Goal: Task Accomplishment & Management: Manage account settings

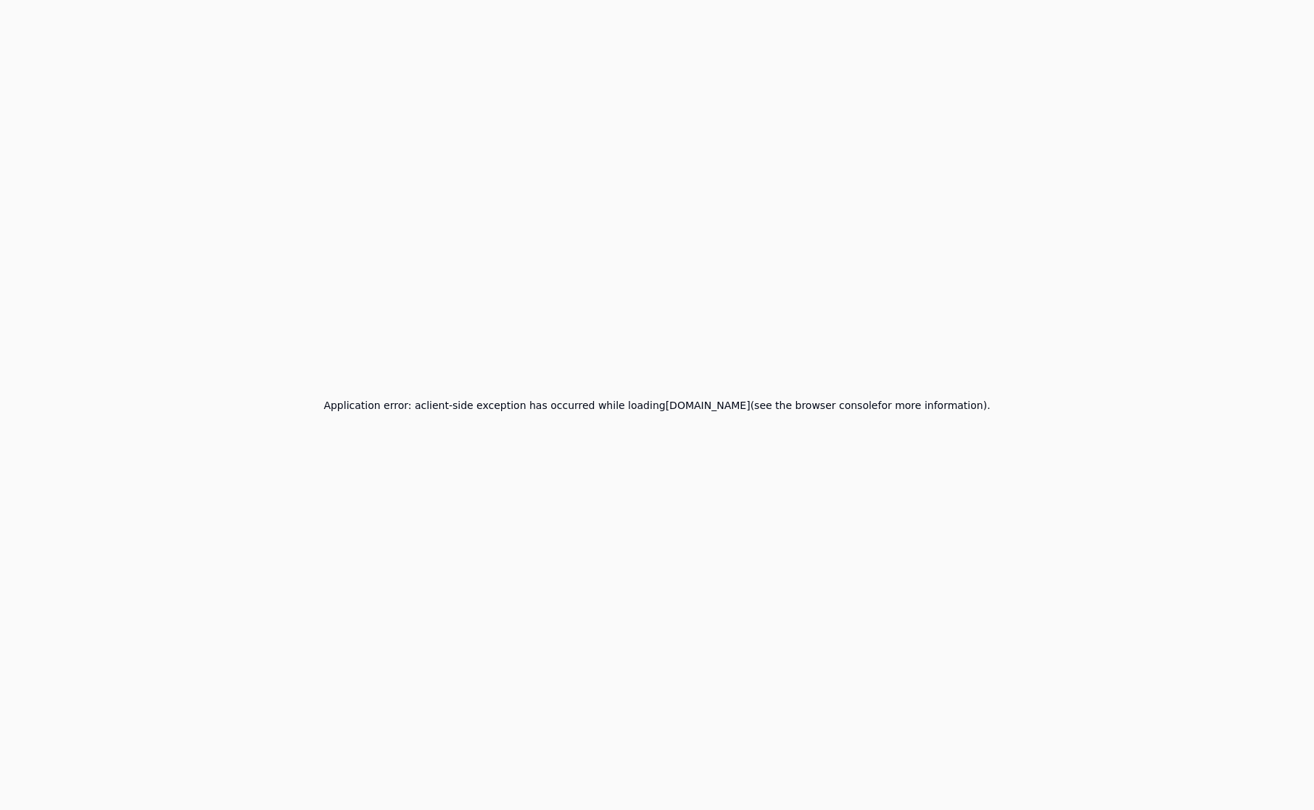
click at [928, 146] on div "Application error: a client -side exception has occurred while loading [DOMAIN_…" at bounding box center [657, 405] width 1314 height 810
click at [816, 418] on div "Application error: a client -side exception has occurred while loading [DOMAIN_…" at bounding box center [657, 405] width 1314 height 810
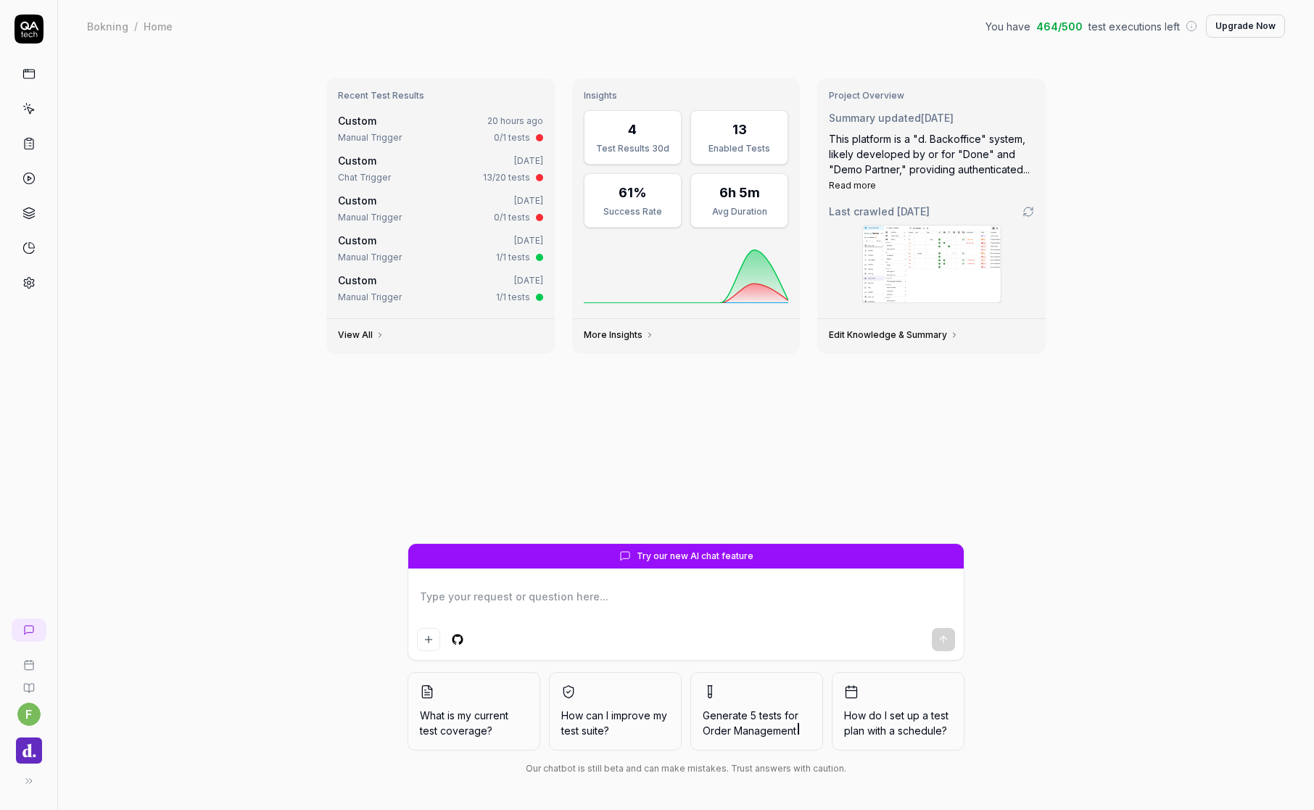
click at [275, 392] on div "Recent Test Results Custom 20 hours ago Manual Trigger 0/1 tests Custom 5 days …" at bounding box center [686, 431] width 1256 height 758
click at [41, 478] on img "button" at bounding box center [29, 751] width 26 height 26
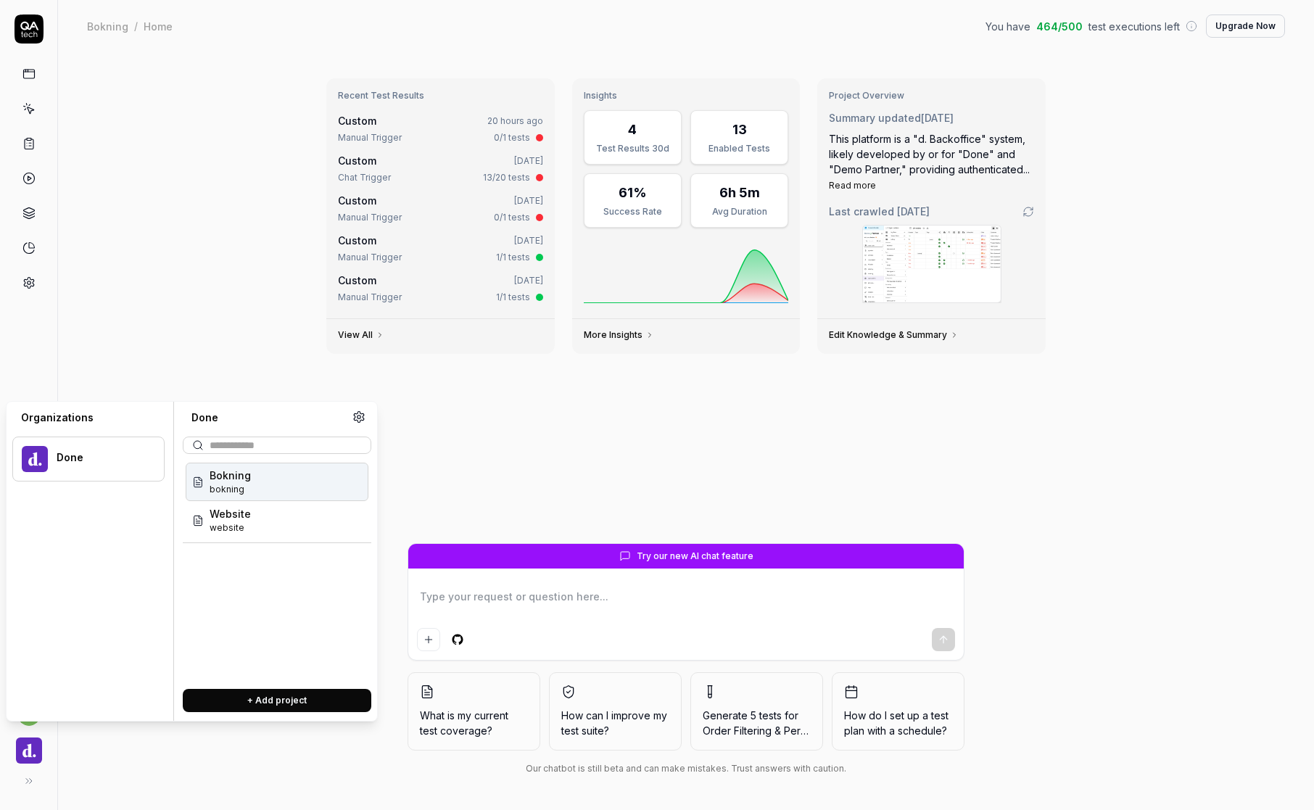
click at [280, 478] on div "Bokning bokning" at bounding box center [277, 482] width 183 height 38
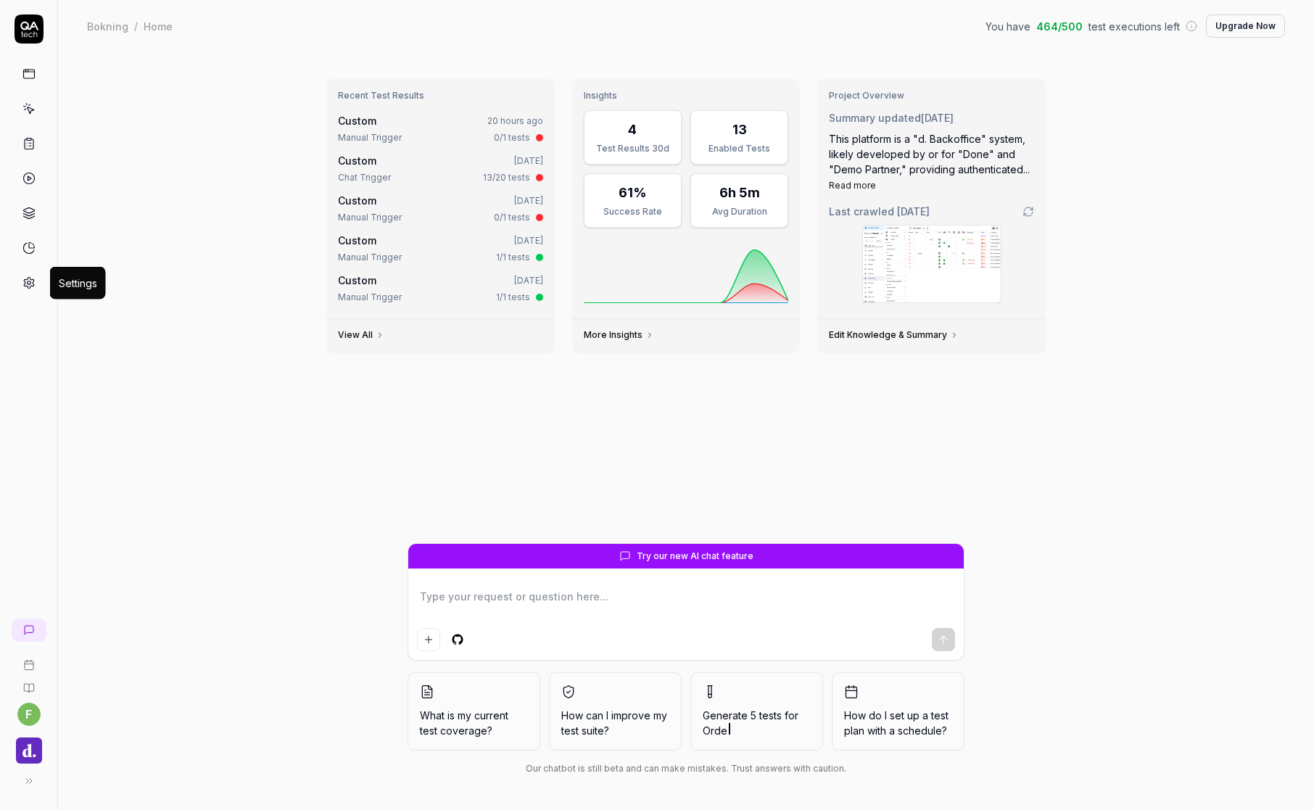
click at [32, 282] on icon at bounding box center [28, 282] width 13 height 13
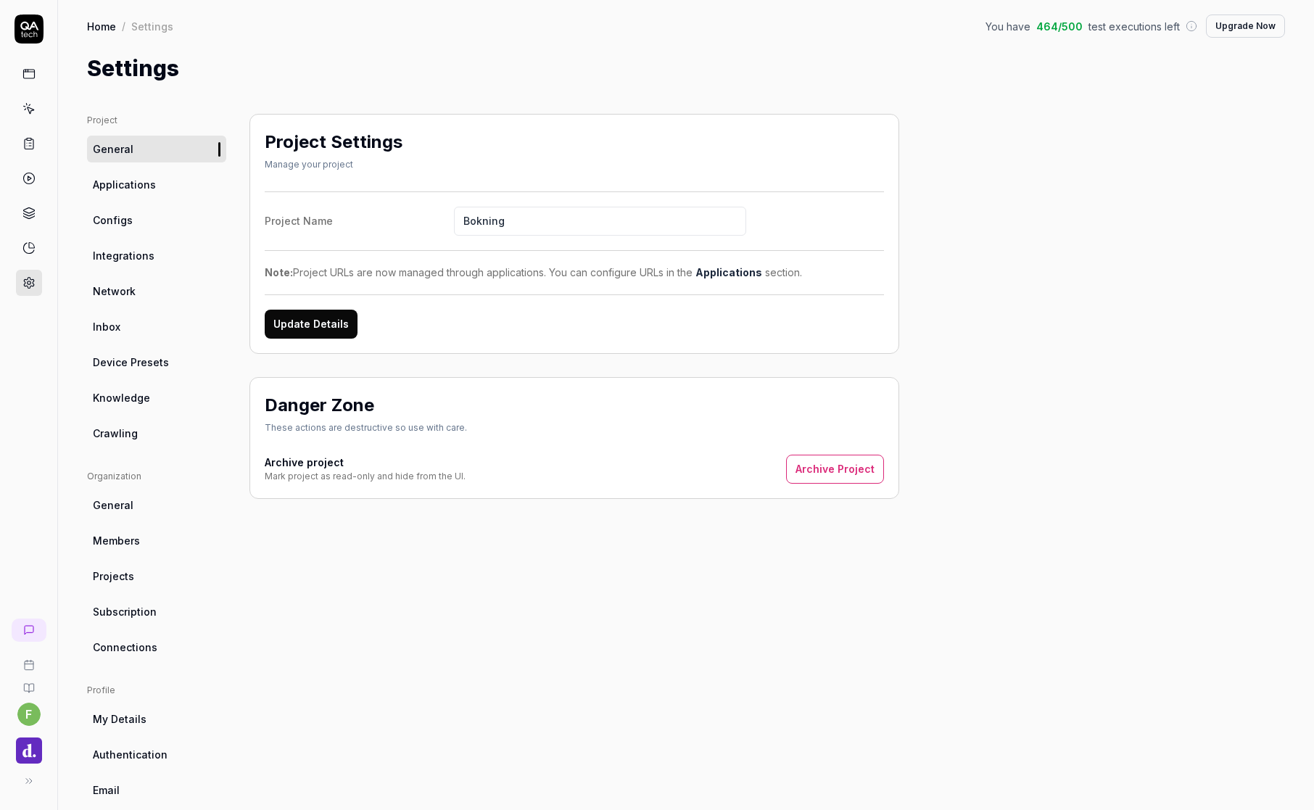
click at [158, 252] on link "Integrations" at bounding box center [156, 255] width 139 height 27
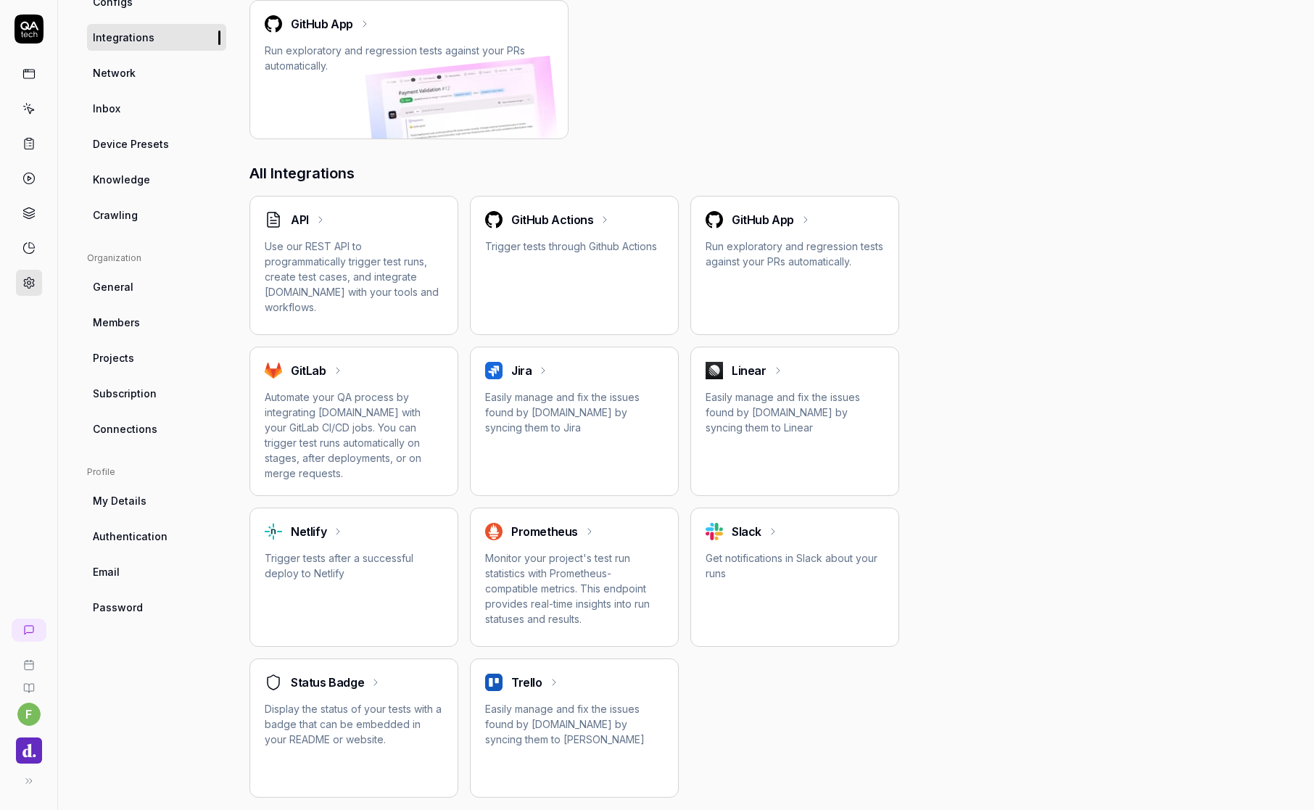
scroll to position [225, 0]
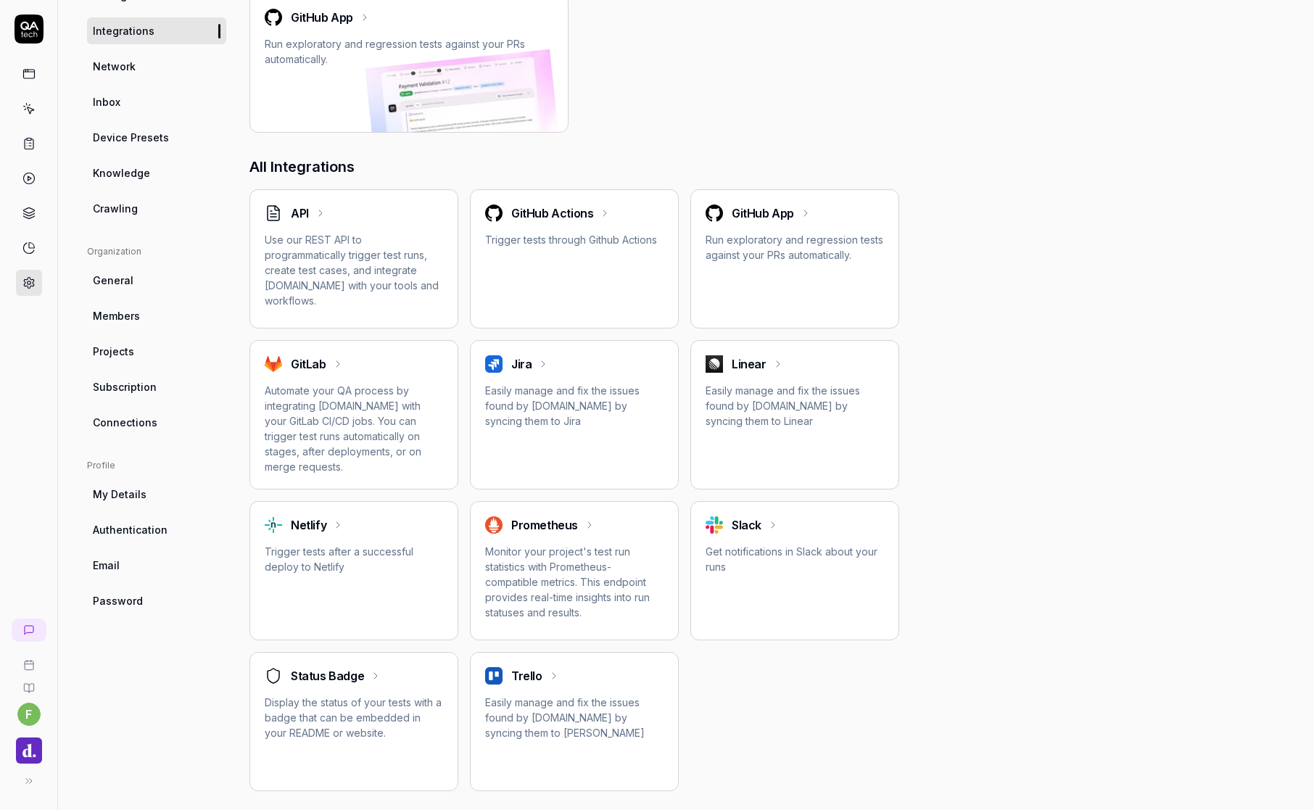
click at [160, 478] on span "Authentication" at bounding box center [130, 529] width 75 height 15
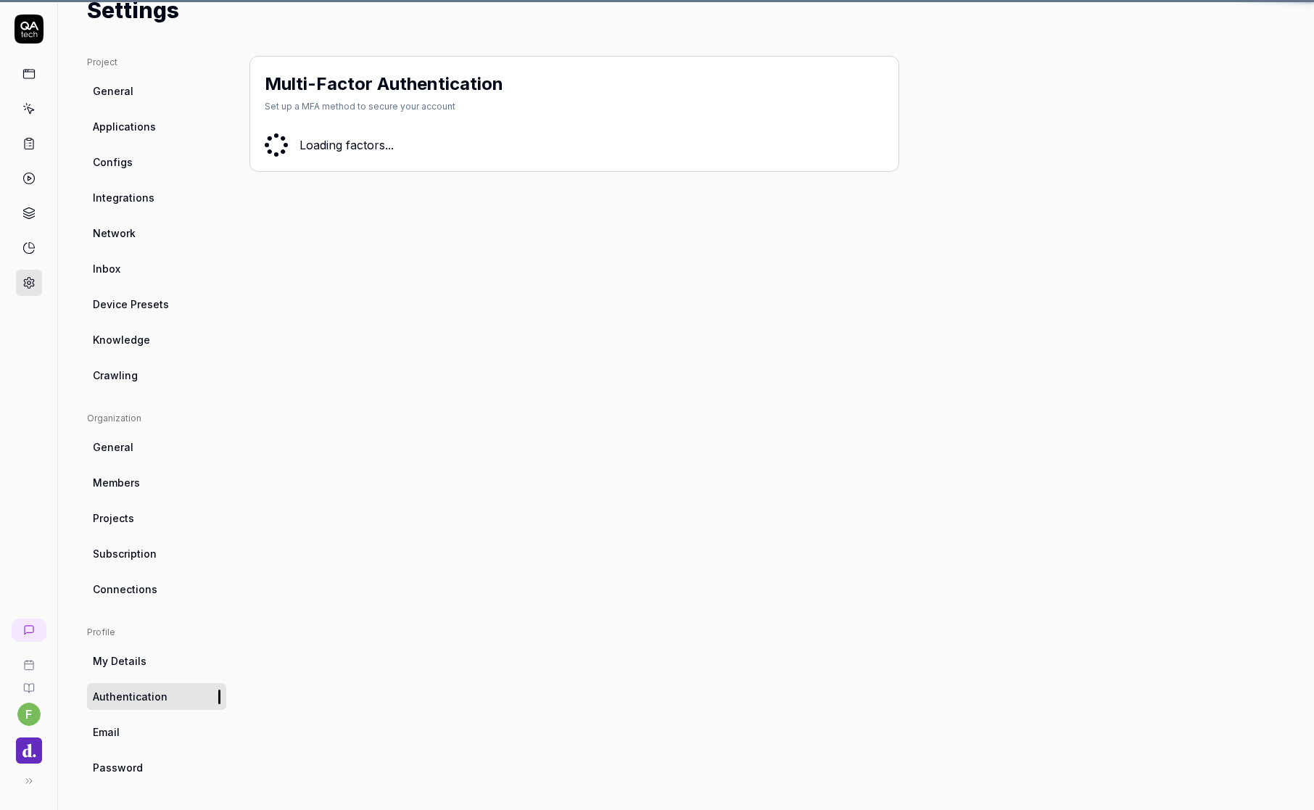
scroll to position [58, 0]
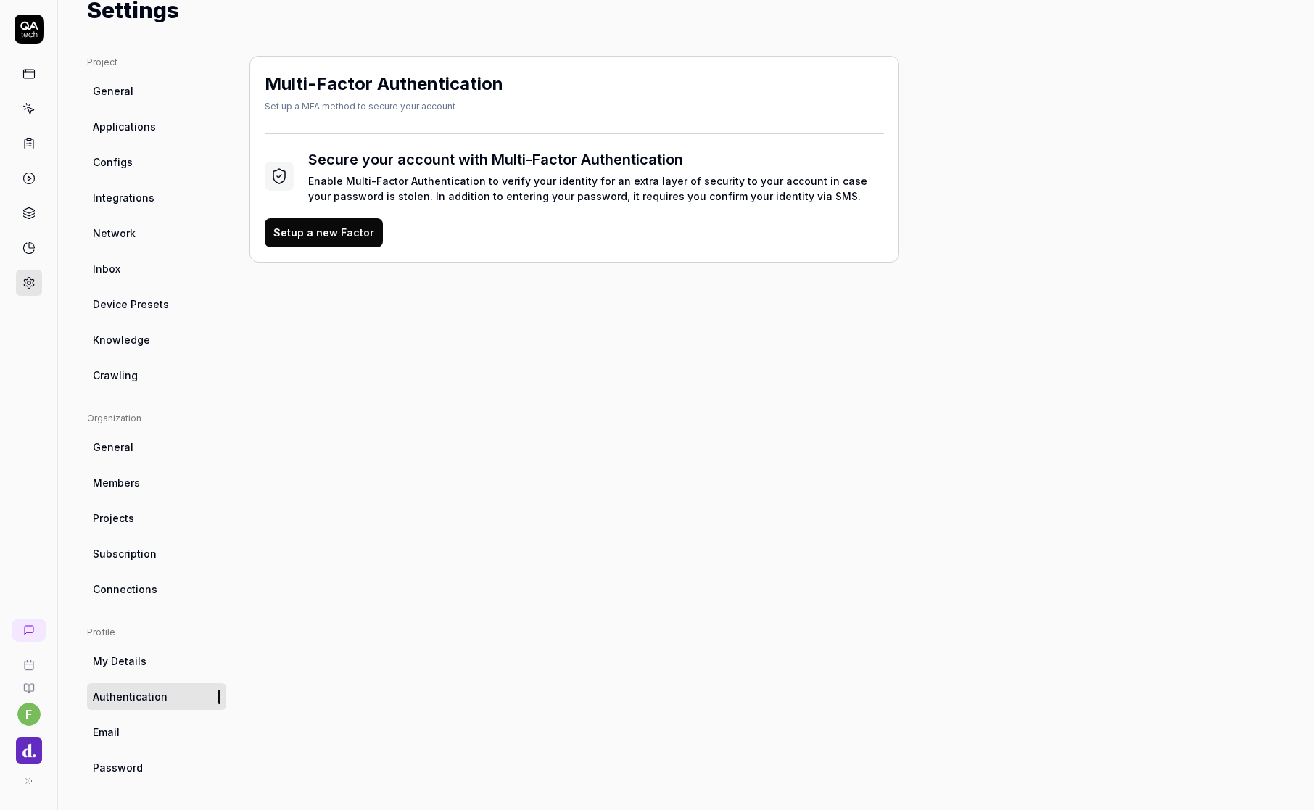
click at [157, 478] on link "Connections" at bounding box center [156, 589] width 139 height 27
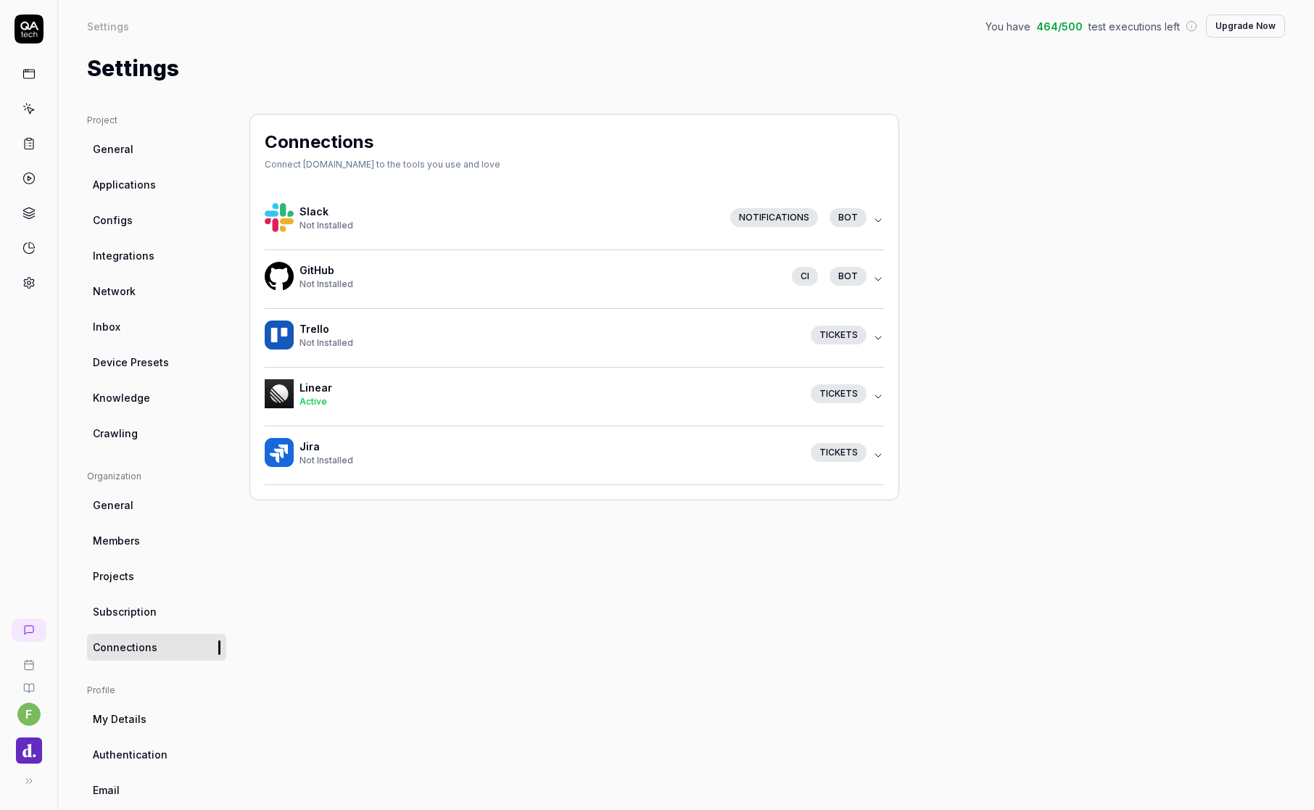
click at [432, 478] on div "Connections Connect QA.tech to the tools you use and love Slack Not Installed N…" at bounding box center [574, 476] width 650 height 725
click at [881, 278] on icon "button" at bounding box center [878, 279] width 12 height 12
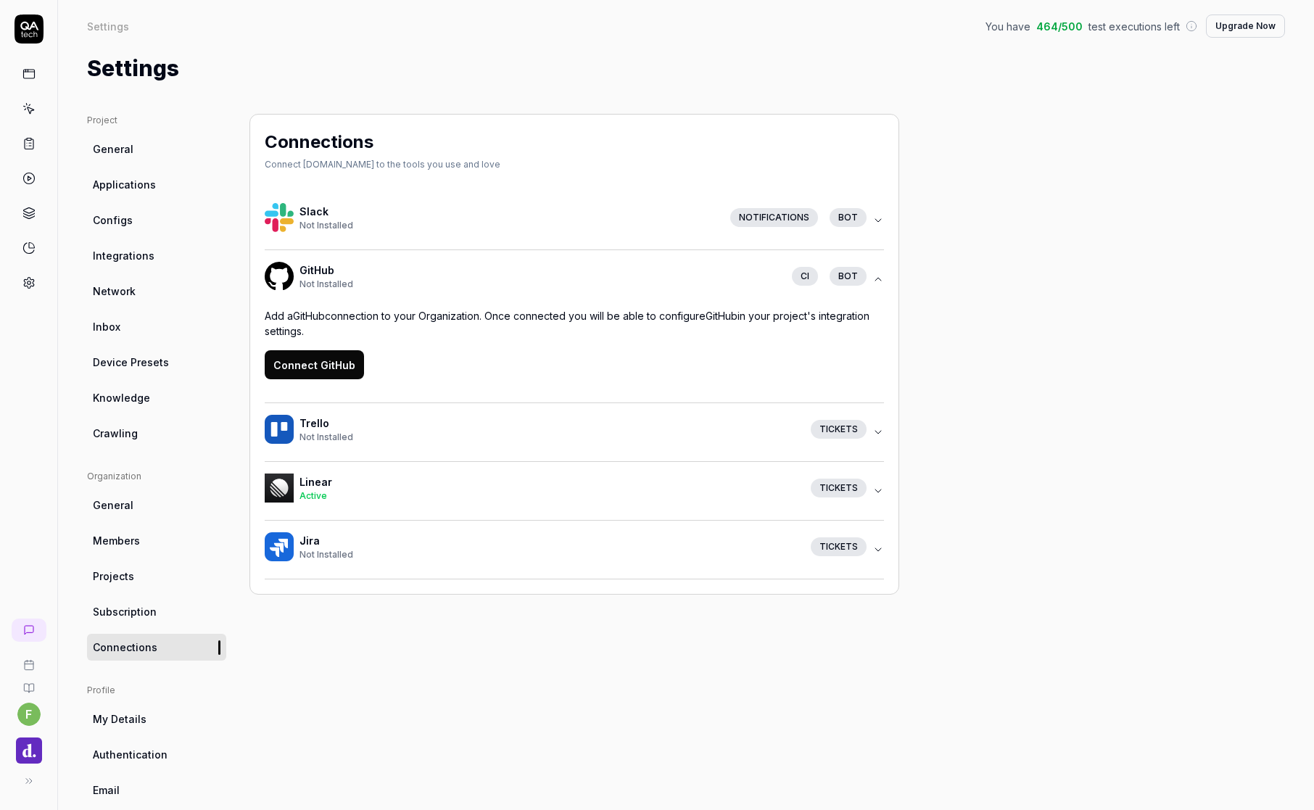
click at [379, 286] on div "Not Installed" at bounding box center [540, 284] width 481 height 13
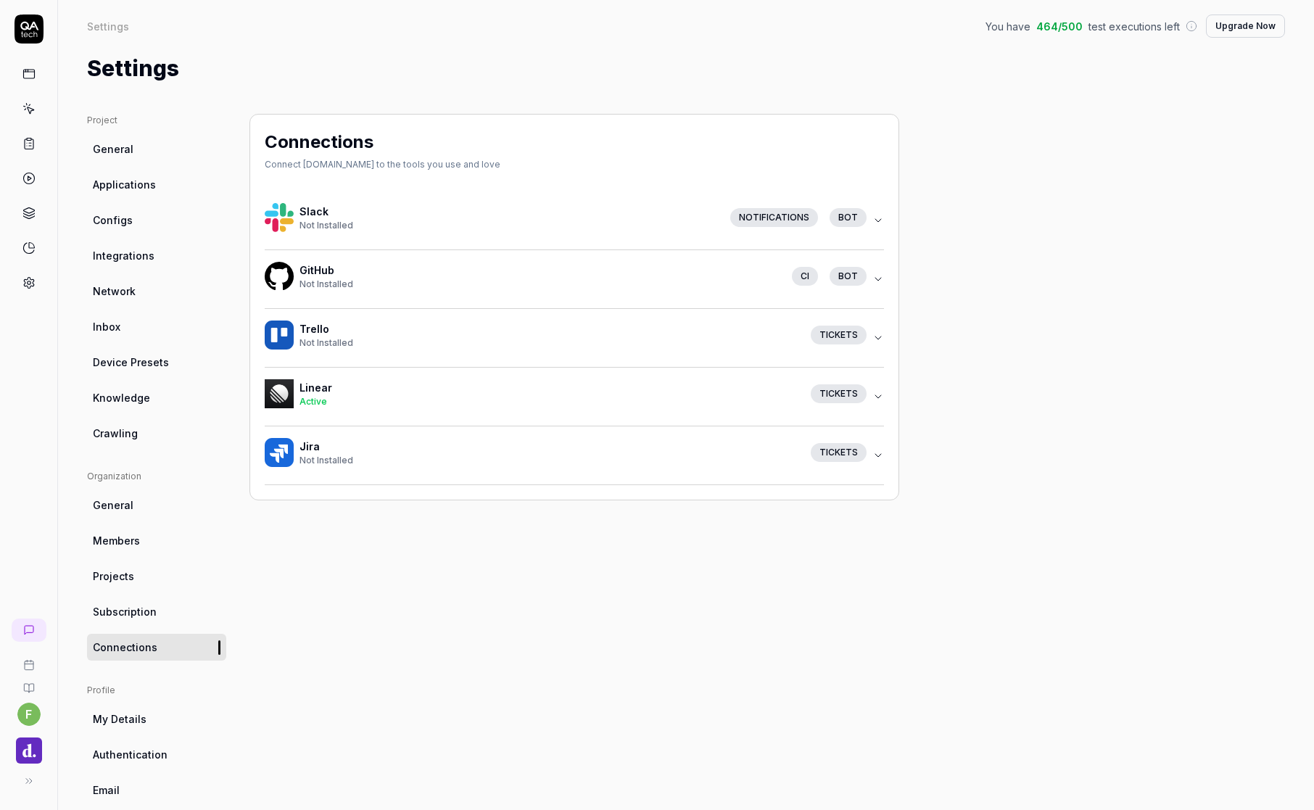
click at [379, 285] on div "Not Installed" at bounding box center [540, 284] width 481 height 13
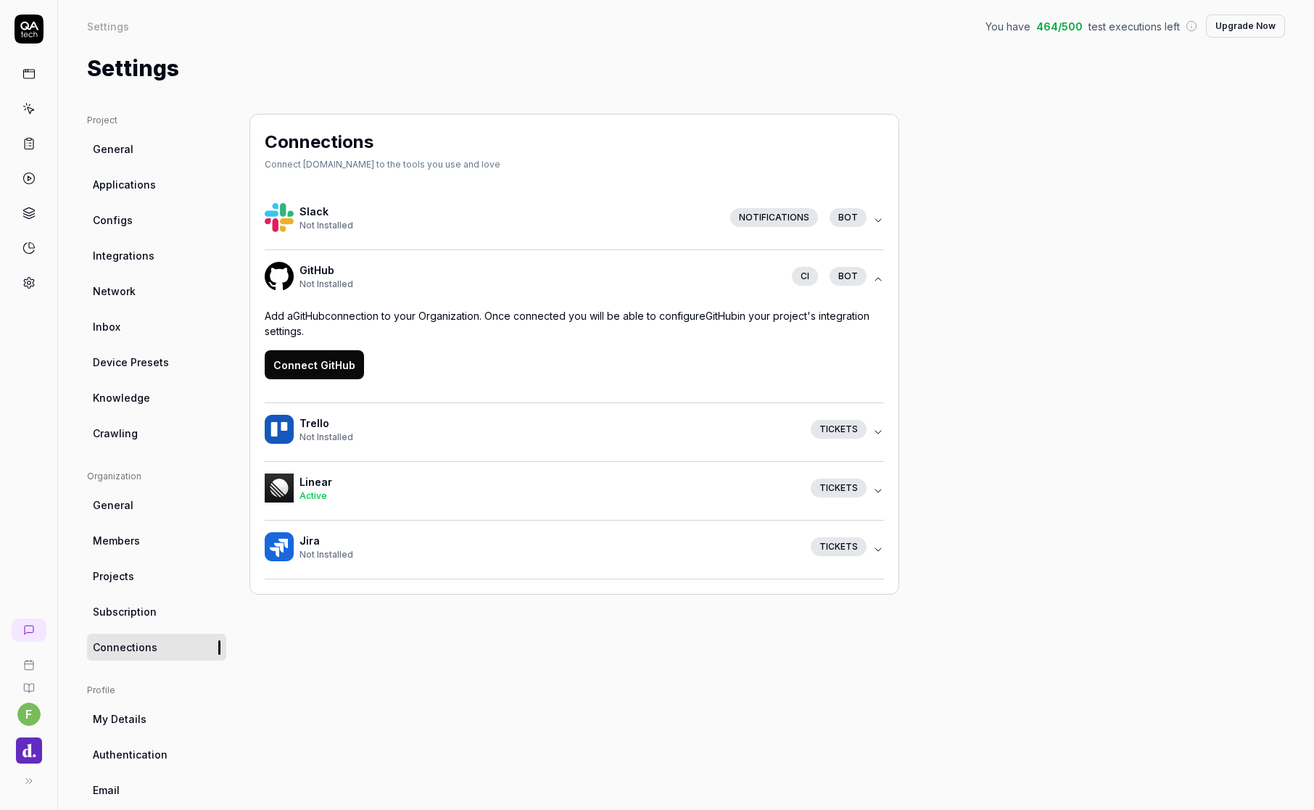
click at [350, 279] on span "Not Installed" at bounding box center [327, 283] width 54 height 11
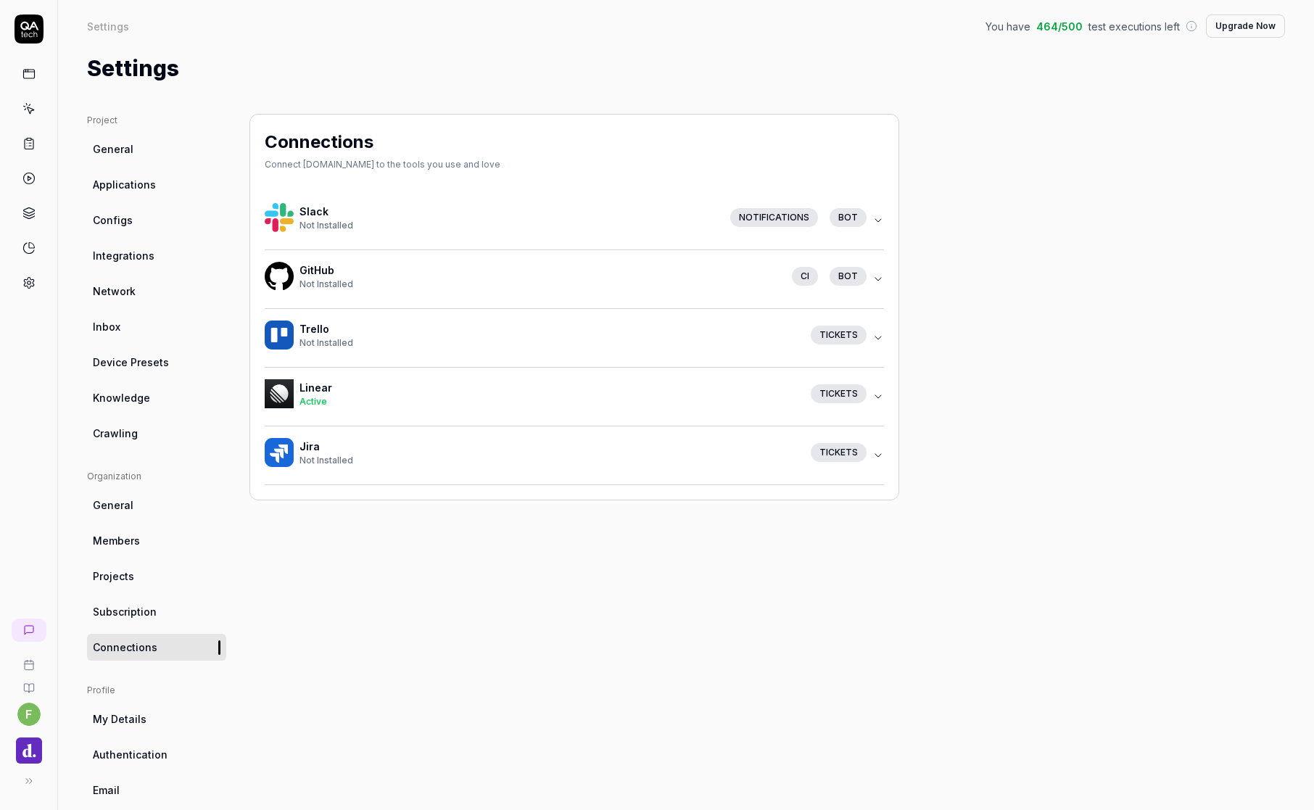
click at [376, 478] on div "Connections Connect QA.tech to the tools you use and love Slack Not Installed N…" at bounding box center [574, 476] width 650 height 725
click at [125, 478] on span "Subscription" at bounding box center [125, 611] width 64 height 15
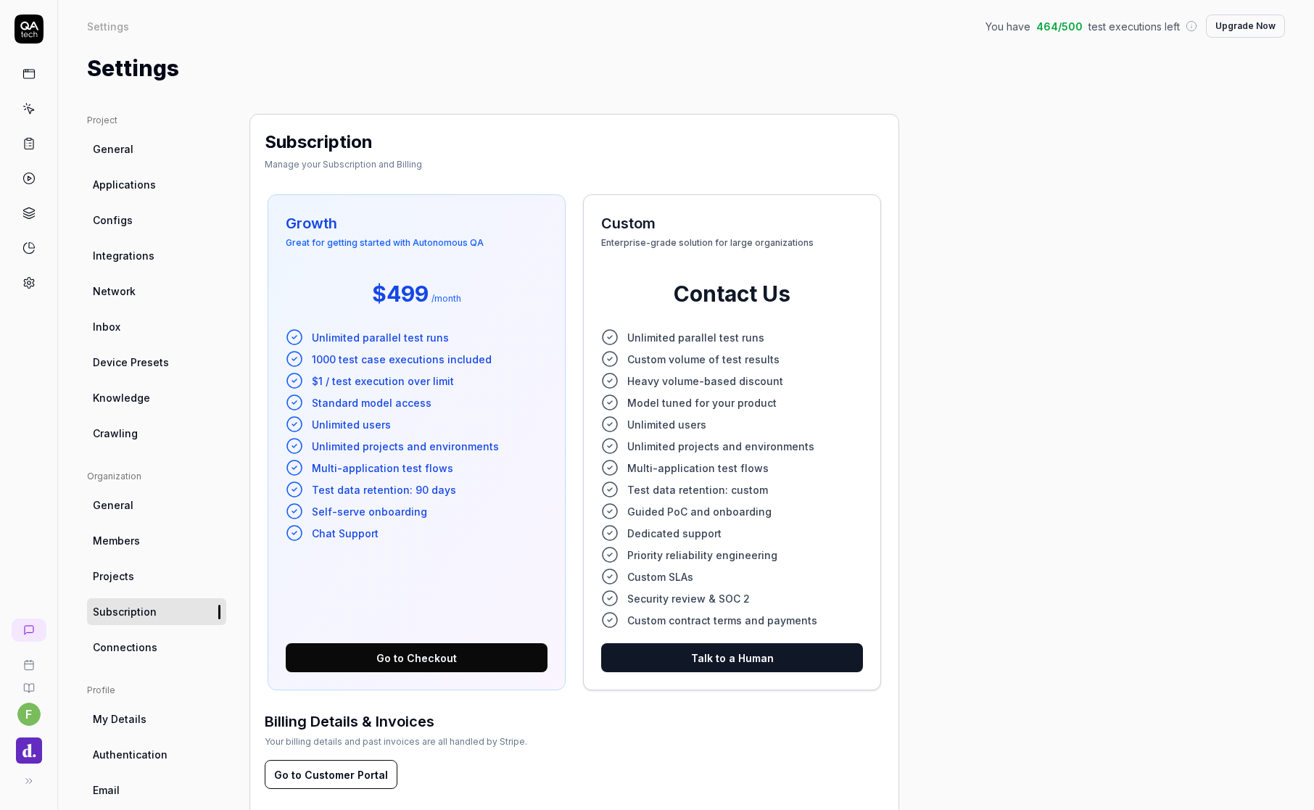
click at [137, 478] on link "Projects" at bounding box center [156, 576] width 139 height 27
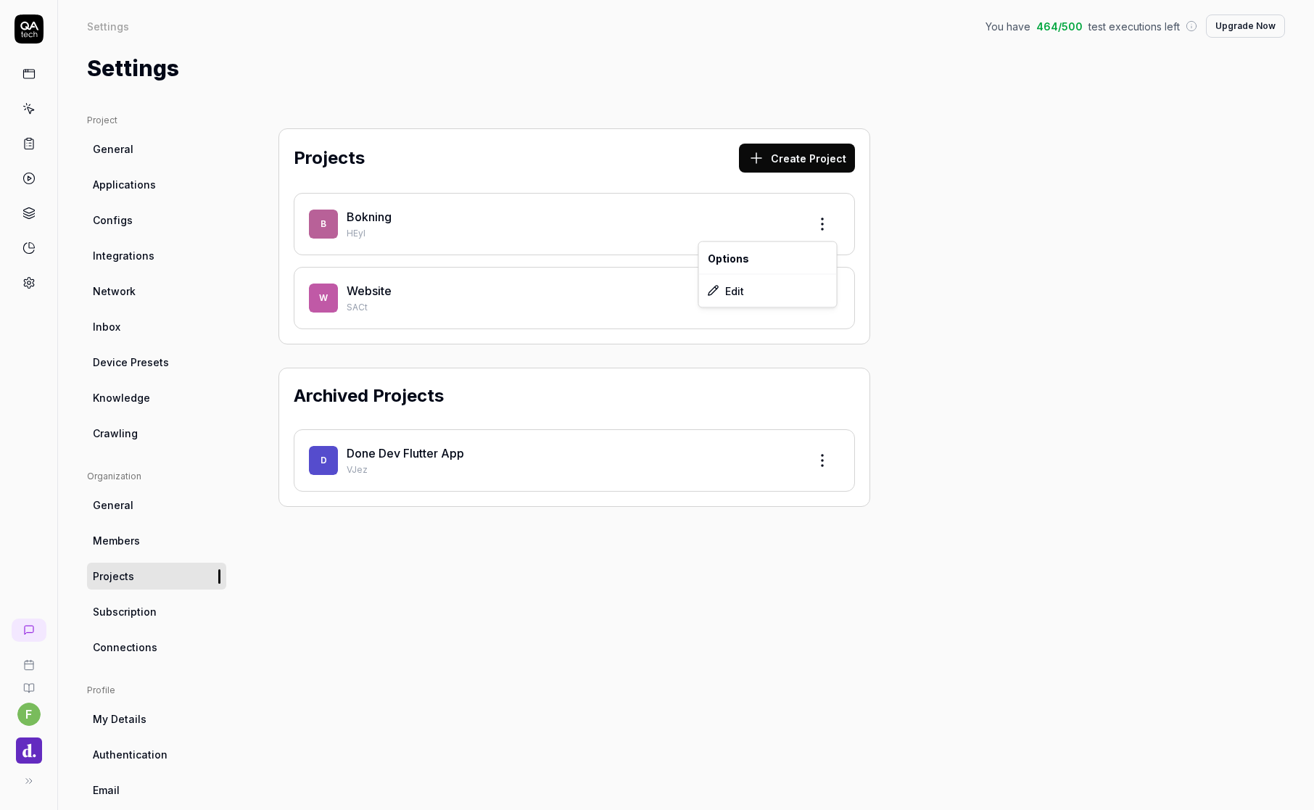
click at [831, 235] on html "f Settings You have 464 / 500 test executions left Upgrade Now Settings You hav…" at bounding box center [657, 405] width 1314 height 810
click at [790, 297] on div "Edit" at bounding box center [768, 291] width 138 height 32
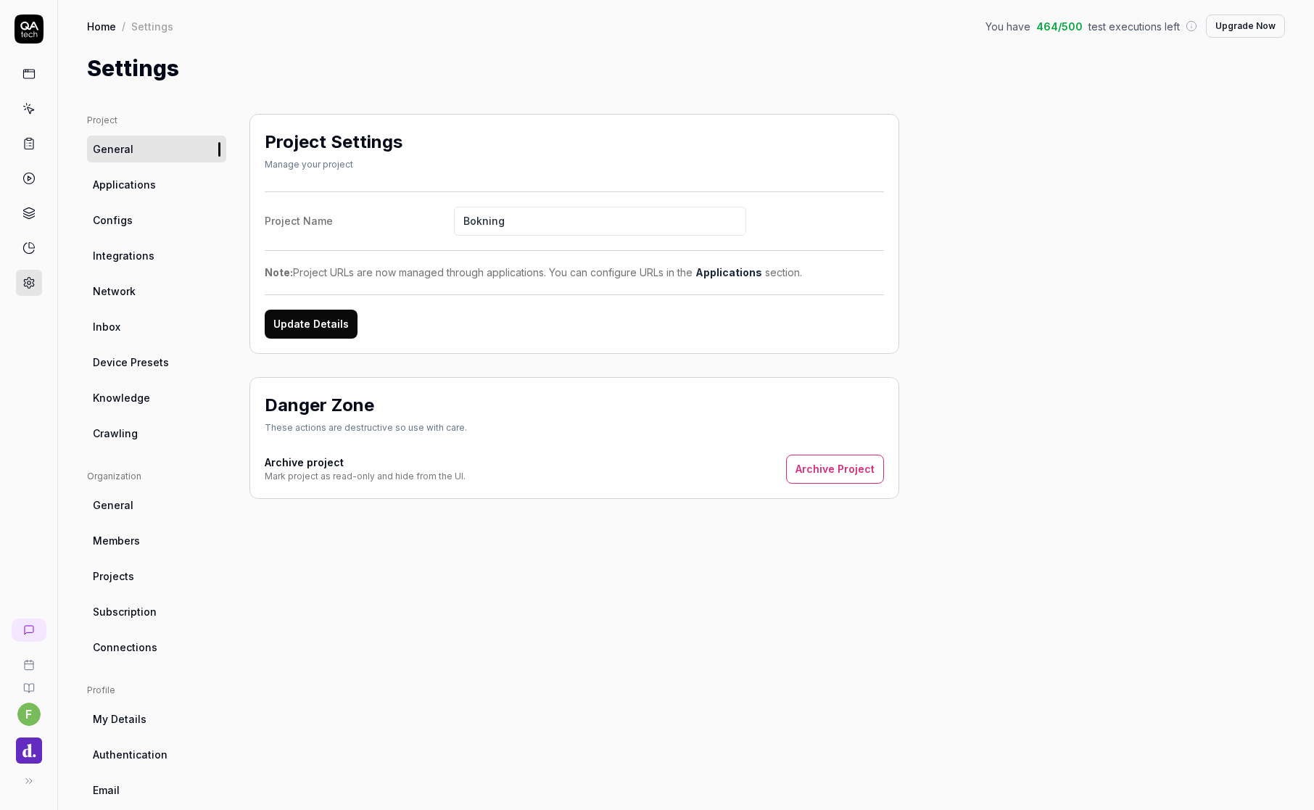
click at [130, 189] on span "Applications" at bounding box center [124, 184] width 63 height 15
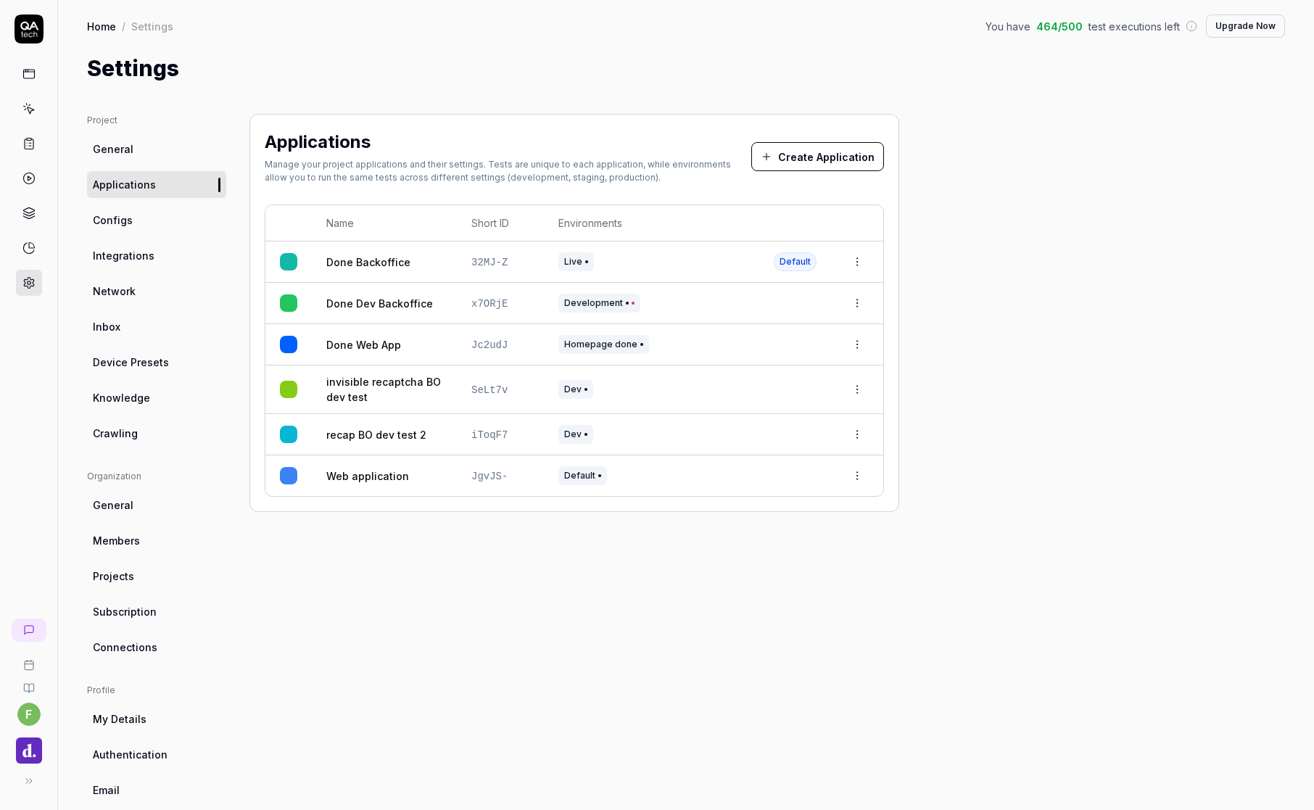
click at [853, 259] on icon "button" at bounding box center [857, 262] width 12 height 12
click at [856, 263] on html "f Home / Settings You have 464 / 500 test executions left Upgrade Now Home / Se…" at bounding box center [657, 405] width 1314 height 810
click at [967, 259] on html "f Home / Settings You have 464 / 500 test executions left Upgrade Now Home / Se…" at bounding box center [657, 405] width 1314 height 810
click at [165, 231] on link "Configs" at bounding box center [156, 220] width 139 height 27
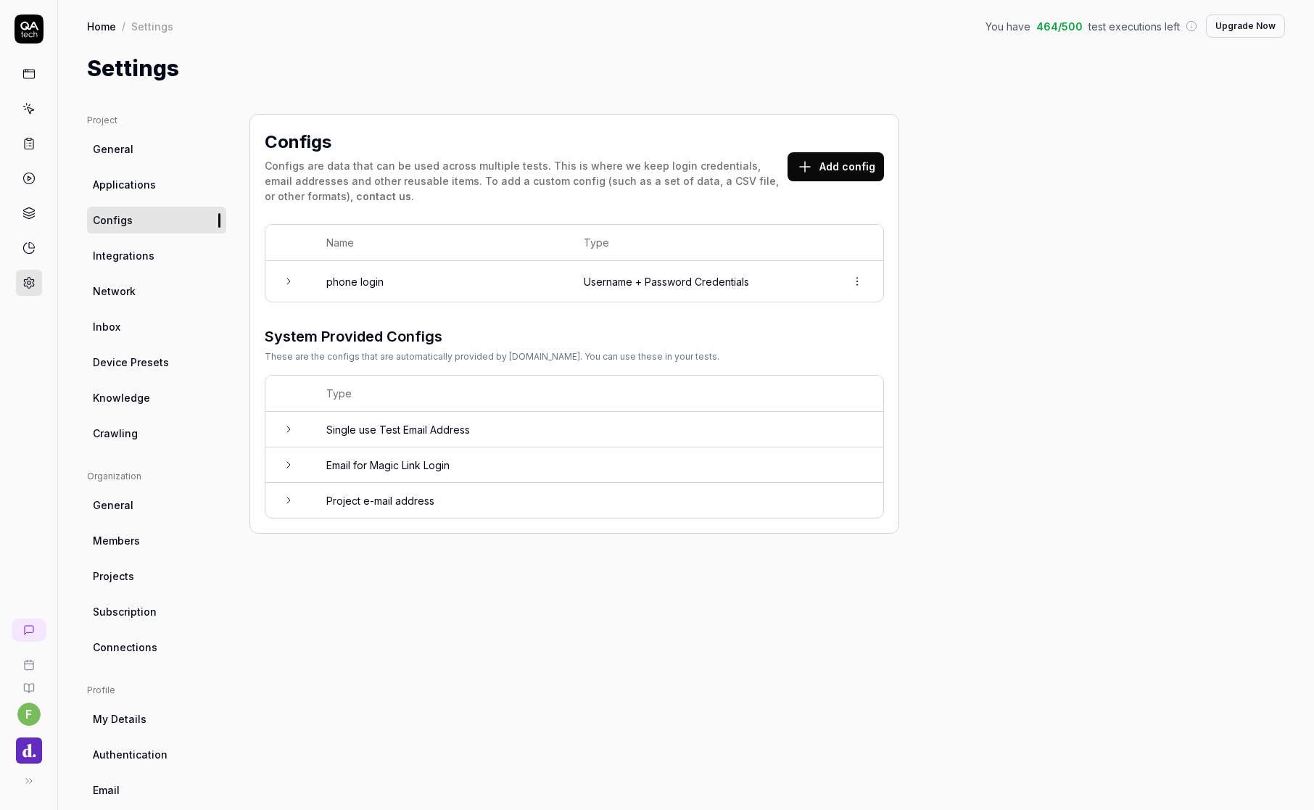
click at [33, 478] on html "f Home / Settings You have 464 / 500 test executions left Upgrade Now Home / Se…" at bounding box center [657, 405] width 1314 height 810
click at [65, 478] on span "Profile" at bounding box center [59, 619] width 33 height 15
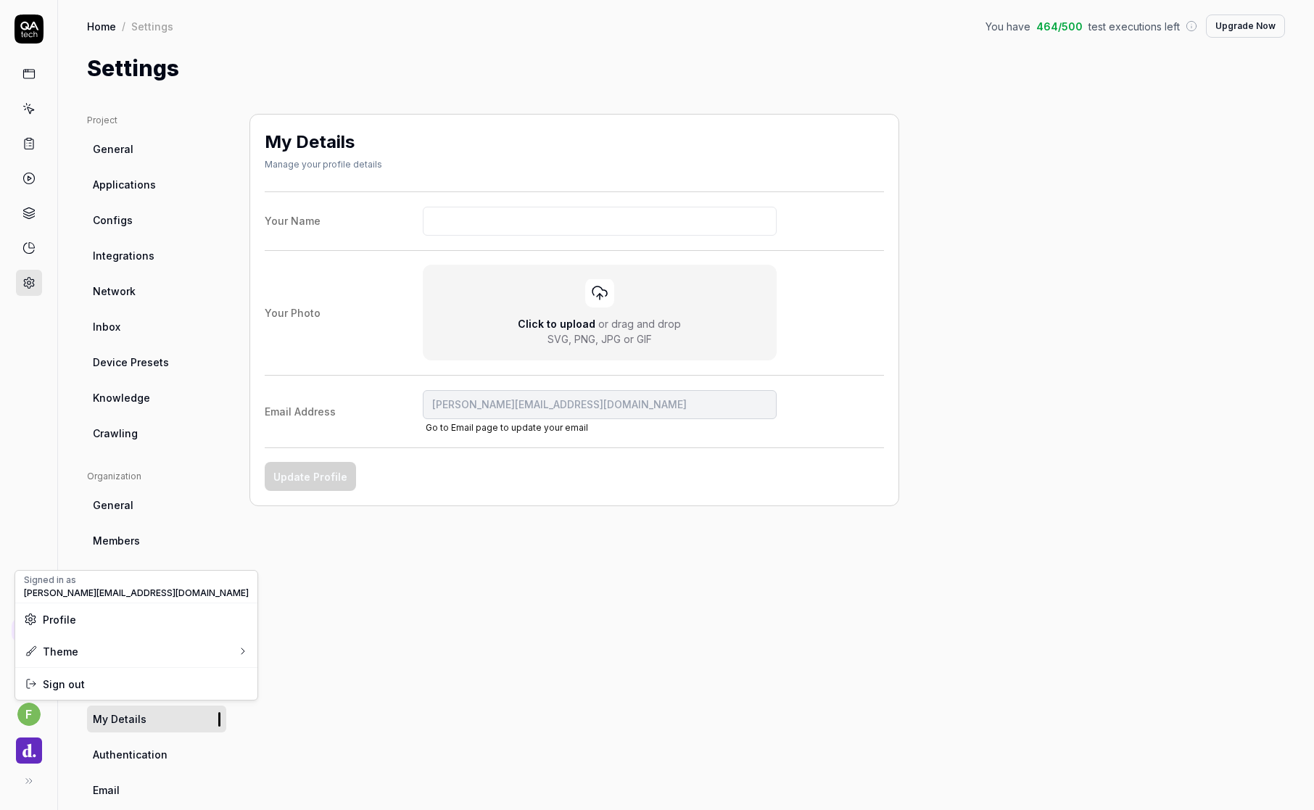
click at [332, 478] on html "f Home / Settings You have 464 / 500 test executions left Upgrade Now Home / Se…" at bounding box center [657, 405] width 1314 height 810
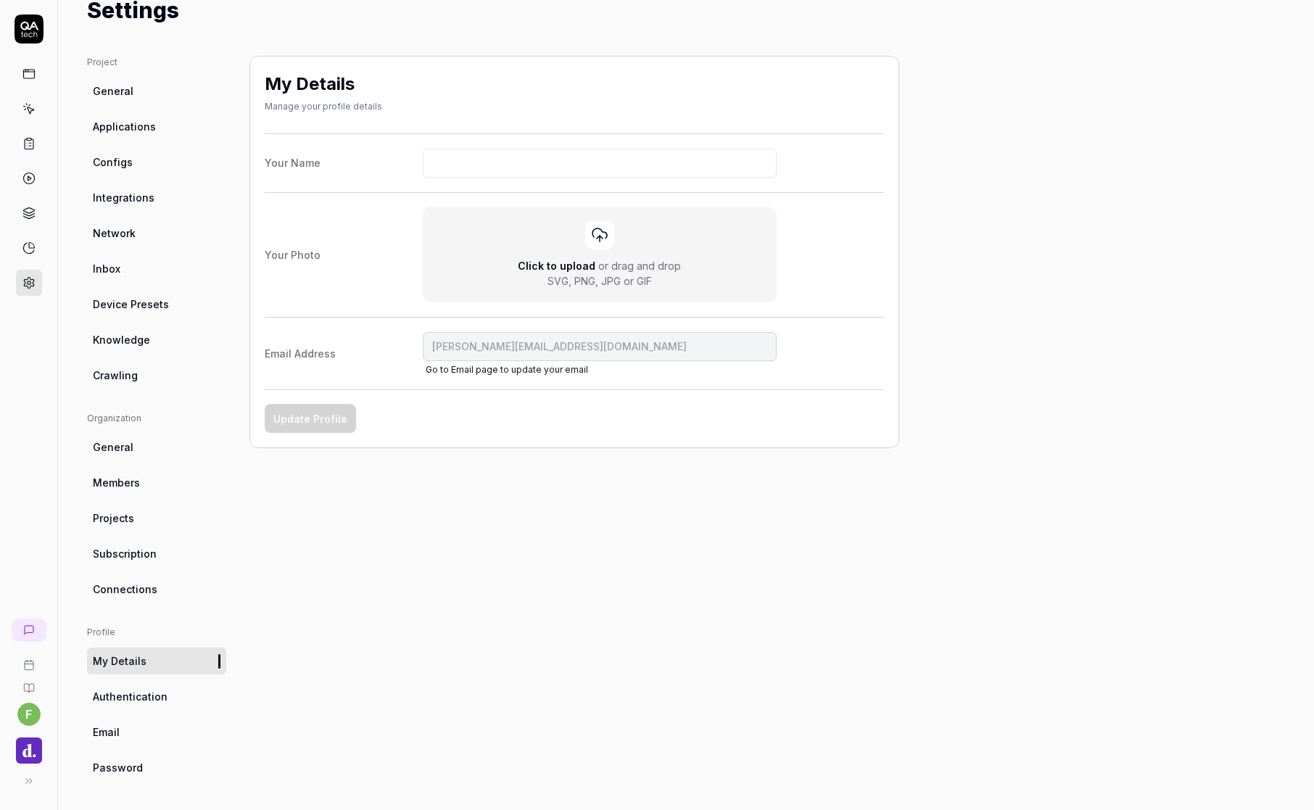
click at [151, 156] on link "Configs" at bounding box center [156, 162] width 139 height 27
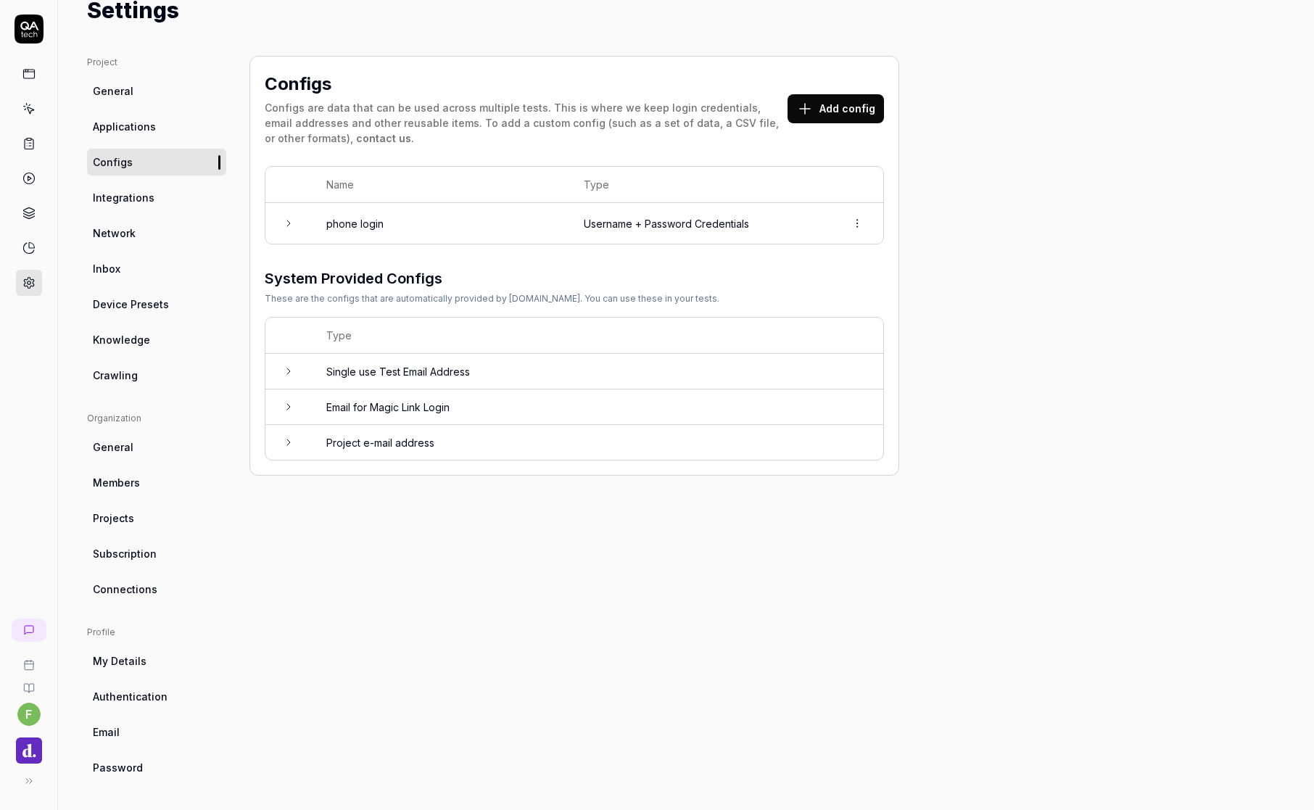
click at [157, 448] on link "General" at bounding box center [156, 447] width 139 height 27
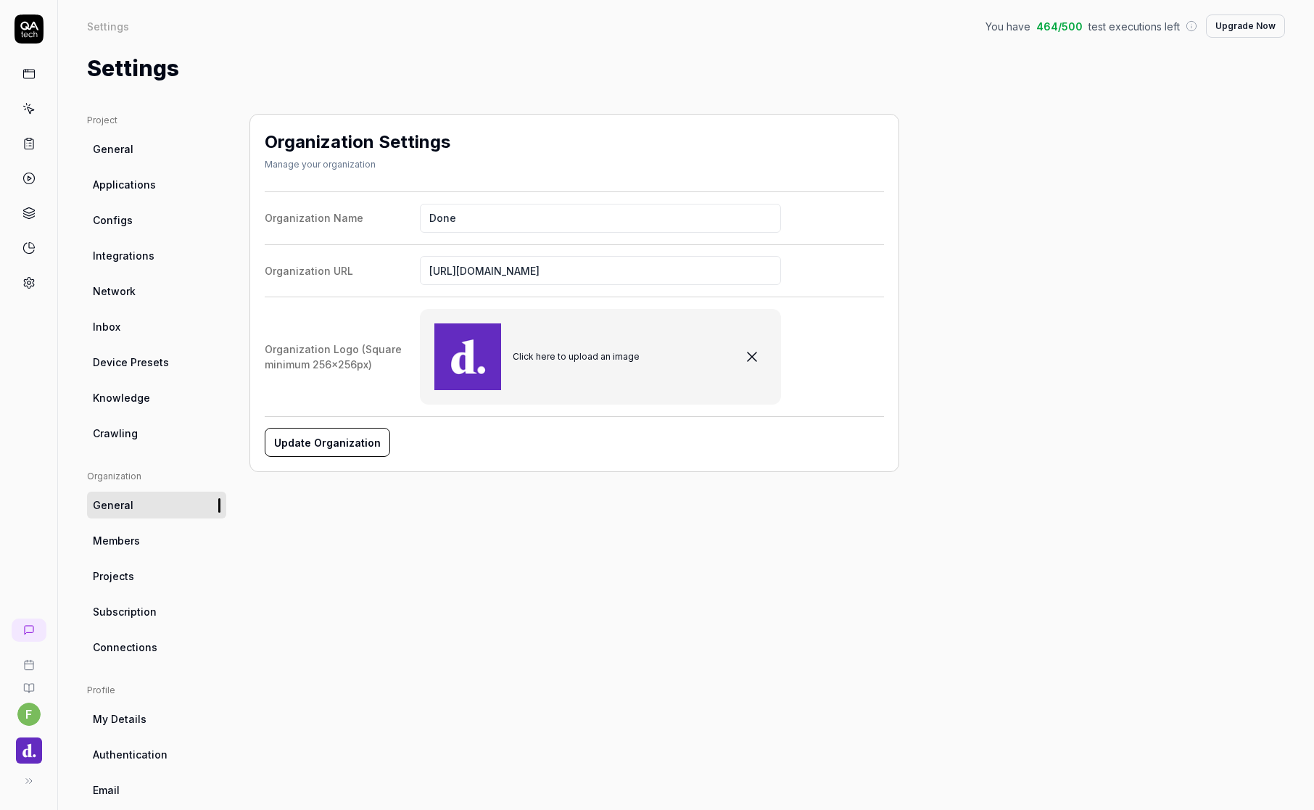
click at [159, 478] on link "Projects" at bounding box center [156, 576] width 139 height 27
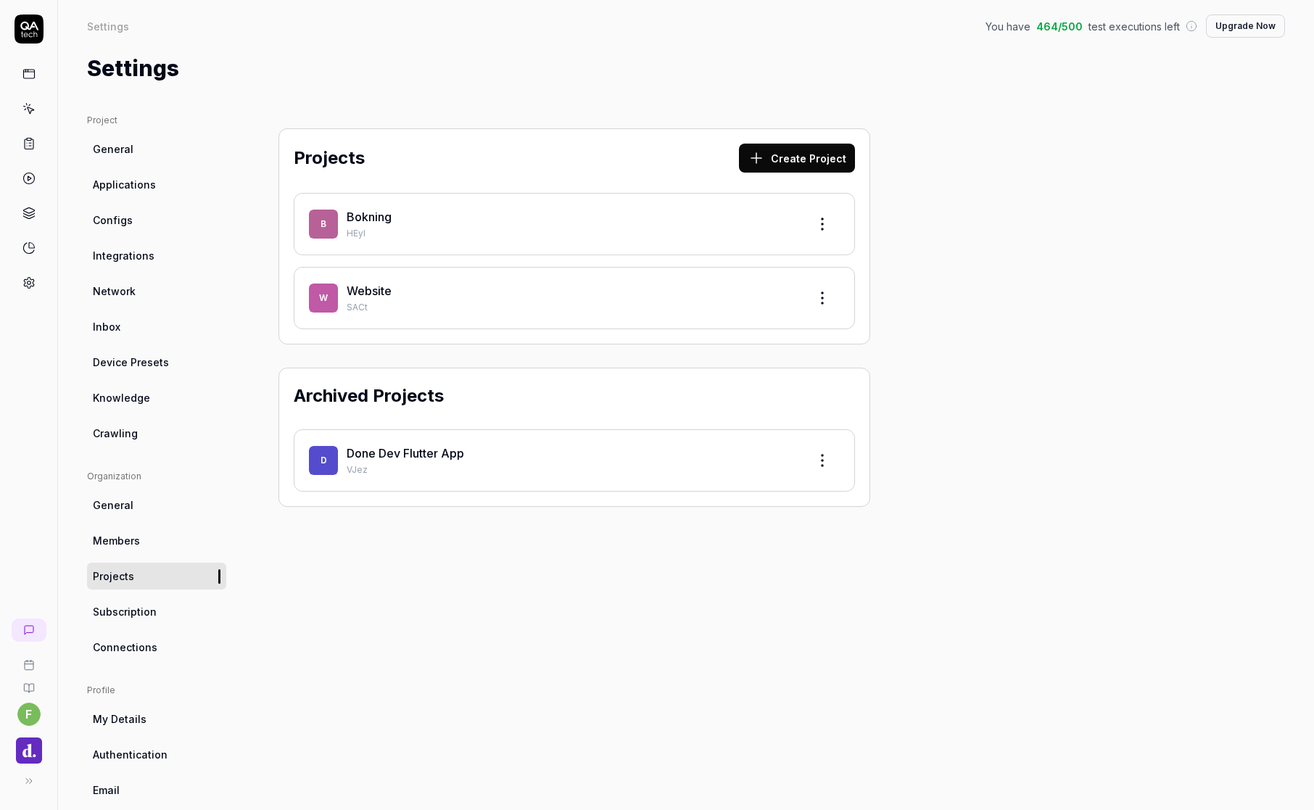
click at [168, 478] on link "Subscription" at bounding box center [156, 611] width 139 height 27
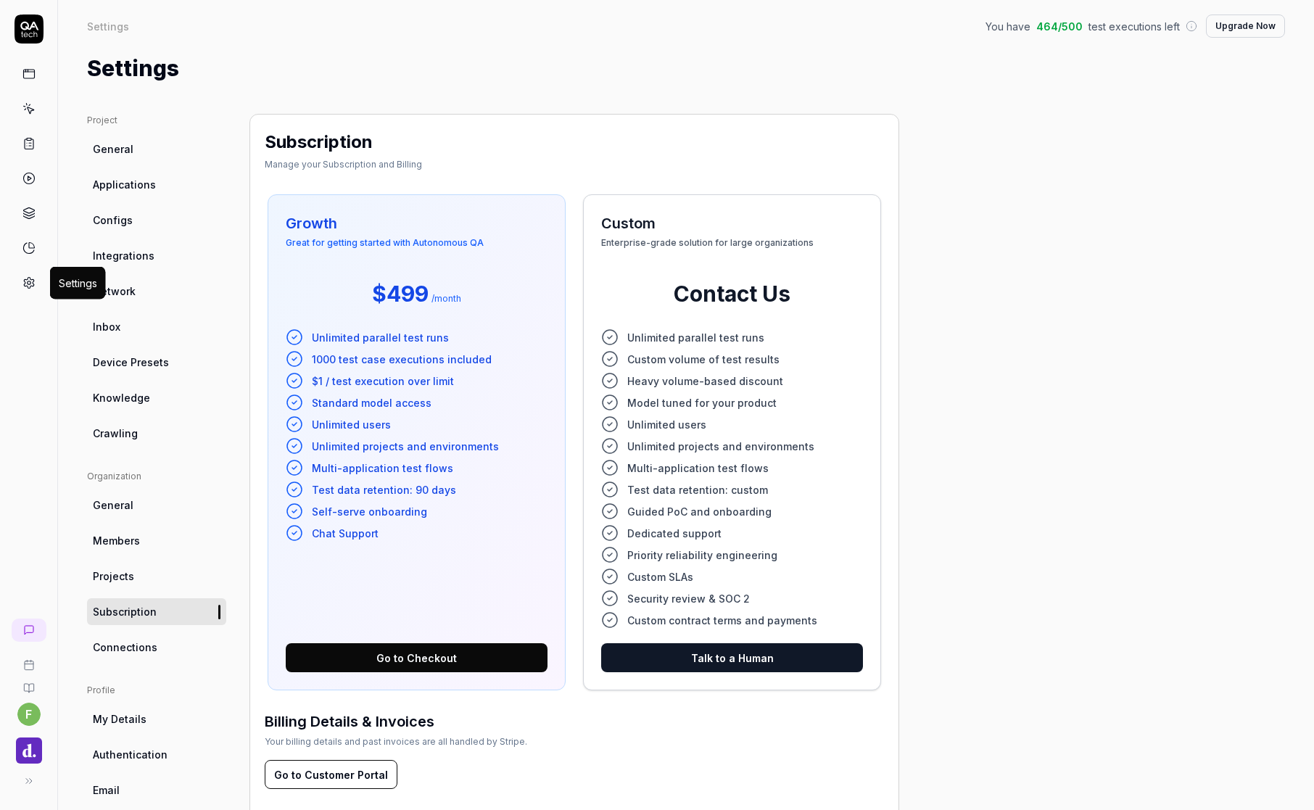
click at [28, 284] on circle at bounding box center [29, 283] width 4 height 4
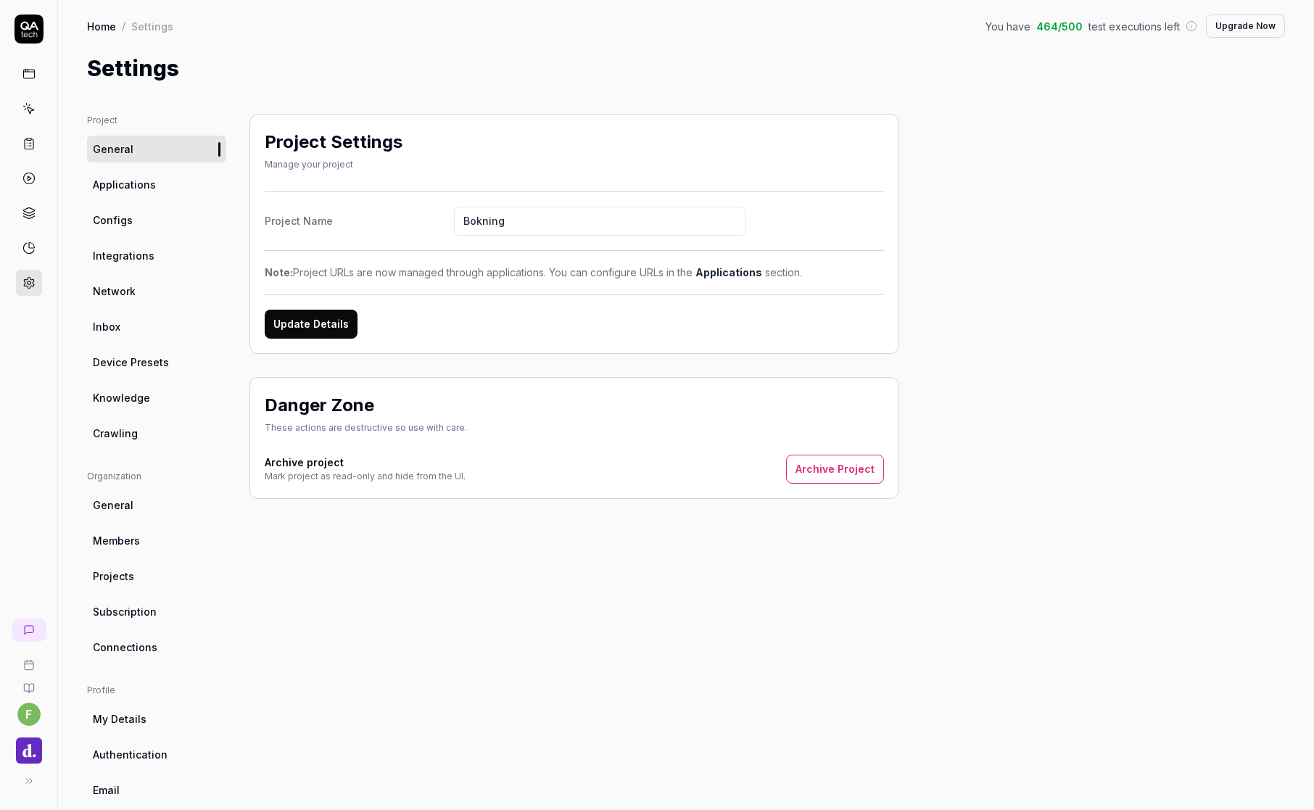
click at [154, 260] on link "Integrations" at bounding box center [156, 255] width 139 height 27
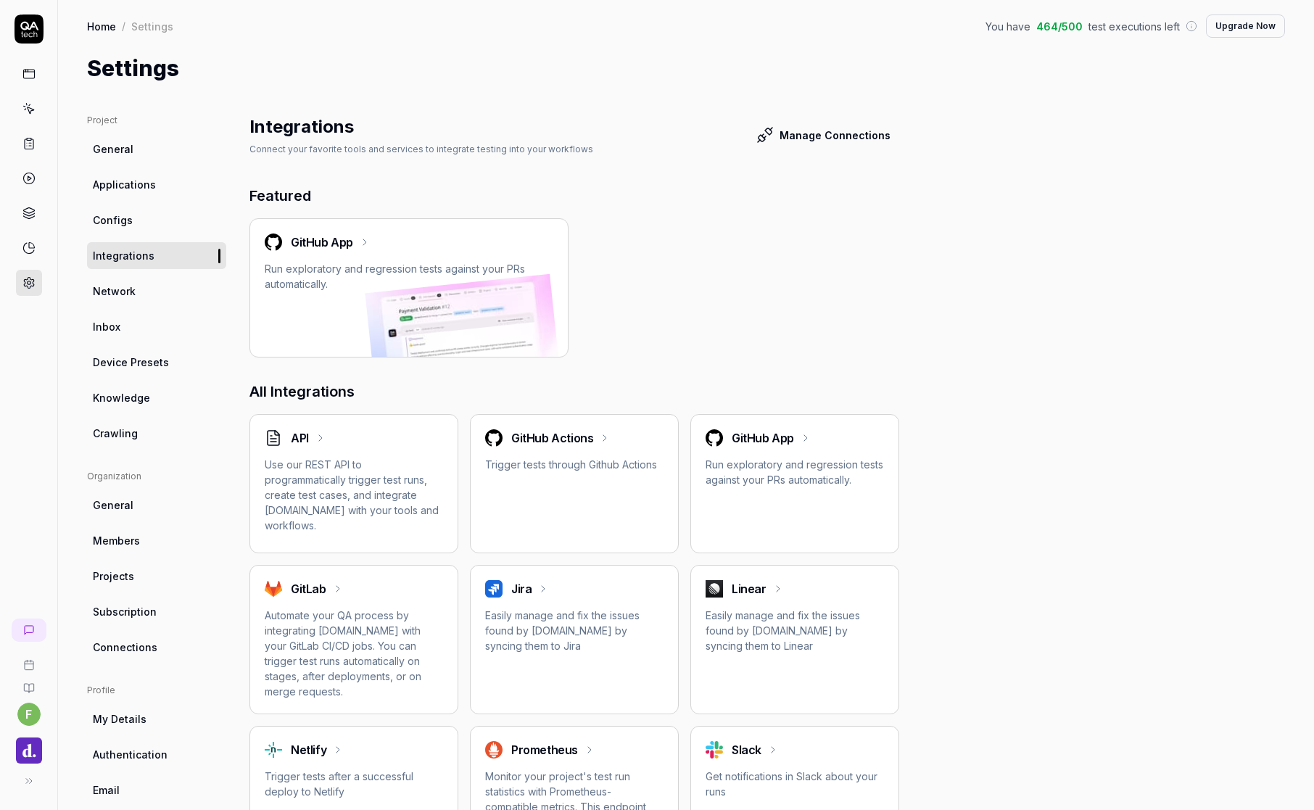
click at [820, 142] on button "Manage Connections" at bounding box center [824, 134] width 152 height 29
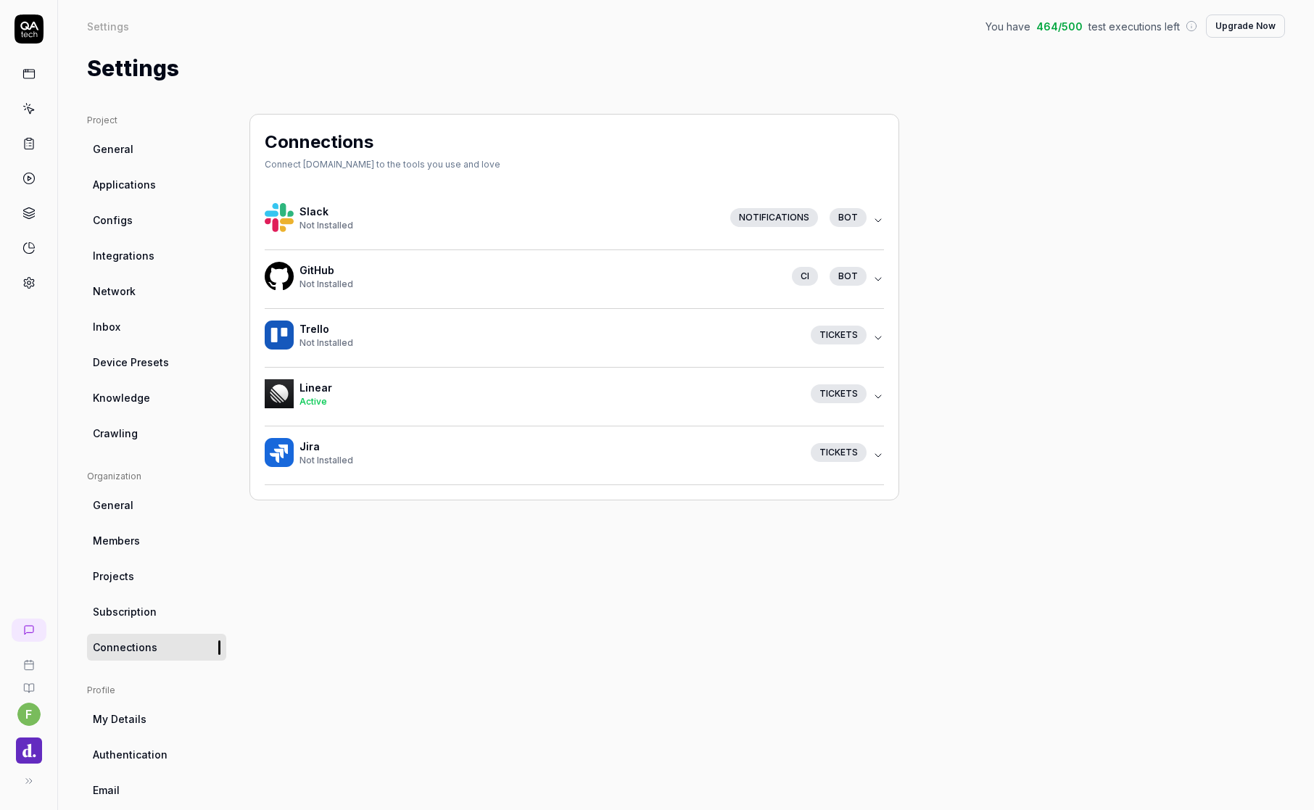
click at [302, 478] on div "Connections Connect QA.tech to the tools you use and love Slack Not Installed N…" at bounding box center [574, 476] width 650 height 725
click at [158, 478] on link "Connections" at bounding box center [156, 647] width 139 height 27
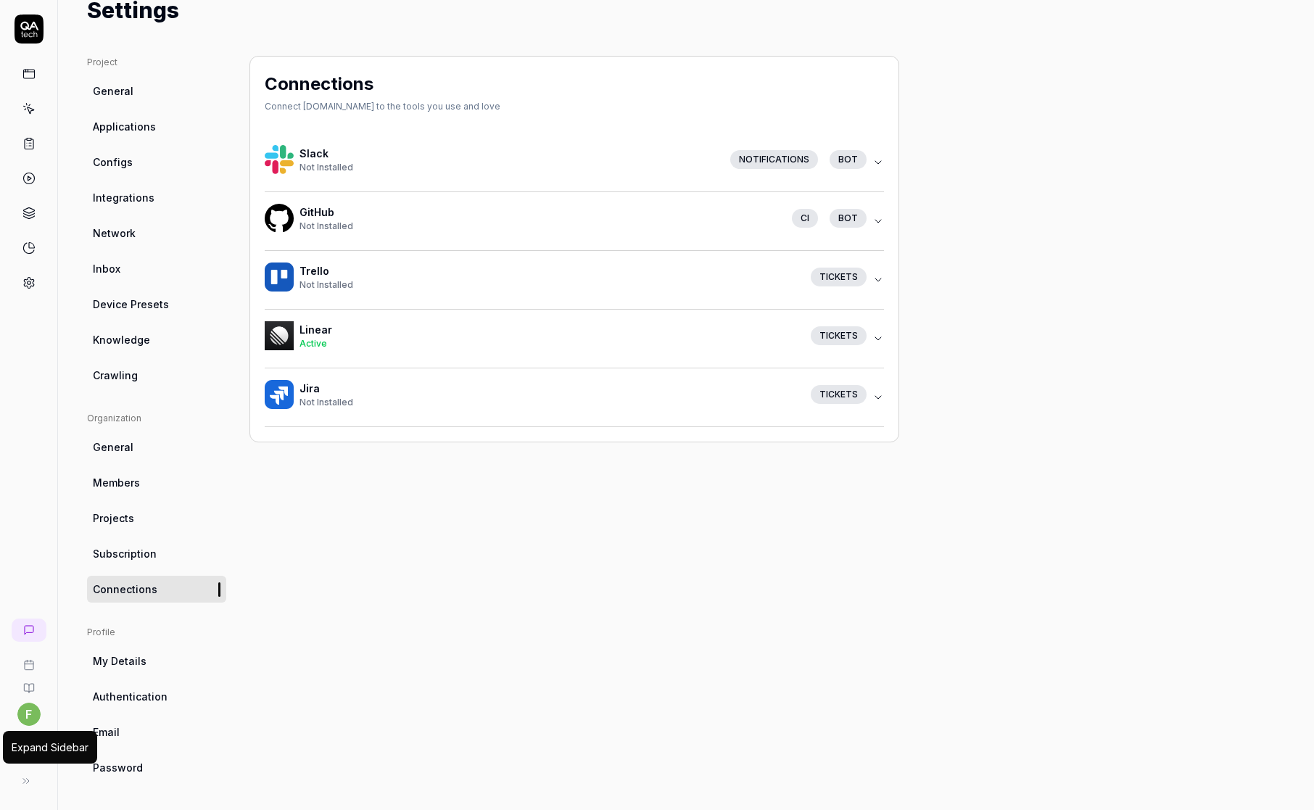
click at [28, 478] on icon at bounding box center [26, 781] width 12 height 12
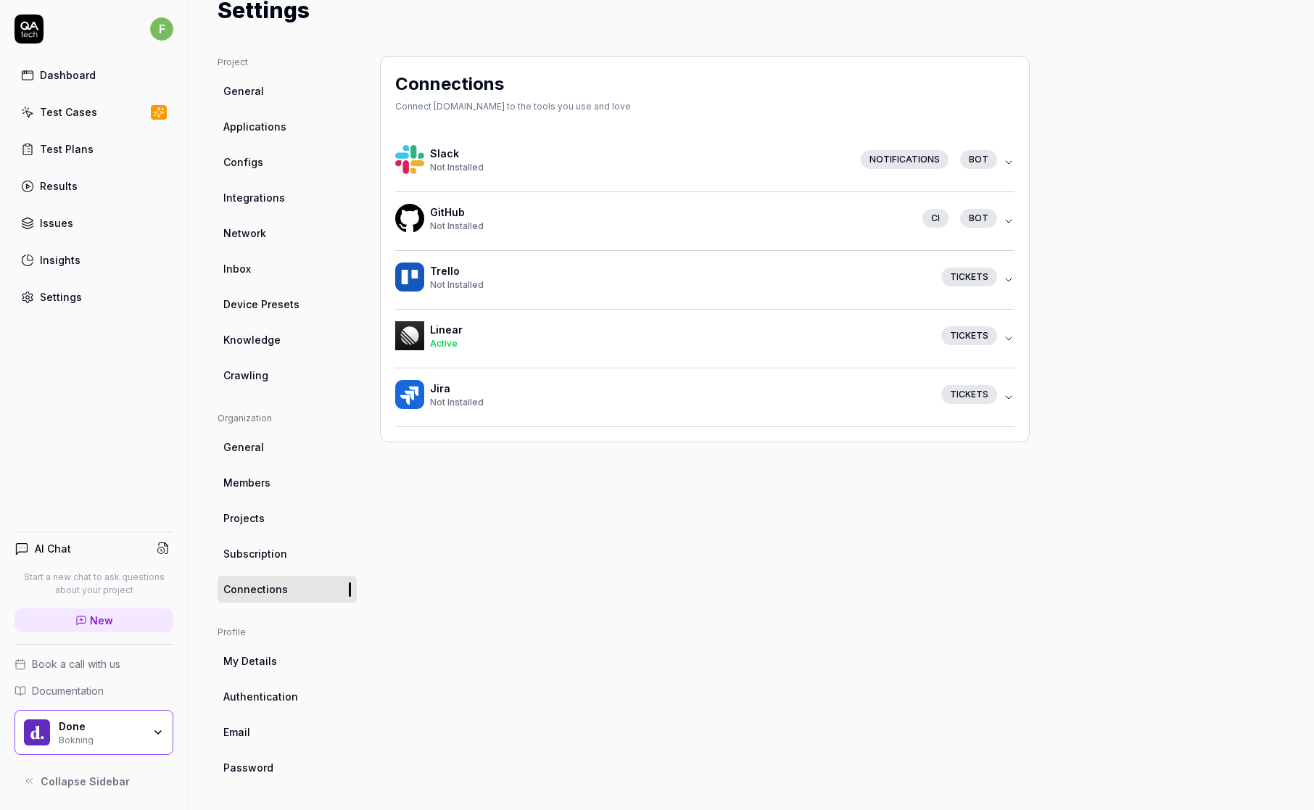
click at [160, 478] on icon "button" at bounding box center [158, 733] width 12 height 12
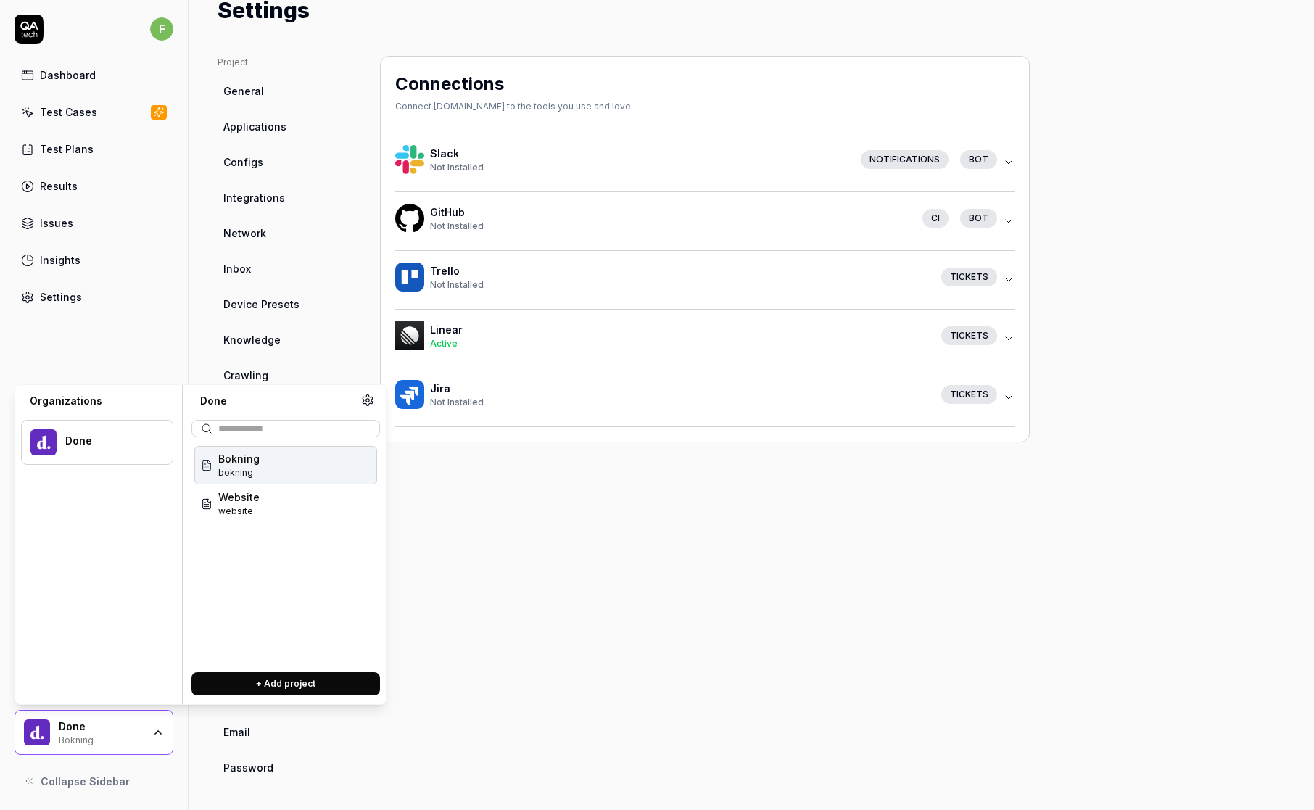
click at [366, 397] on icon at bounding box center [367, 400] width 13 height 13
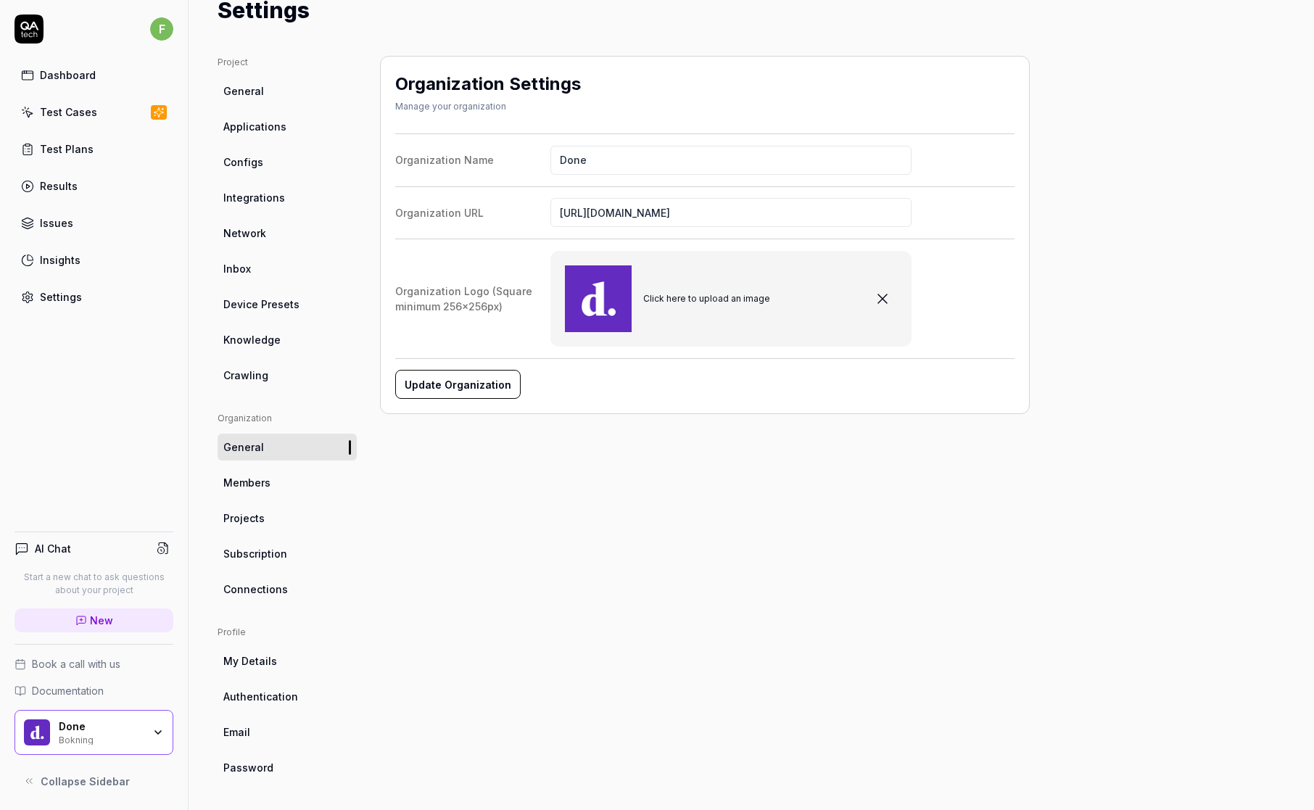
click at [278, 196] on span "Integrations" at bounding box center [254, 197] width 62 height 15
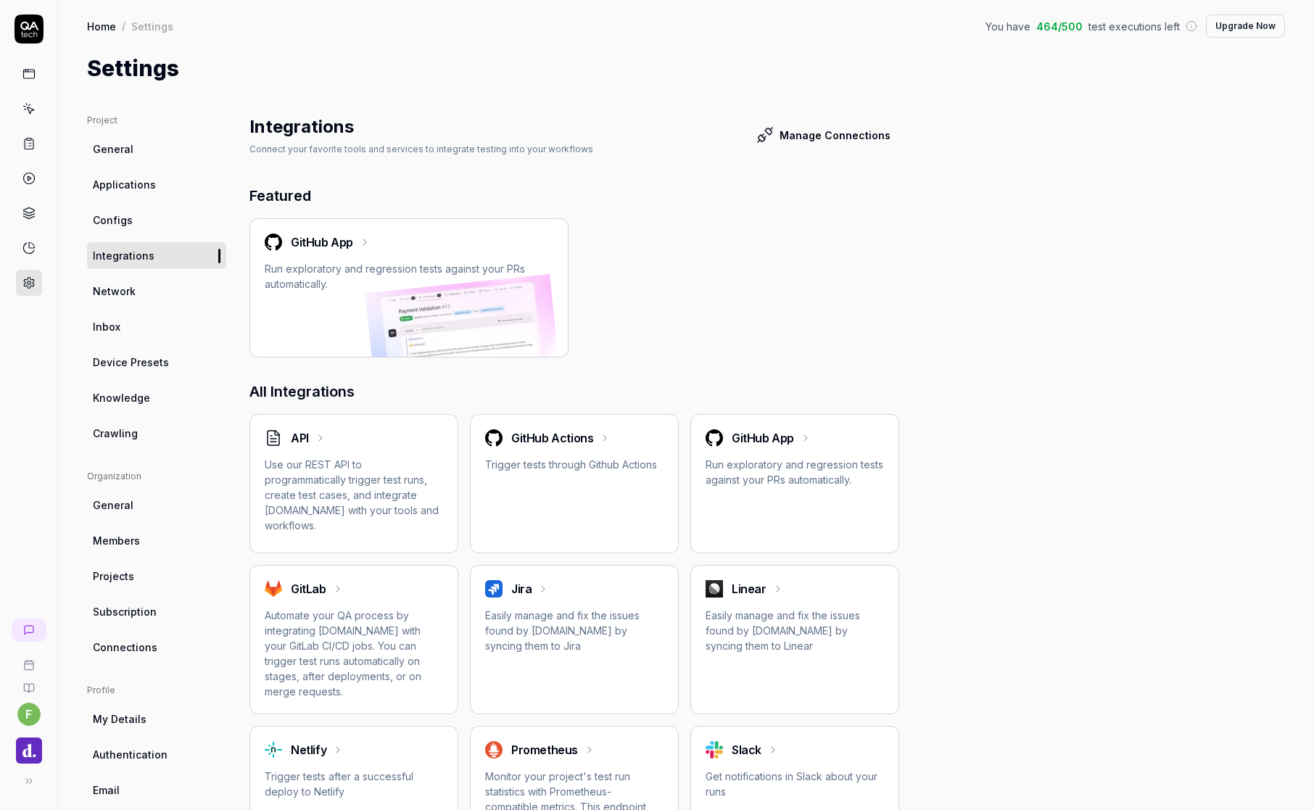
click at [351, 474] on p "Use our REST API to programmatically trigger test runs, create test cases, and …" at bounding box center [354, 495] width 178 height 76
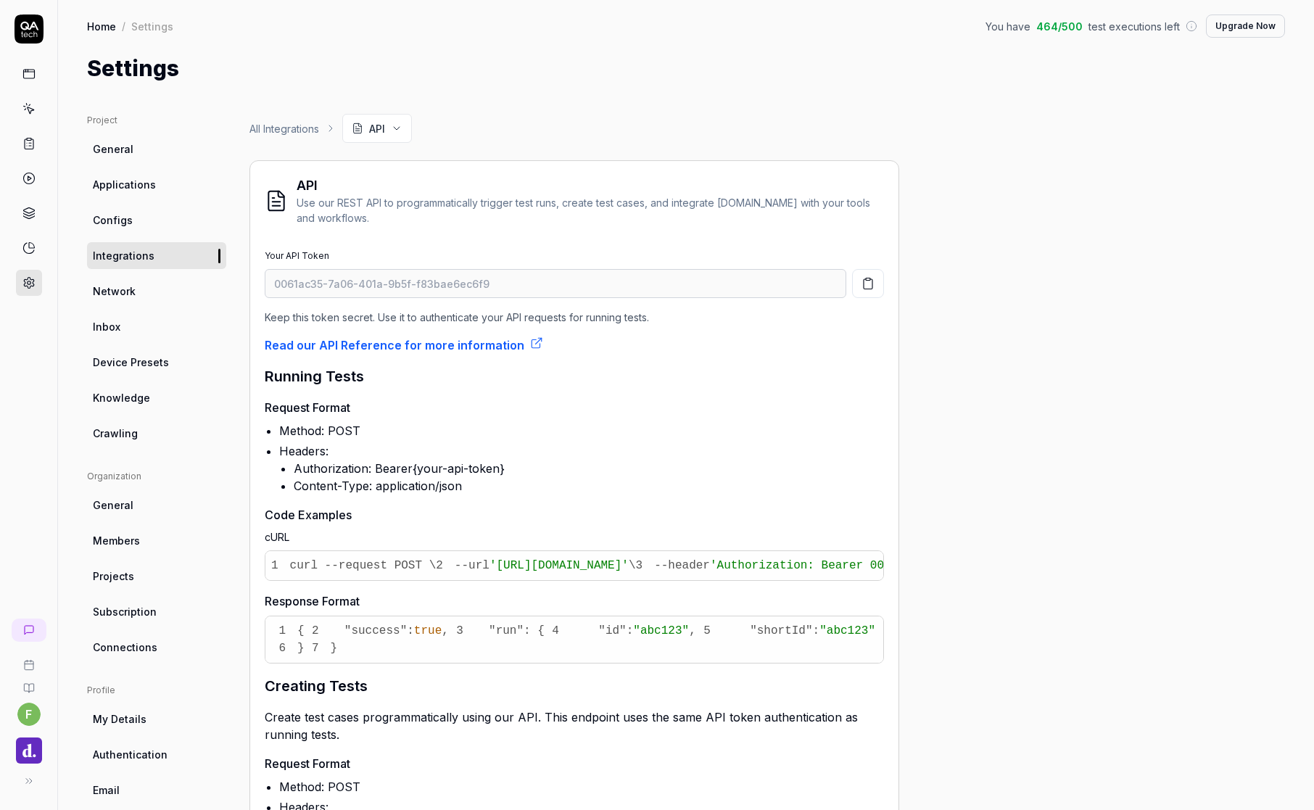
click at [33, 478] on img "button" at bounding box center [29, 751] width 26 height 26
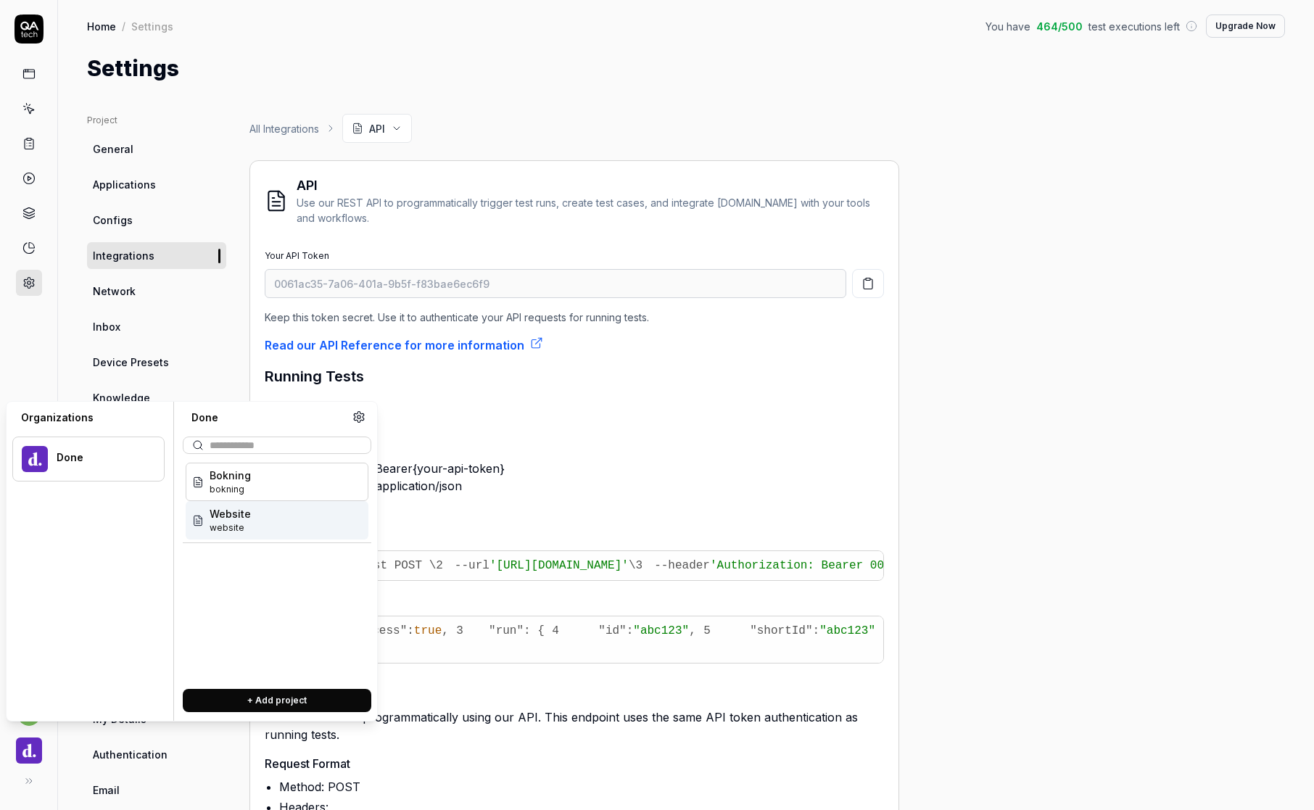
click at [259, 478] on div "Website website" at bounding box center [277, 520] width 183 height 38
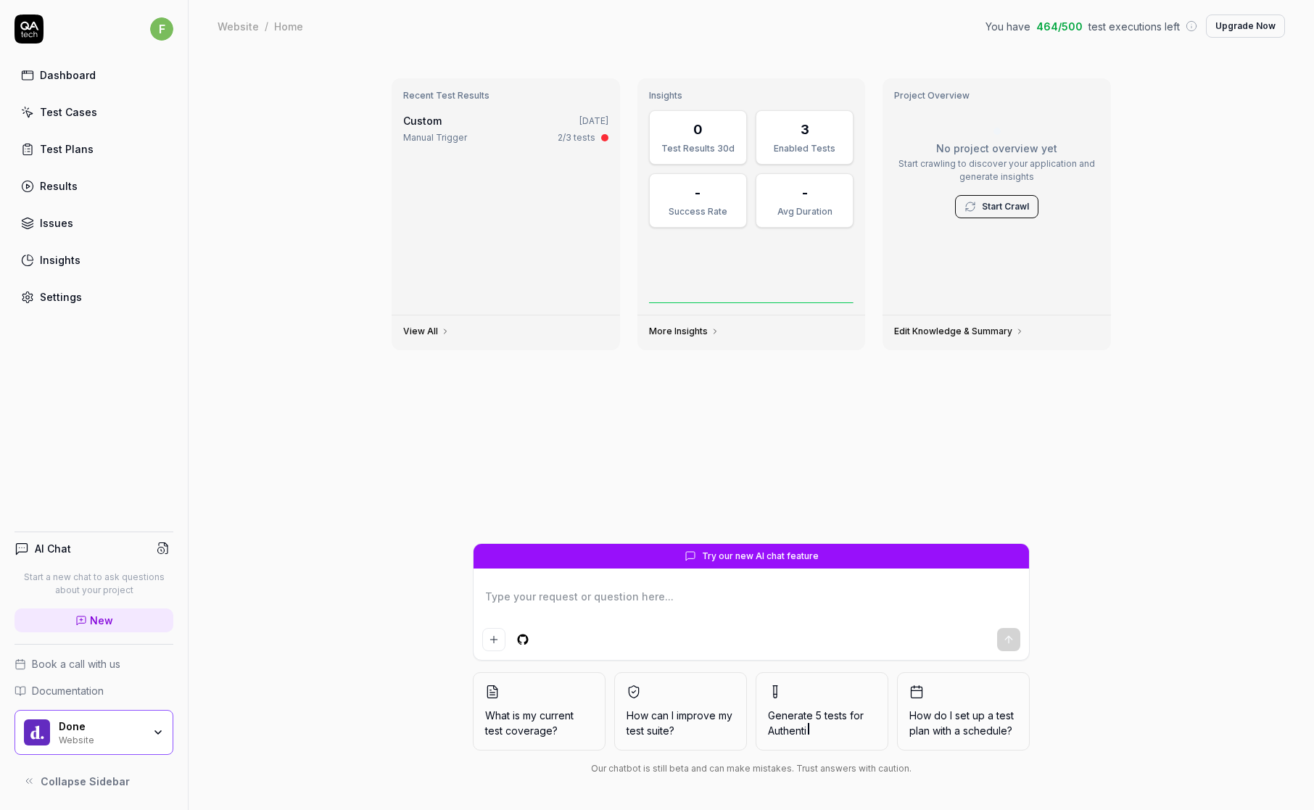
click at [57, 297] on div "Settings" at bounding box center [61, 296] width 42 height 15
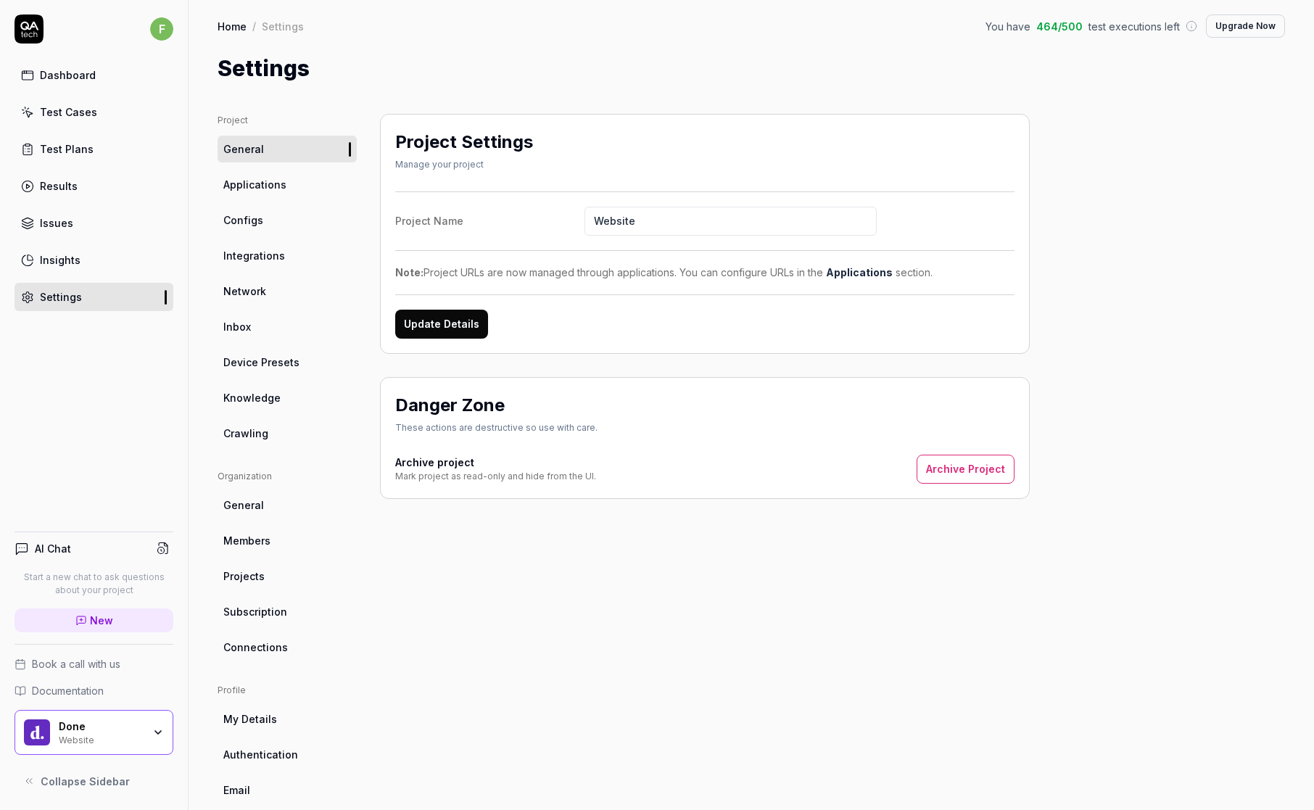
click at [280, 260] on span "Integrations" at bounding box center [254, 255] width 62 height 15
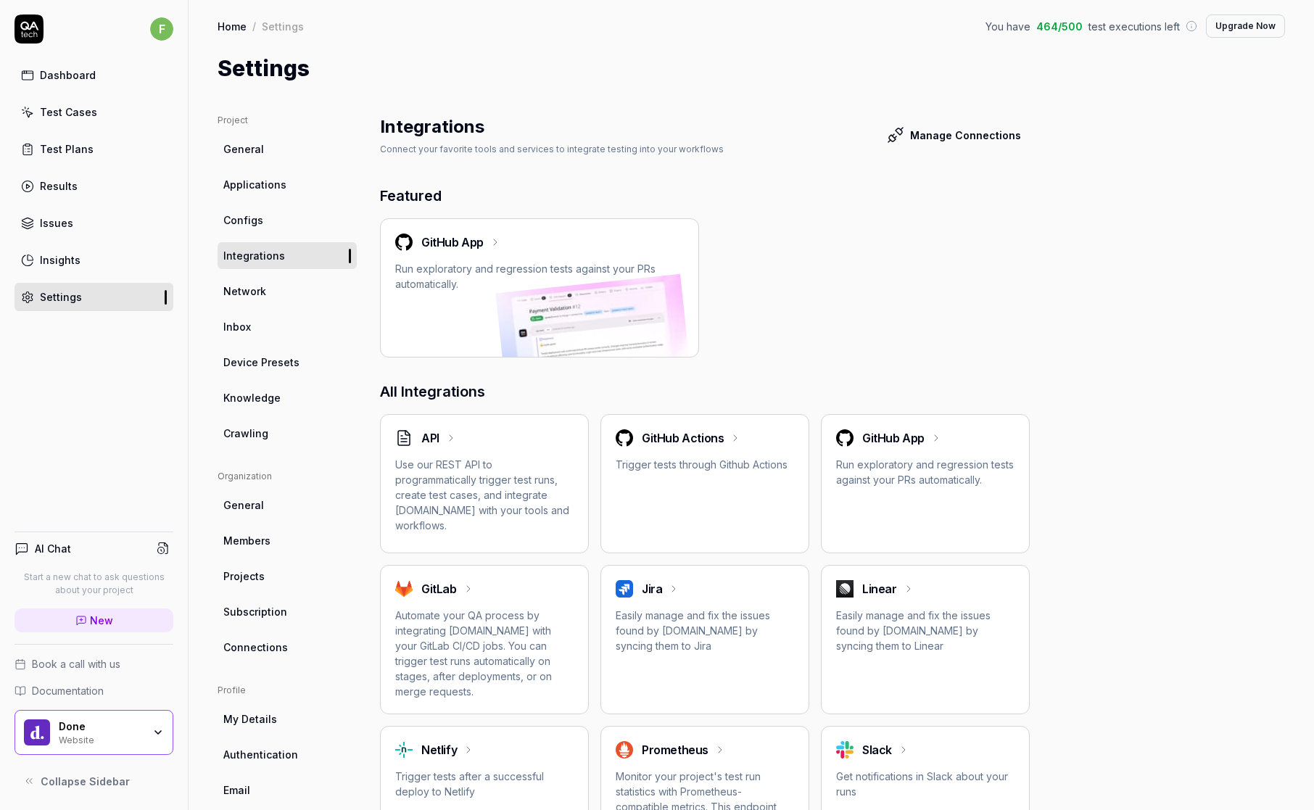
click at [425, 478] on p "Use our REST API to programmatically trigger test runs, create test cases, and …" at bounding box center [484, 495] width 178 height 76
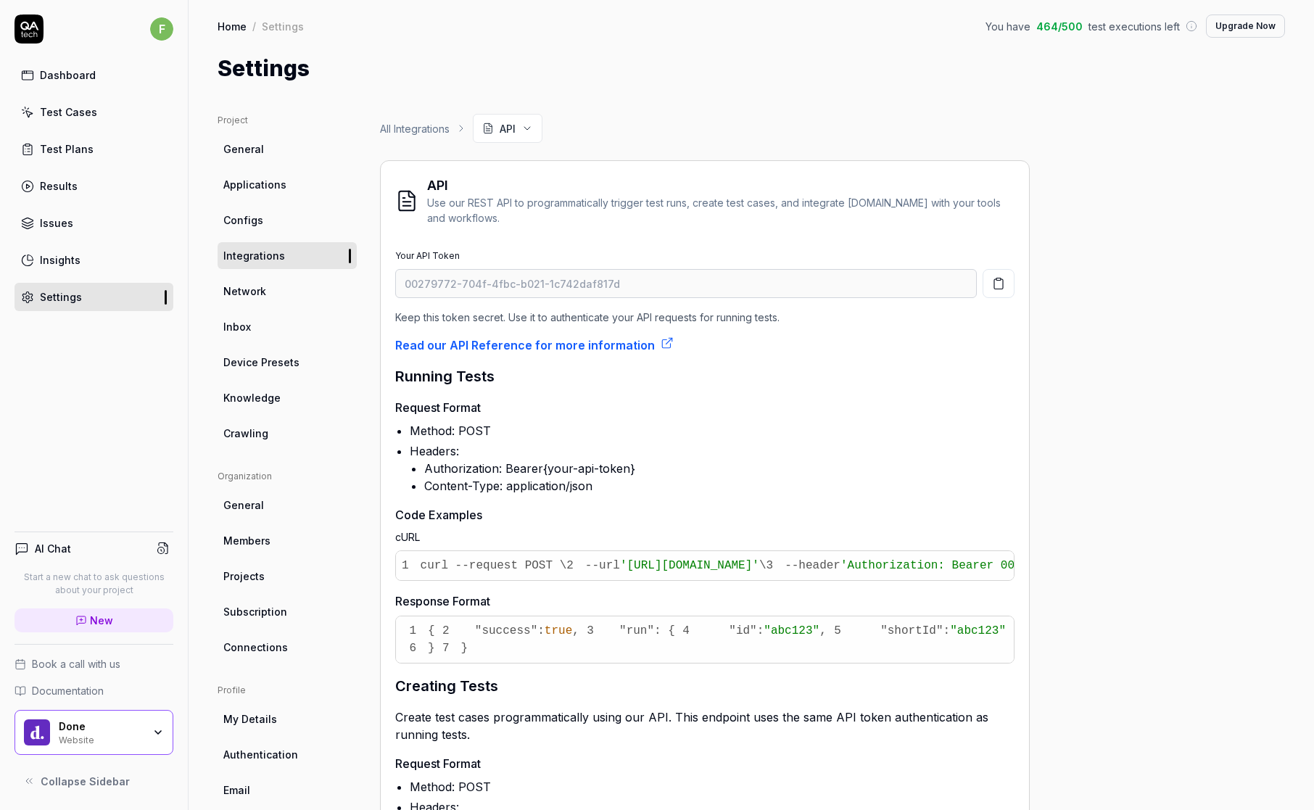
click at [1162, 131] on div "Project General Applications Configs Integrations Network Inbox Device Presets …" at bounding box center [752, 693] width 1068 height 1159
click at [154, 478] on icon "button" at bounding box center [158, 733] width 12 height 12
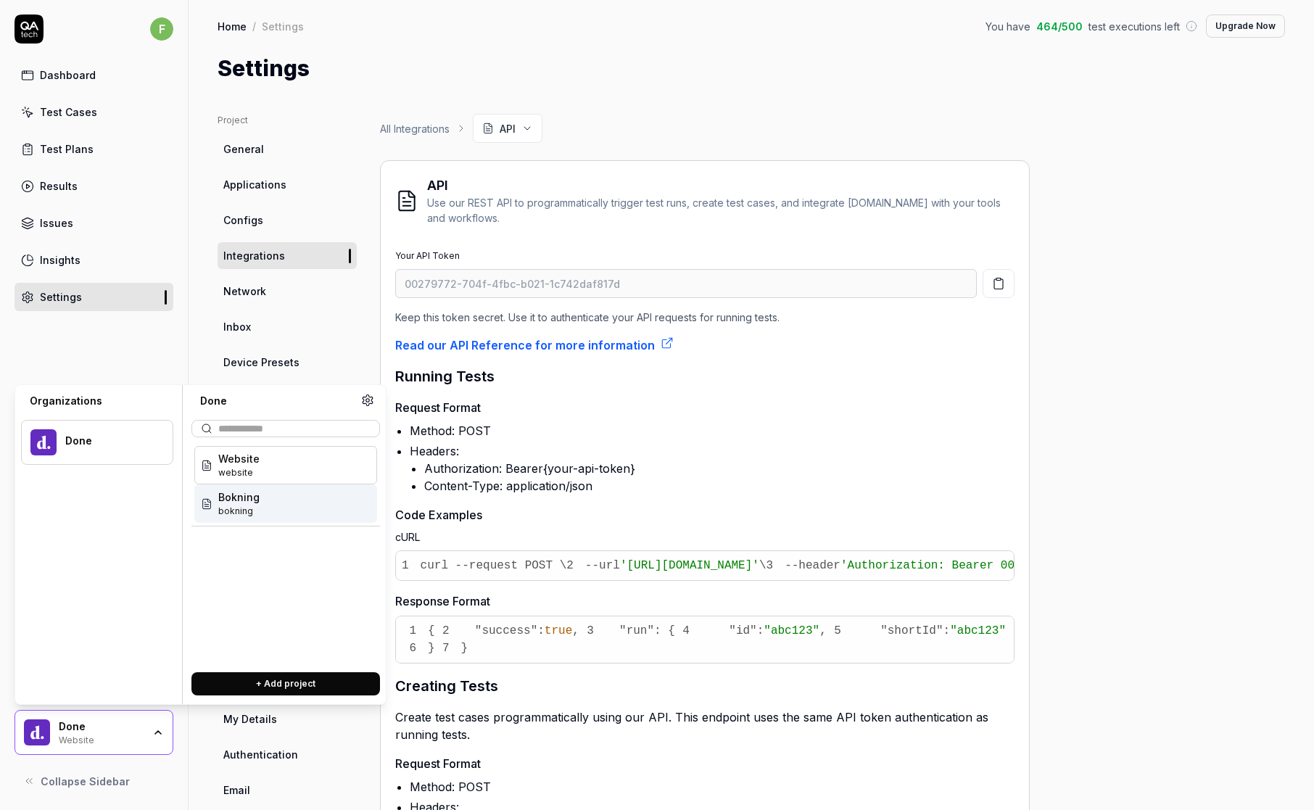
click at [210, 478] on div "Bokning bokning" at bounding box center [285, 503] width 183 height 38
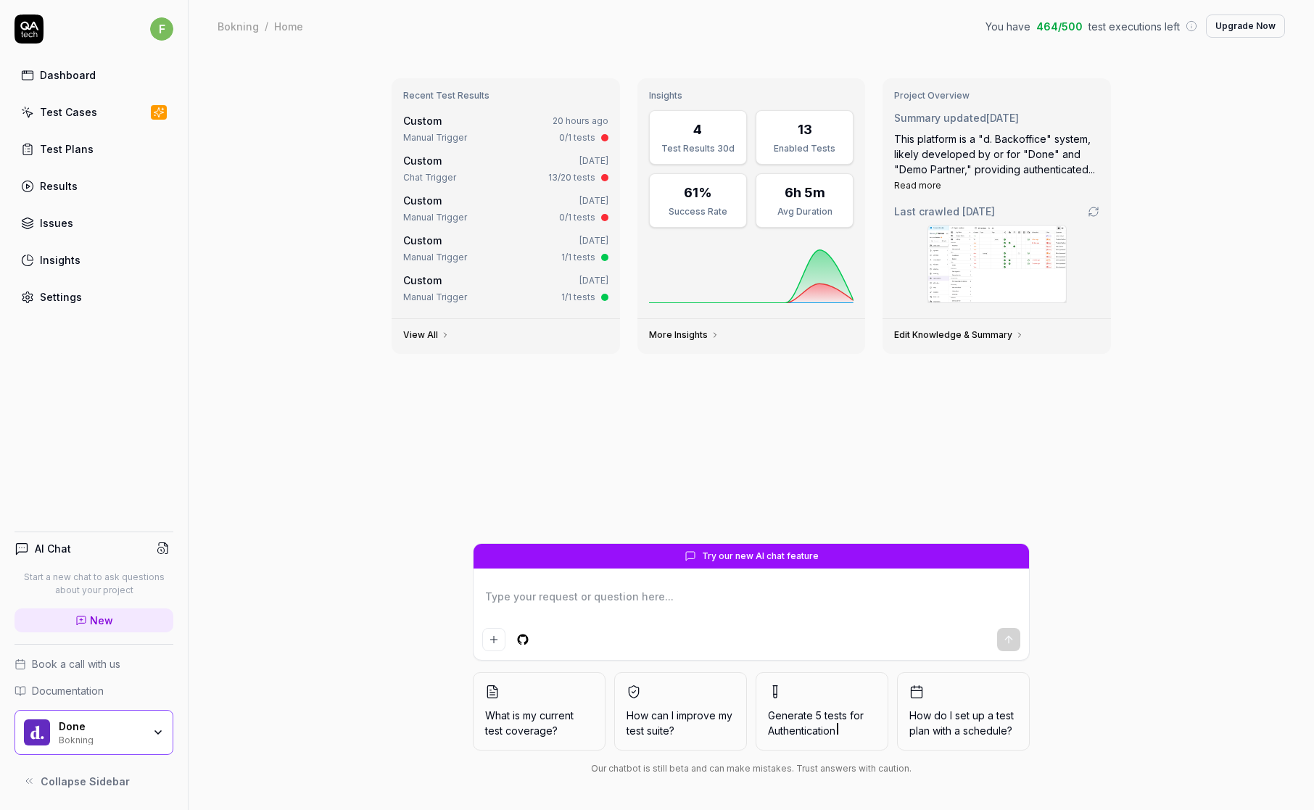
click at [88, 300] on link "Settings" at bounding box center [94, 297] width 159 height 28
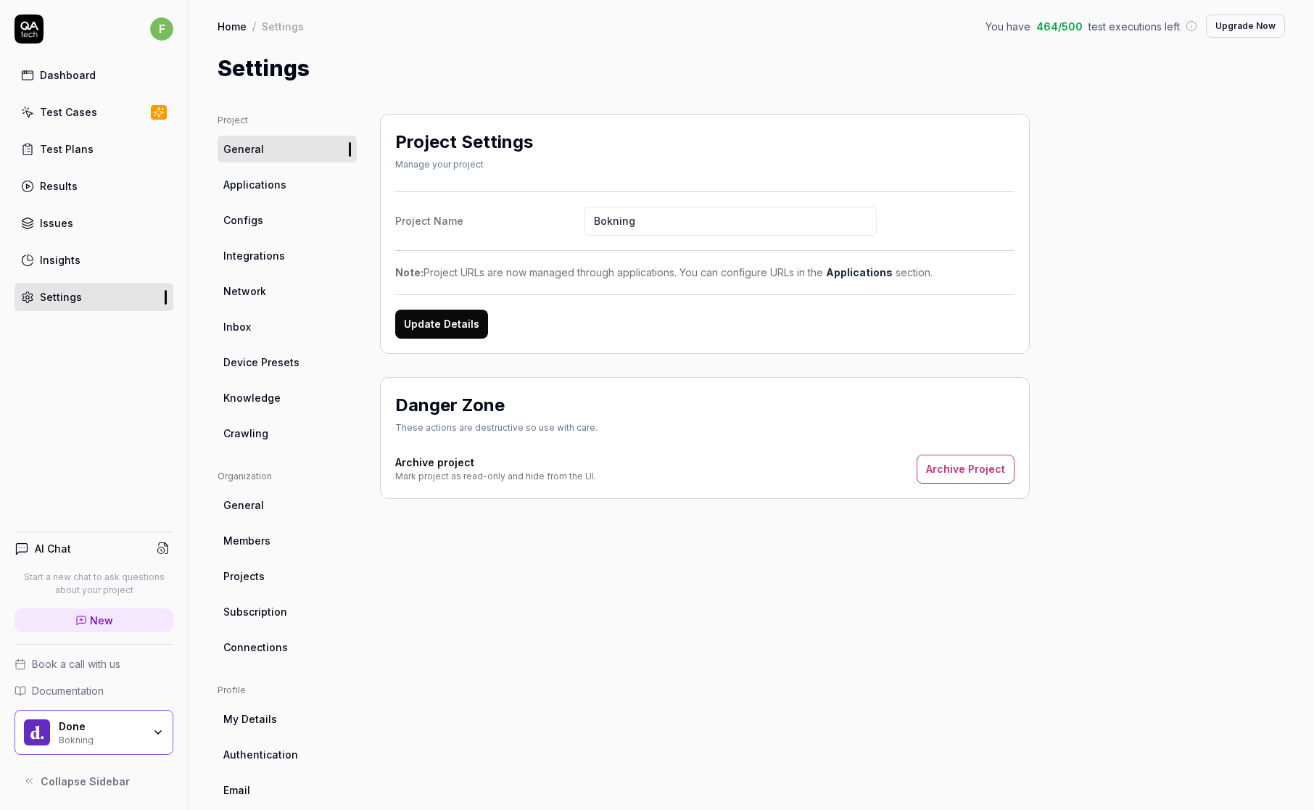
click at [291, 254] on link "Integrations" at bounding box center [287, 255] width 139 height 27
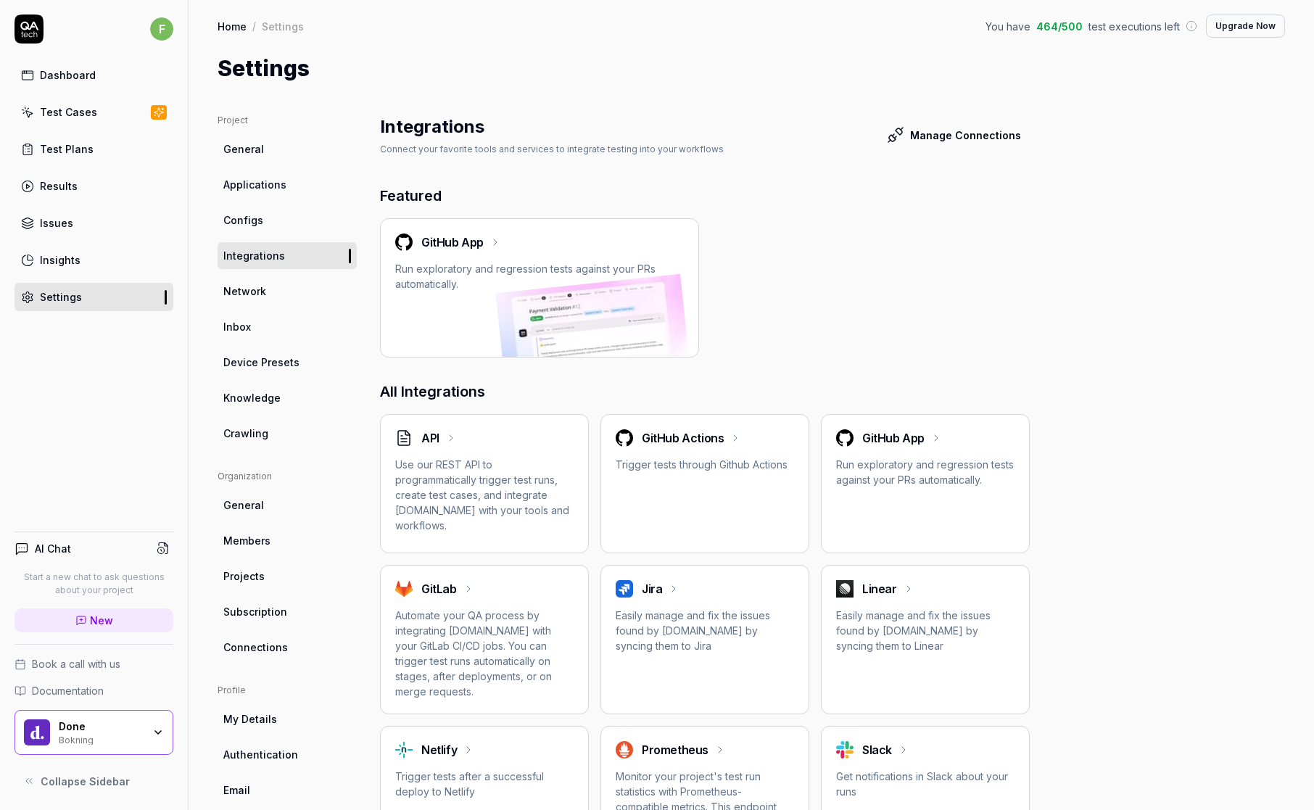
click at [461, 443] on div "API" at bounding box center [484, 437] width 178 height 17
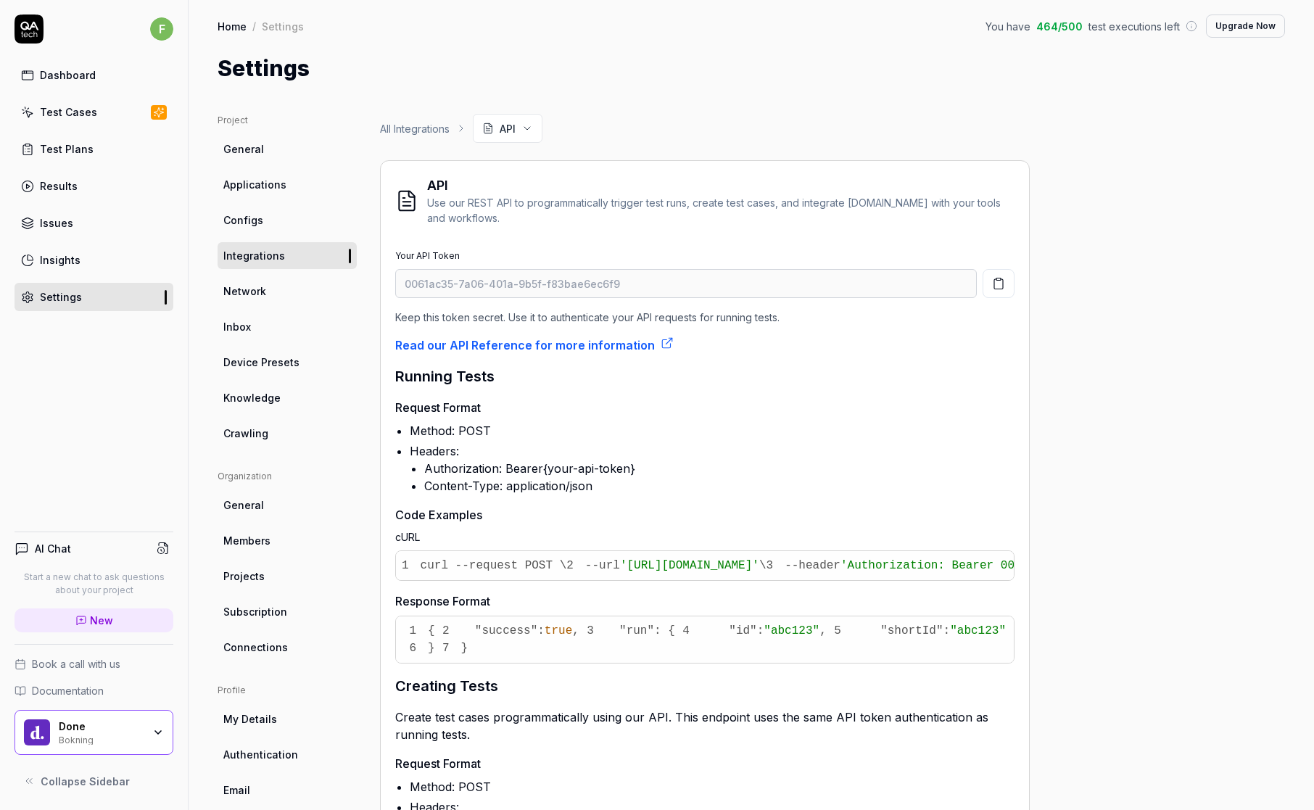
click at [162, 478] on icon "button" at bounding box center [158, 733] width 12 height 12
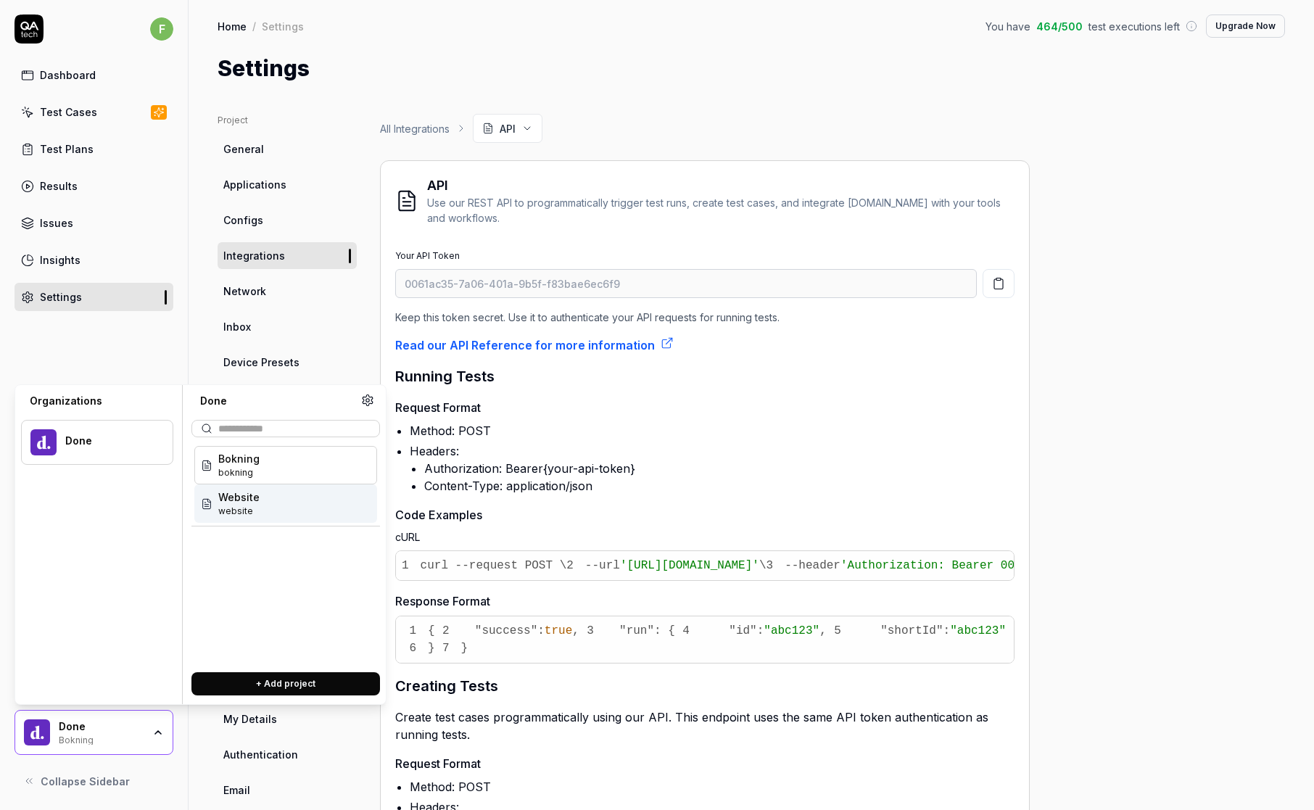
click at [246, 478] on span "Website" at bounding box center [238, 497] width 41 height 15
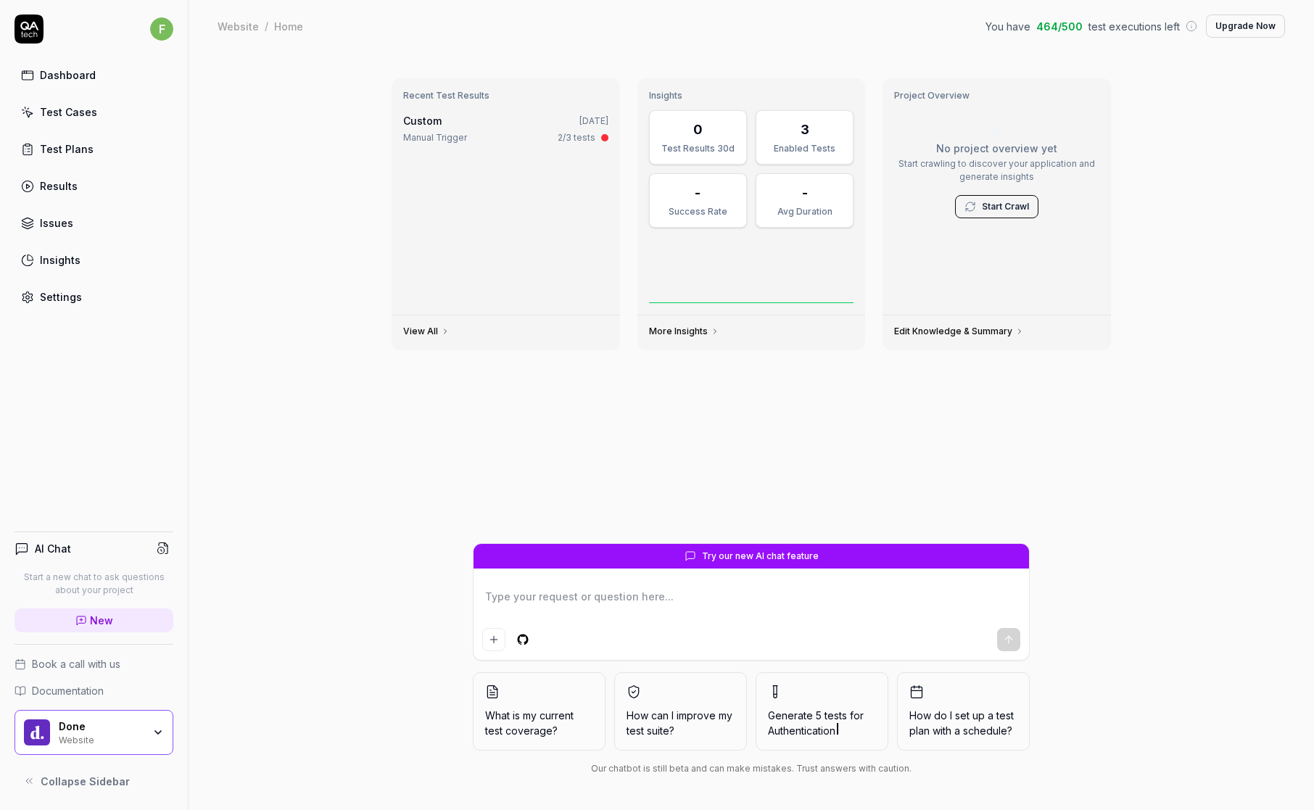
click at [81, 293] on link "Settings" at bounding box center [94, 297] width 159 height 28
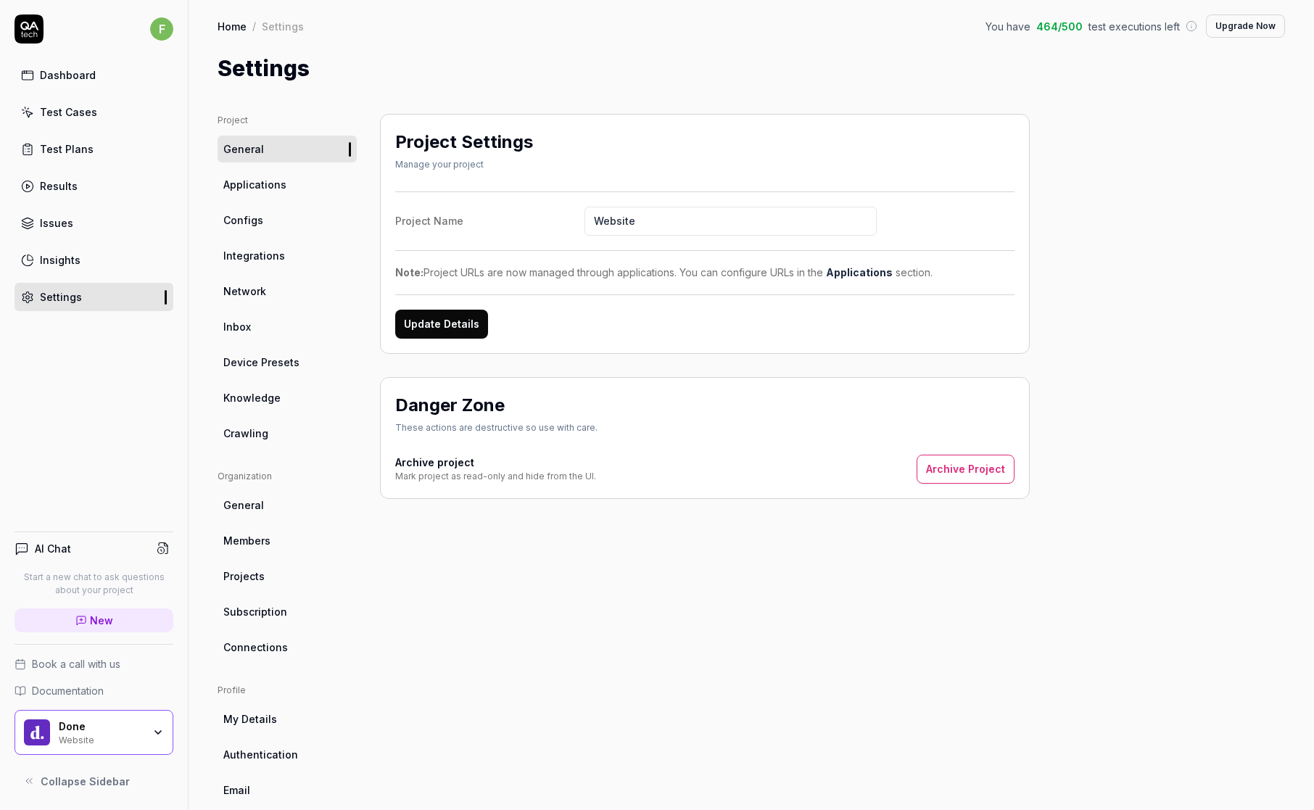
click at [287, 256] on link "Integrations" at bounding box center [287, 255] width 139 height 27
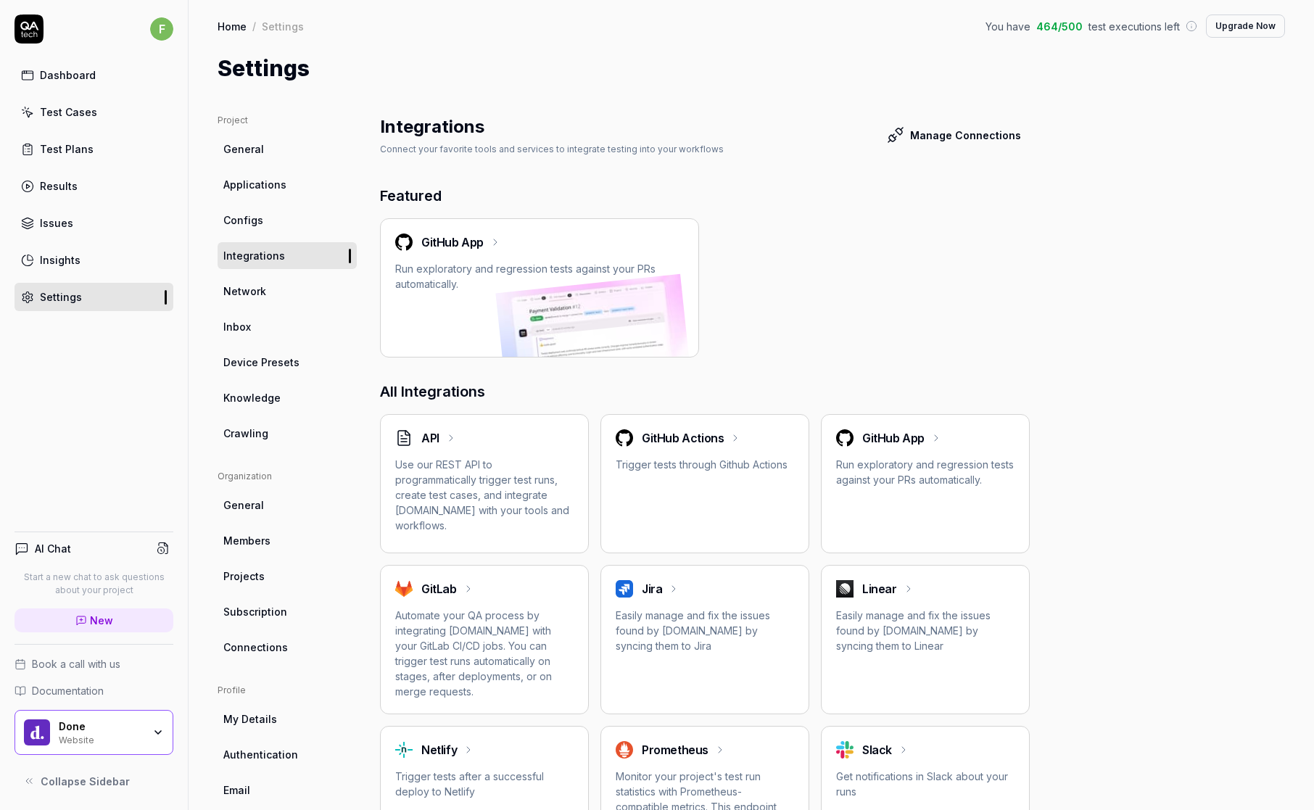
click at [471, 478] on p "Use our REST API to programmatically trigger test runs, create test cases, and …" at bounding box center [484, 495] width 178 height 76
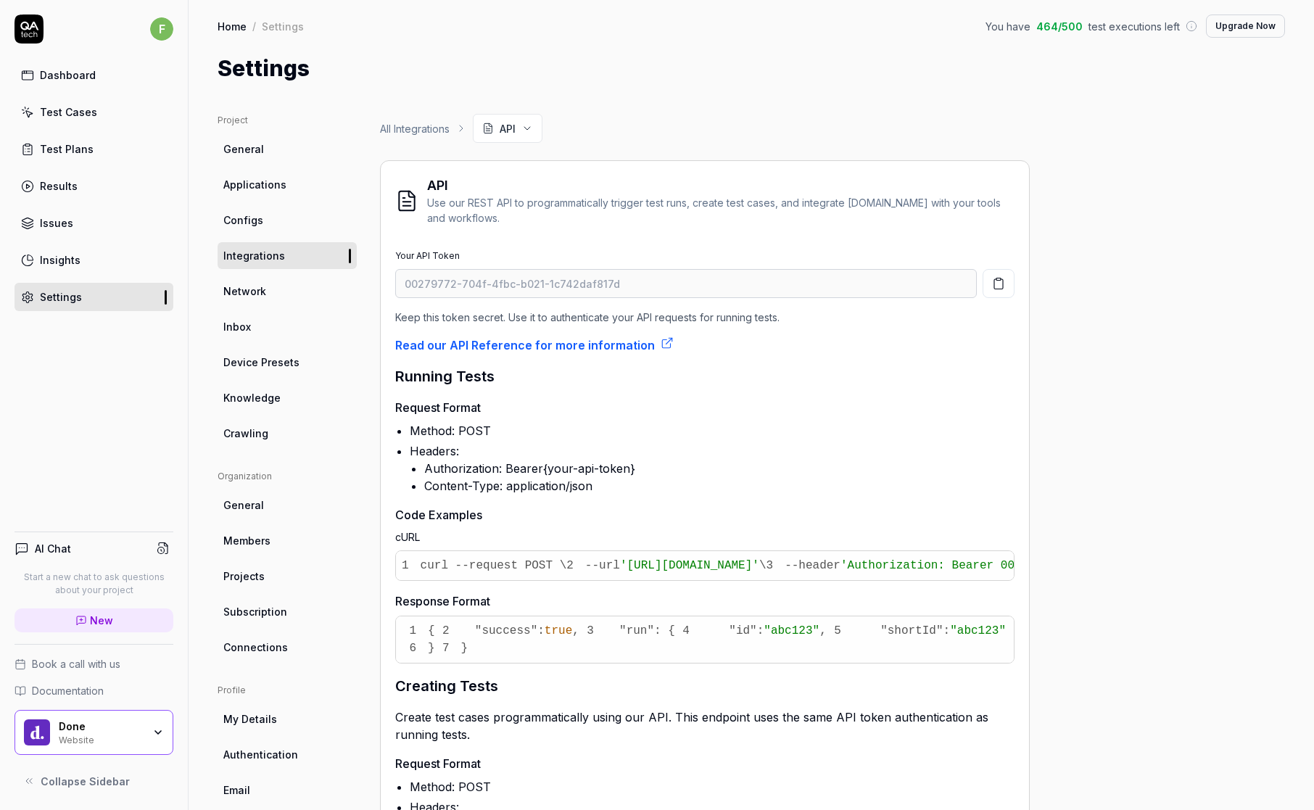
click at [241, 478] on span "Projects" at bounding box center [243, 576] width 41 height 15
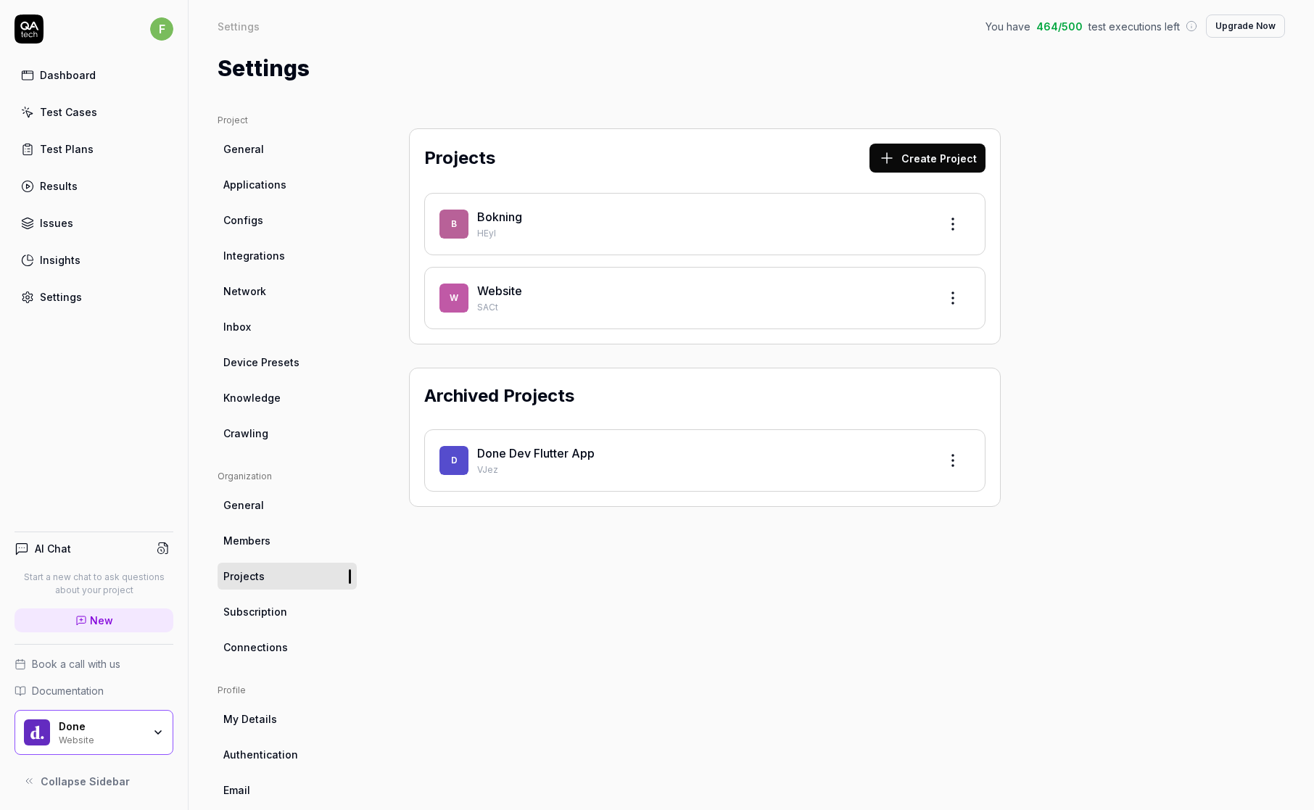
click at [688, 478] on div "Projects Create Project B Bokning HEyI W Website SACt Archived Projects D Done …" at bounding box center [705, 476] width 650 height 725
click at [500, 288] on link "Website" at bounding box center [499, 291] width 45 height 15
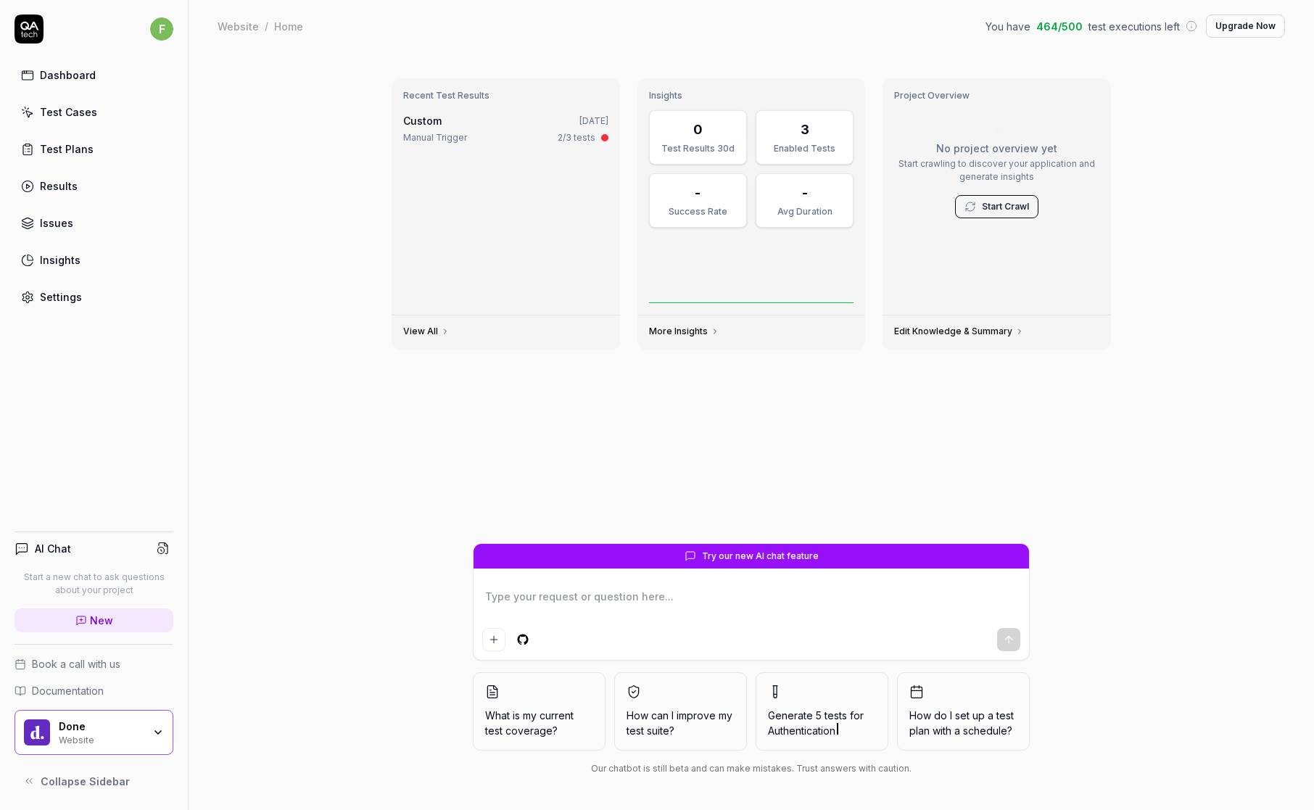
click at [93, 295] on link "Settings" at bounding box center [94, 297] width 159 height 28
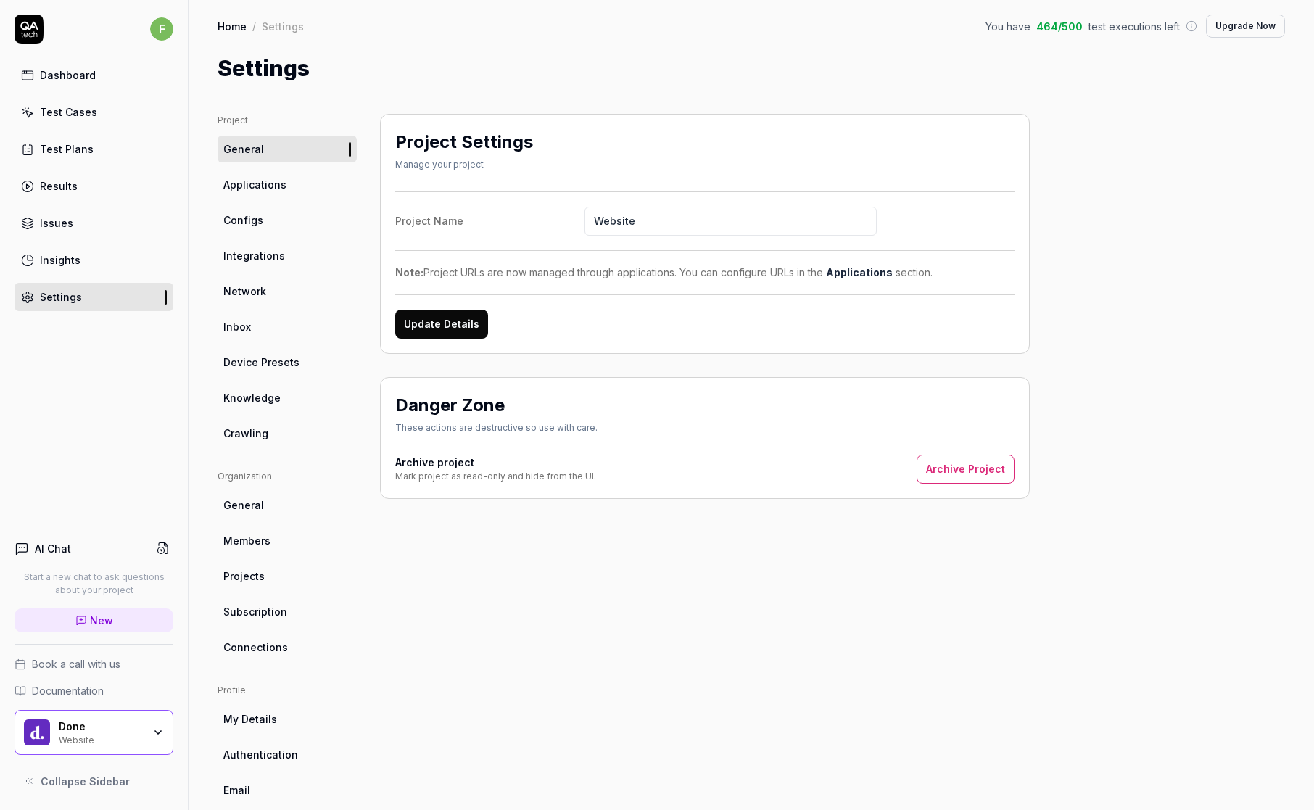
click at [277, 242] on link "Integrations" at bounding box center [287, 255] width 139 height 27
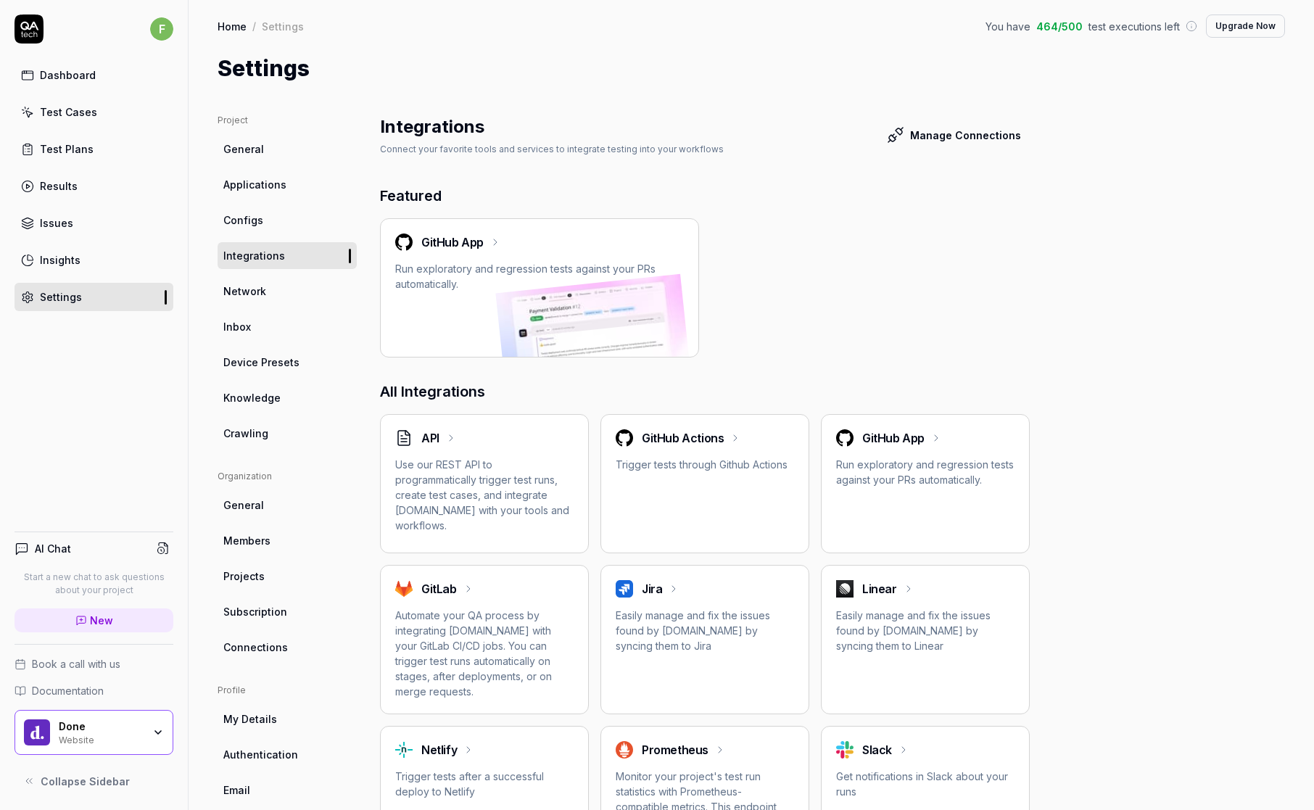
click at [467, 478] on p "Use our REST API to programmatically trigger test runs, create test cases, and …" at bounding box center [484, 495] width 178 height 76
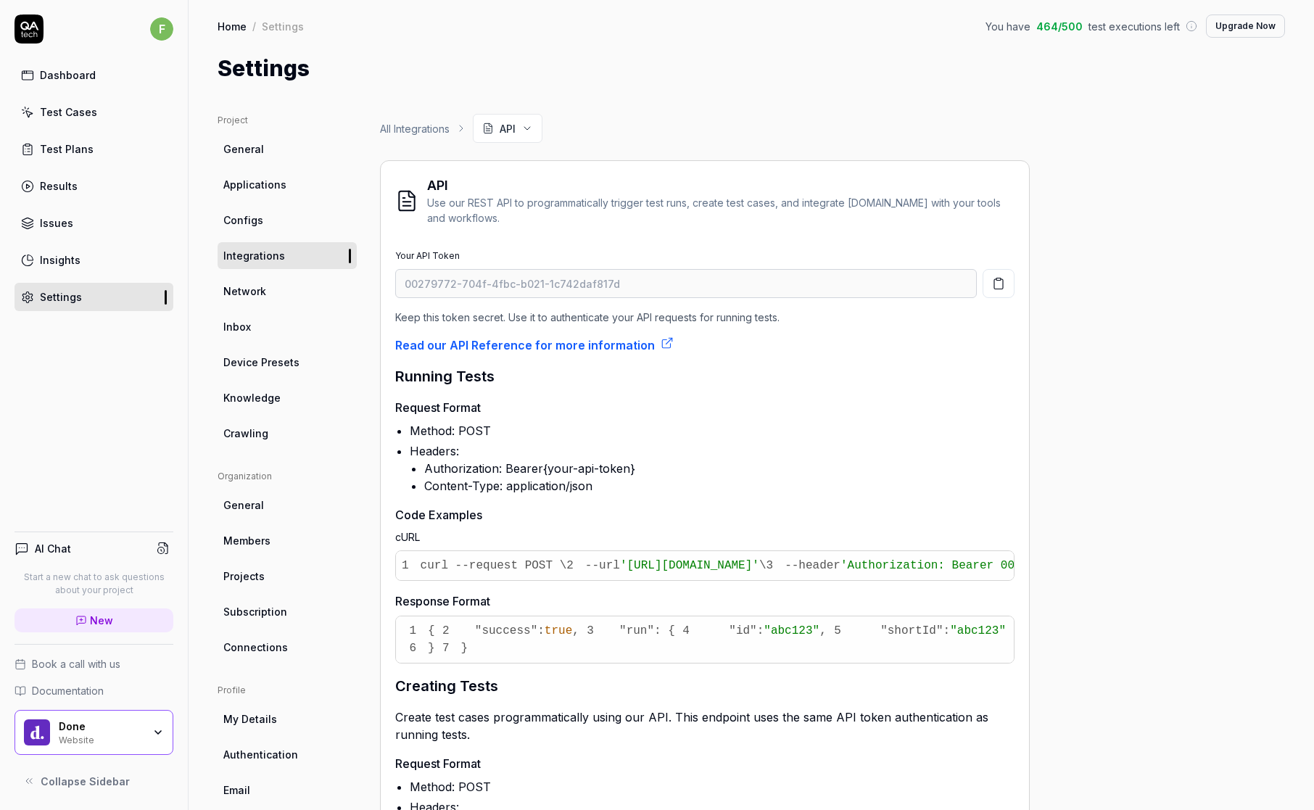
click at [157, 478] on icon "button" at bounding box center [158, 732] width 6 height 3
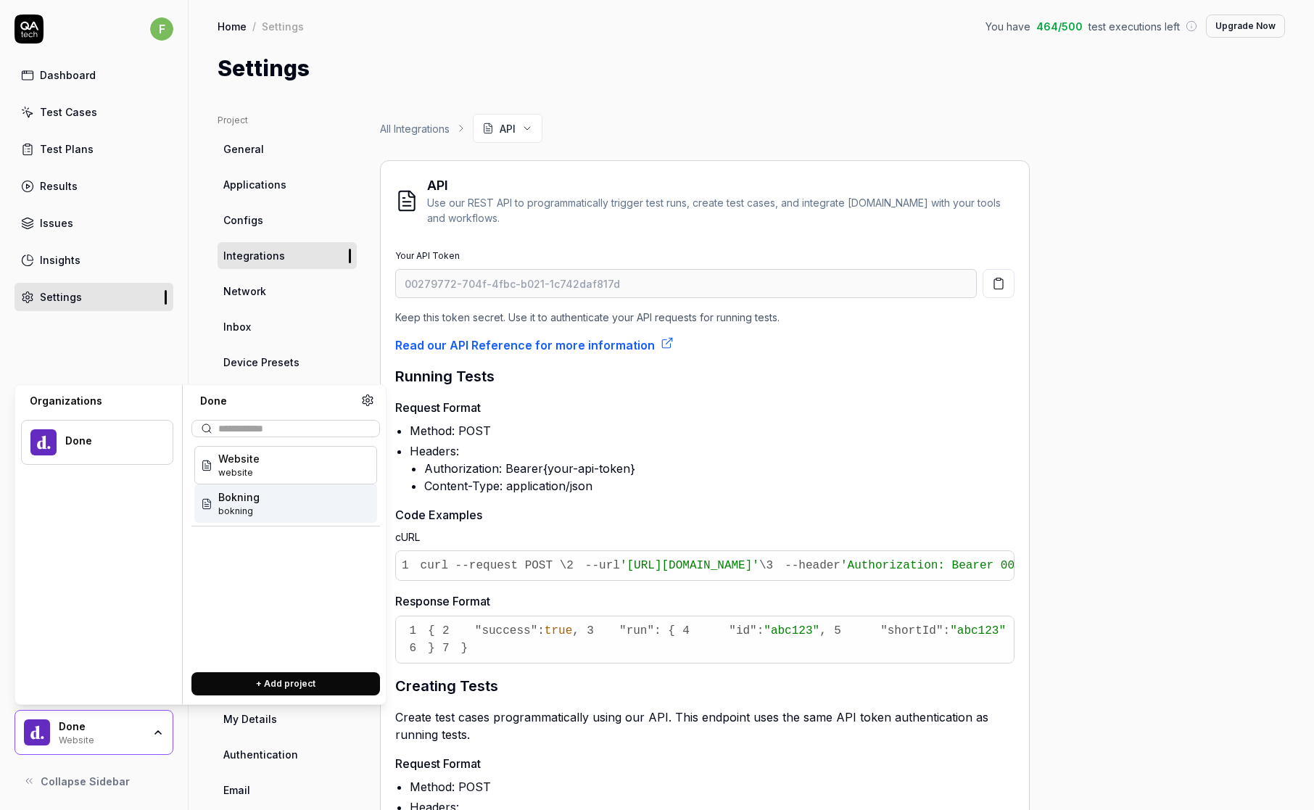
click at [250, 478] on span "bokning" at bounding box center [238, 511] width 41 height 13
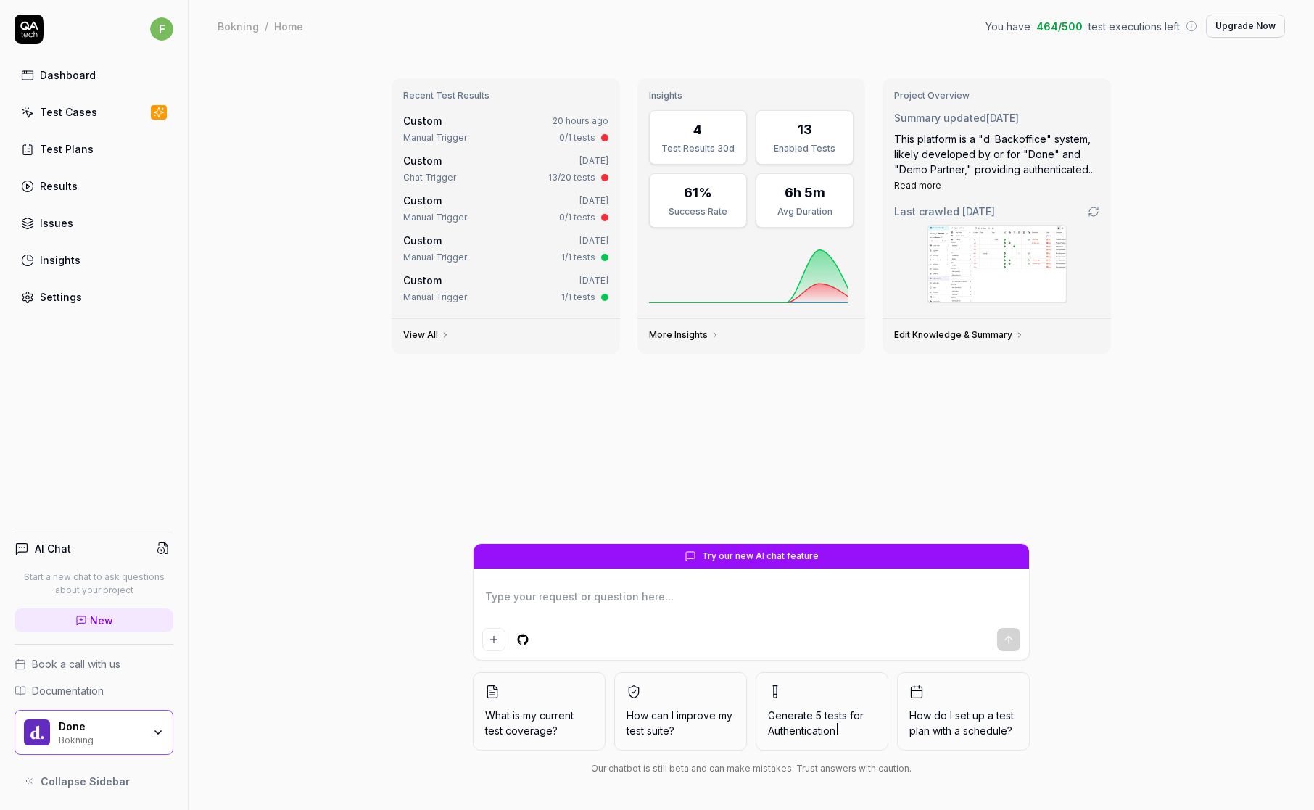
type textarea "*"
click at [54, 293] on div "Settings" at bounding box center [61, 296] width 42 height 15
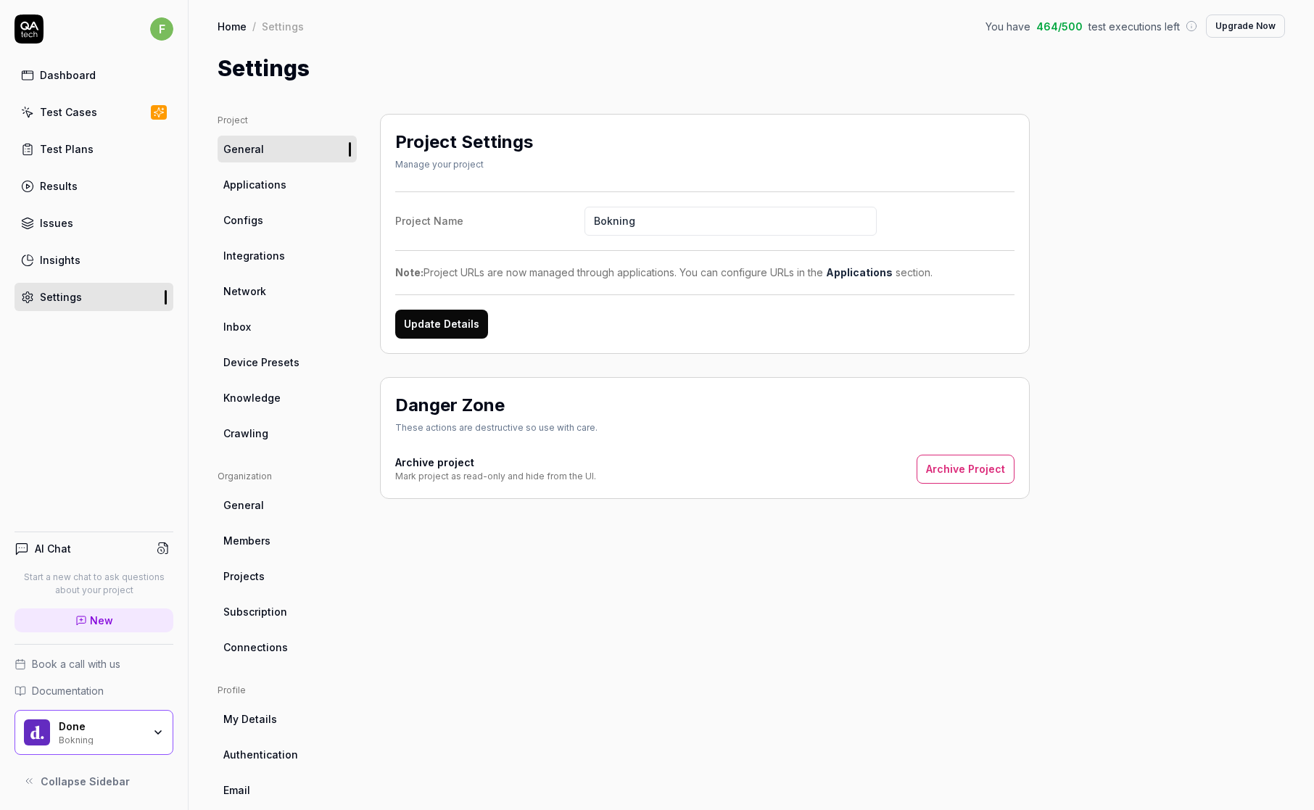
click at [629, 478] on div "Project Settings Manage your project Project Name Bokning Note: Project URLs ar…" at bounding box center [705, 476] width 650 height 725
click at [306, 249] on link "Integrations" at bounding box center [287, 255] width 139 height 27
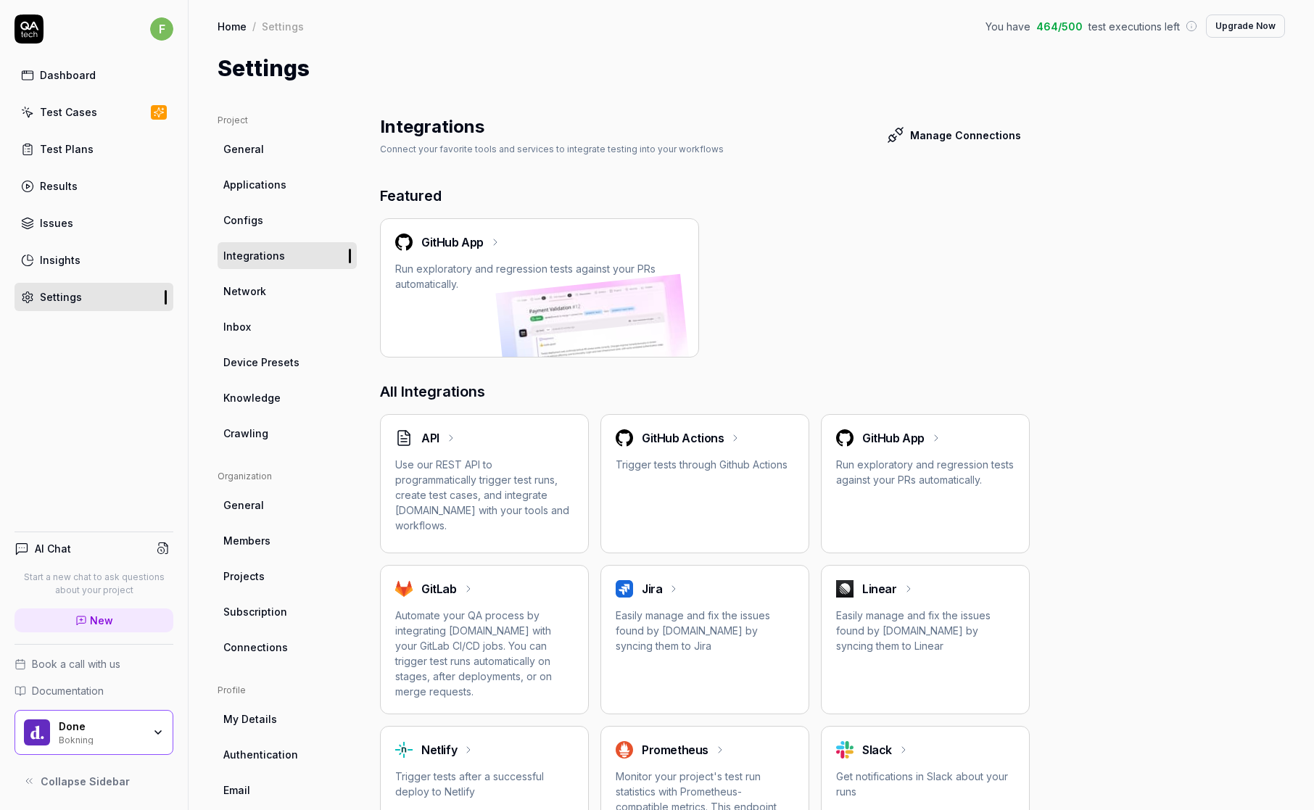
click at [495, 471] on p "Use our REST API to programmatically trigger test runs, create test cases, and …" at bounding box center [484, 495] width 178 height 76
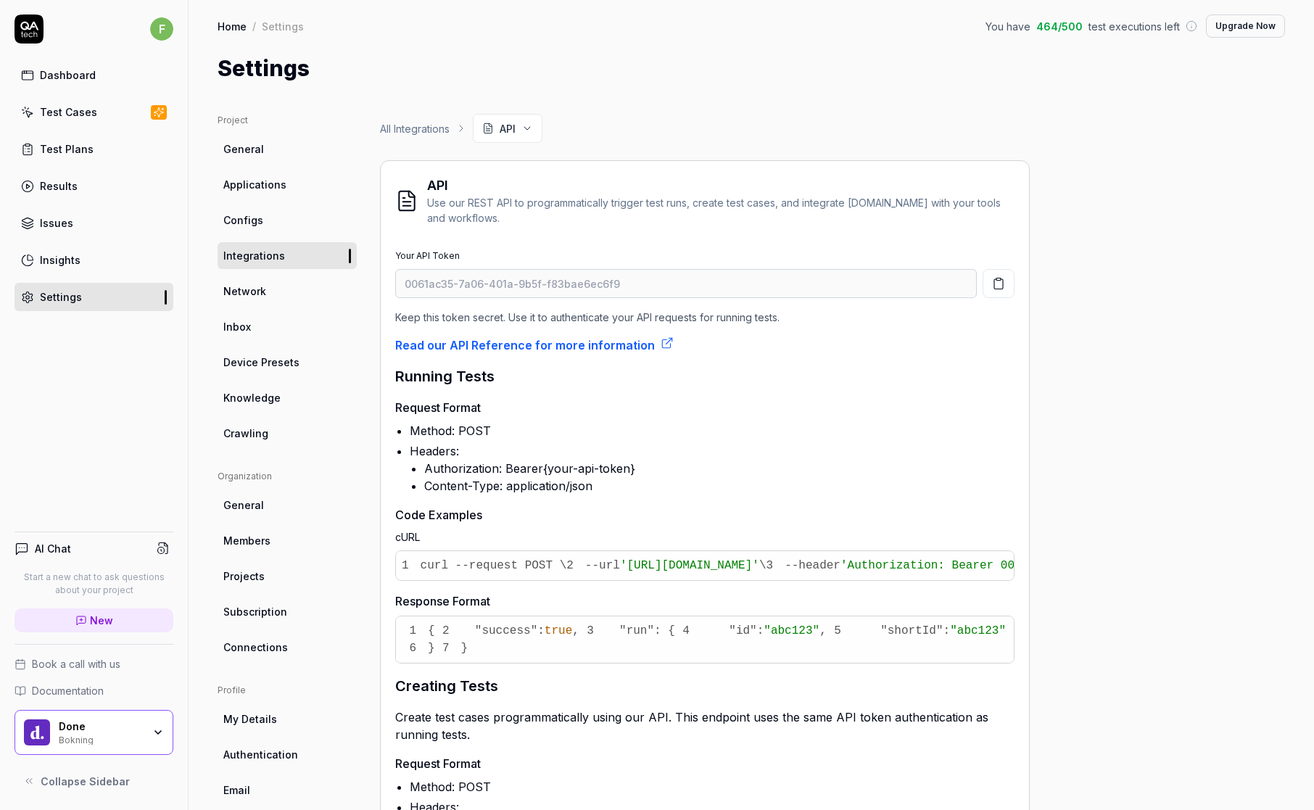
click at [265, 223] on link "Configs" at bounding box center [287, 220] width 139 height 27
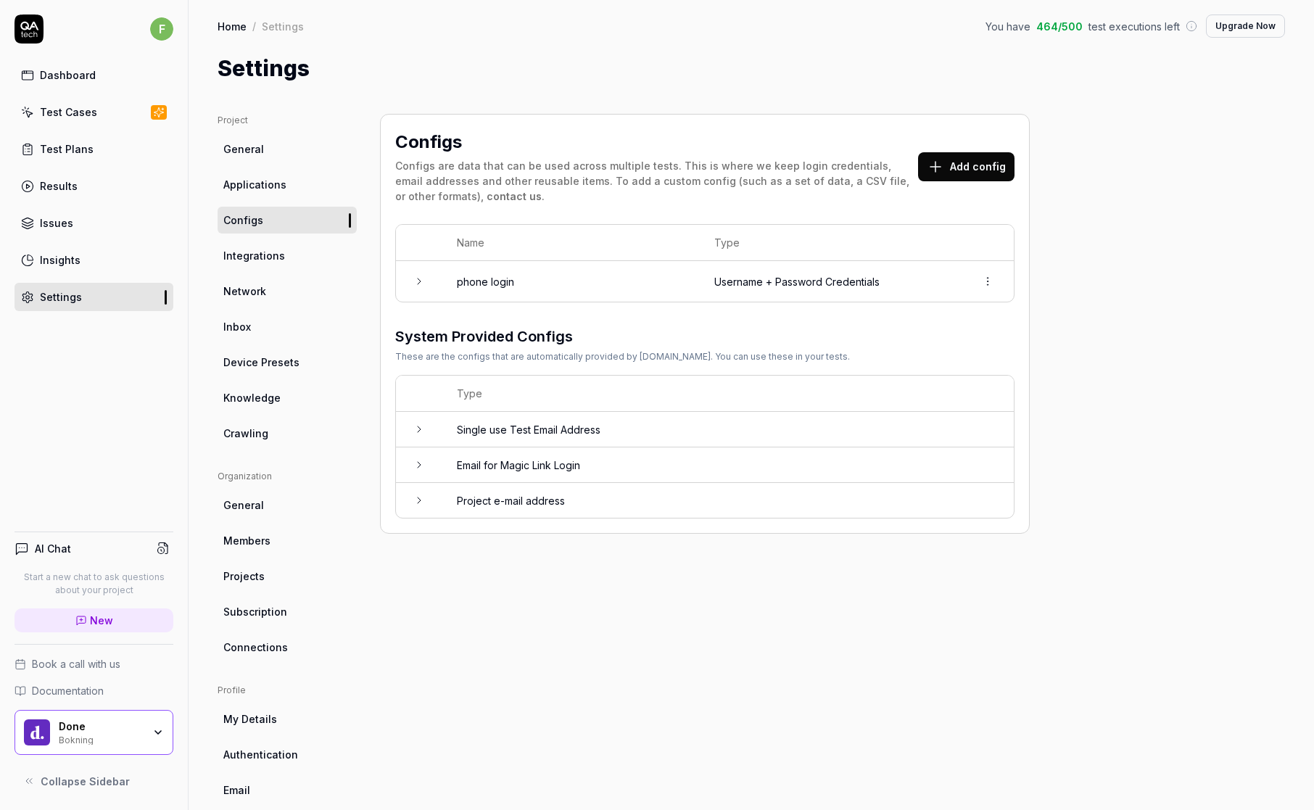
click at [280, 256] on span "Integrations" at bounding box center [254, 255] width 62 height 15
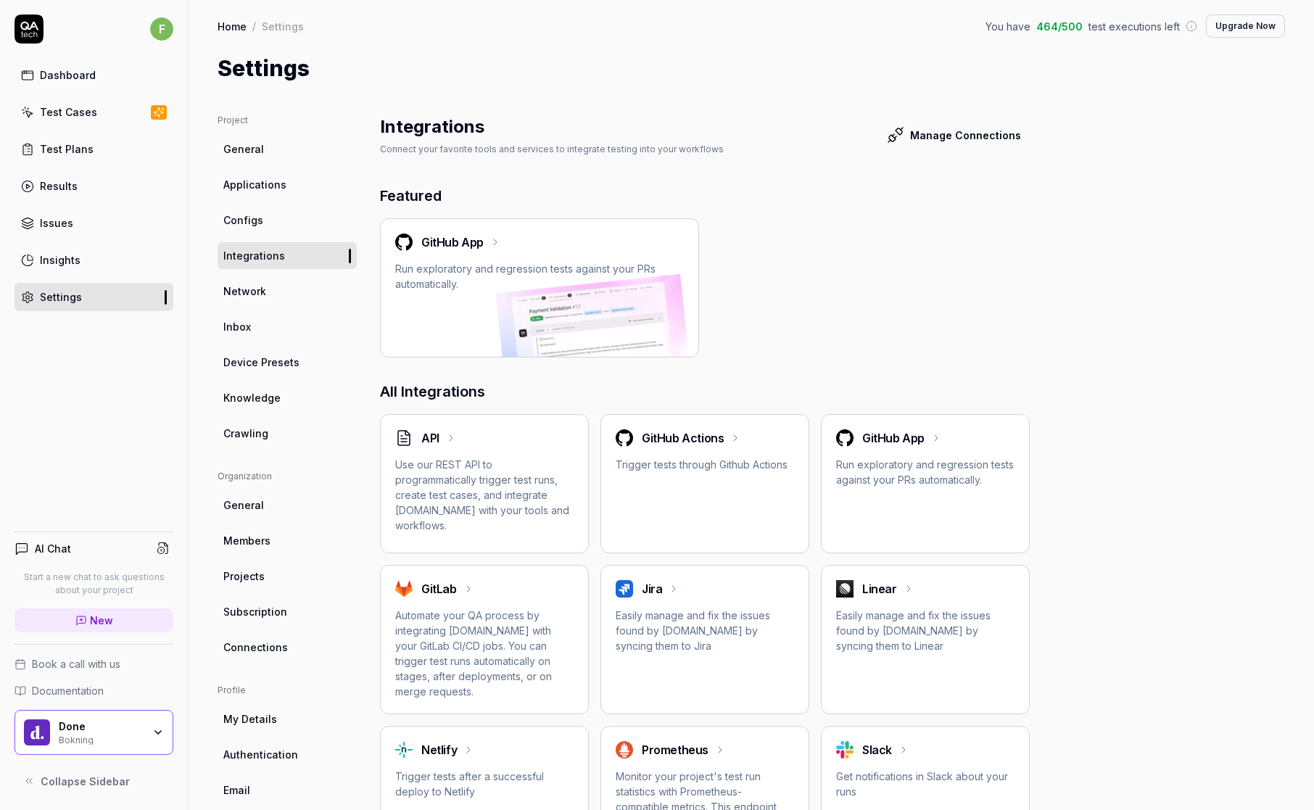
click at [495, 478] on p "Use our REST API to programmatically trigger test runs, create test cases, and …" at bounding box center [484, 495] width 178 height 76
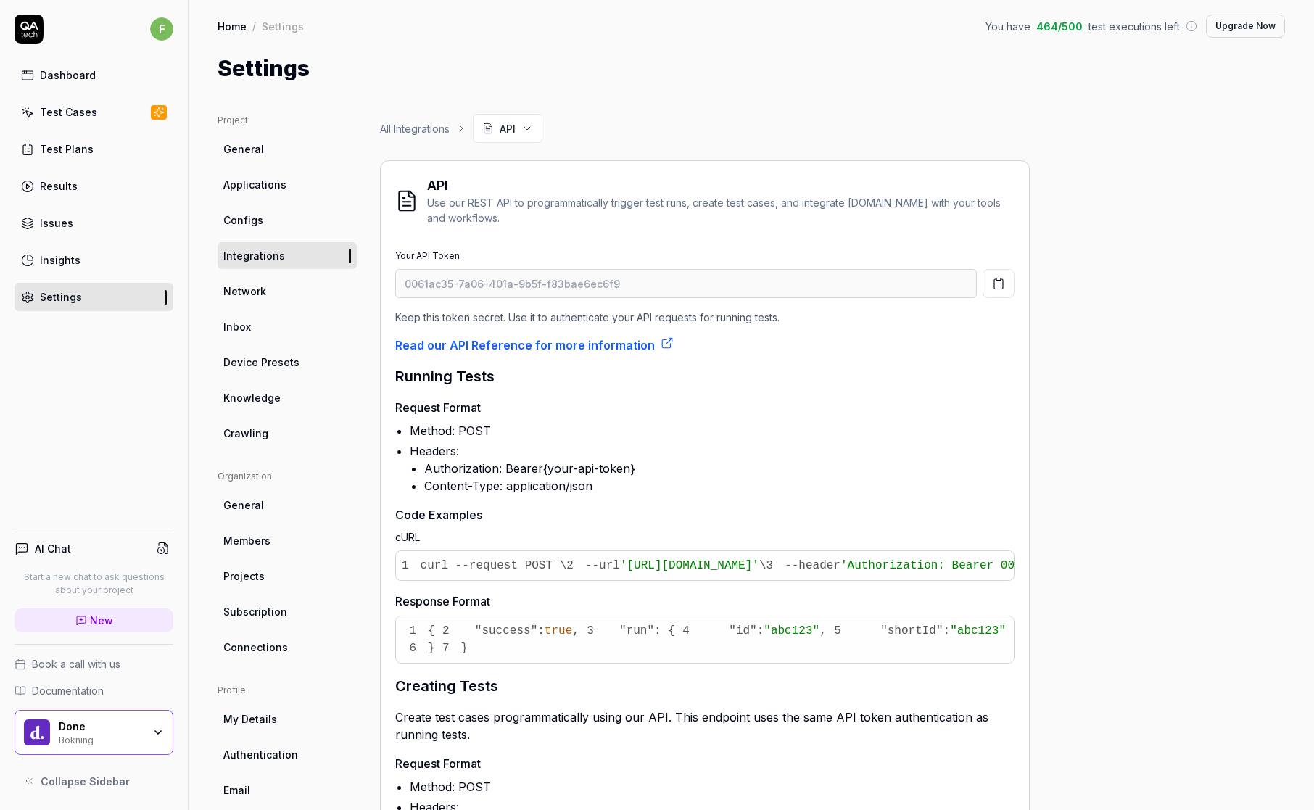
click at [284, 152] on link "General" at bounding box center [287, 149] width 139 height 27
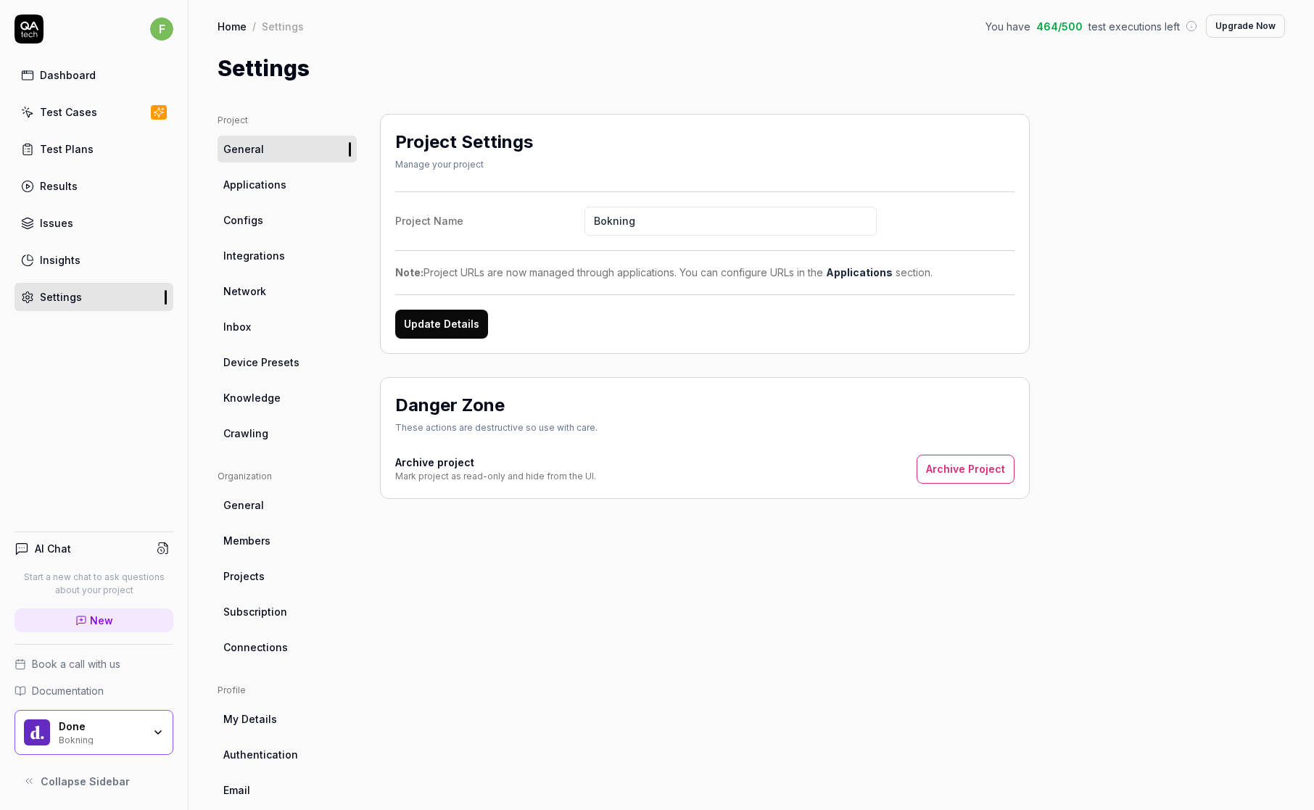
click at [611, 220] on input "Bokning" at bounding box center [731, 221] width 292 height 29
click at [609, 220] on input "Bokning" at bounding box center [731, 221] width 292 height 29
type input "Backoffice"
click at [466, 328] on button "Update Details" at bounding box center [441, 324] width 93 height 29
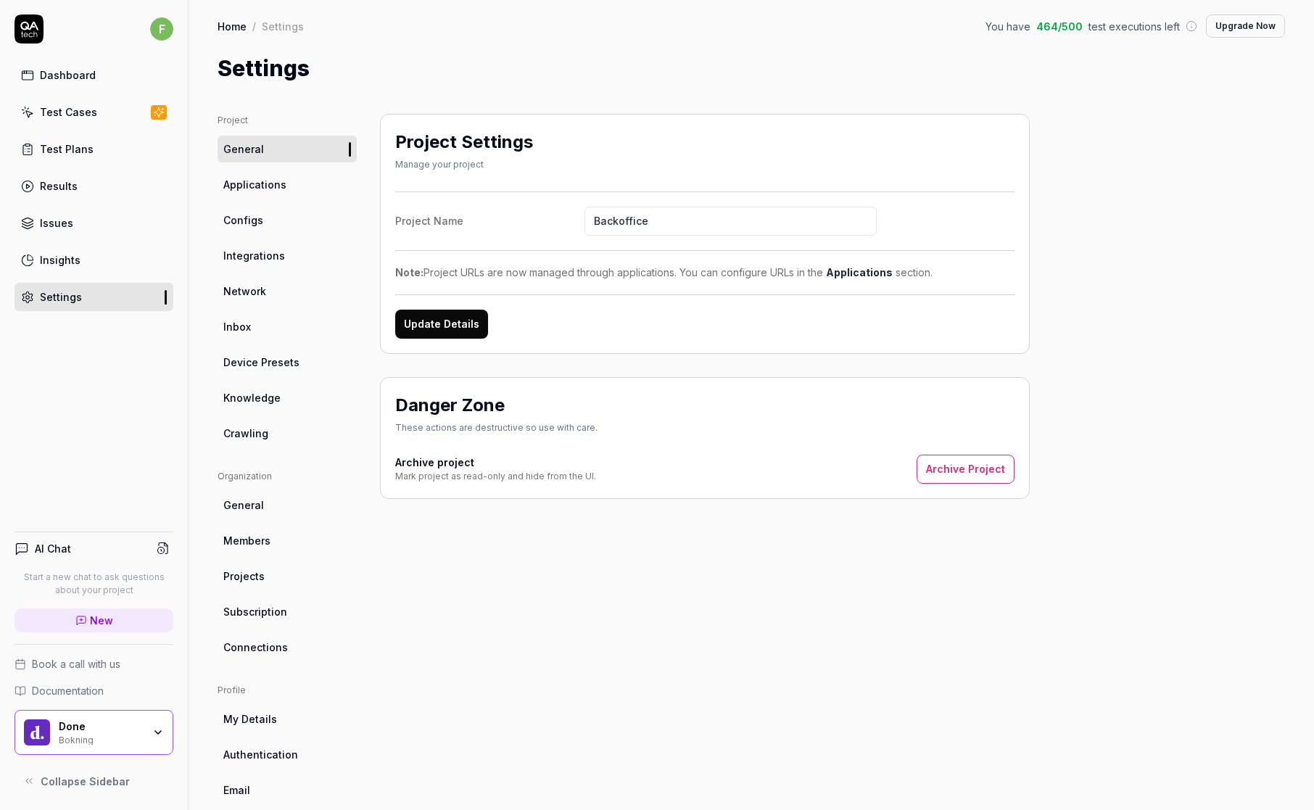
click at [281, 183] on span "Applications" at bounding box center [254, 184] width 63 height 15
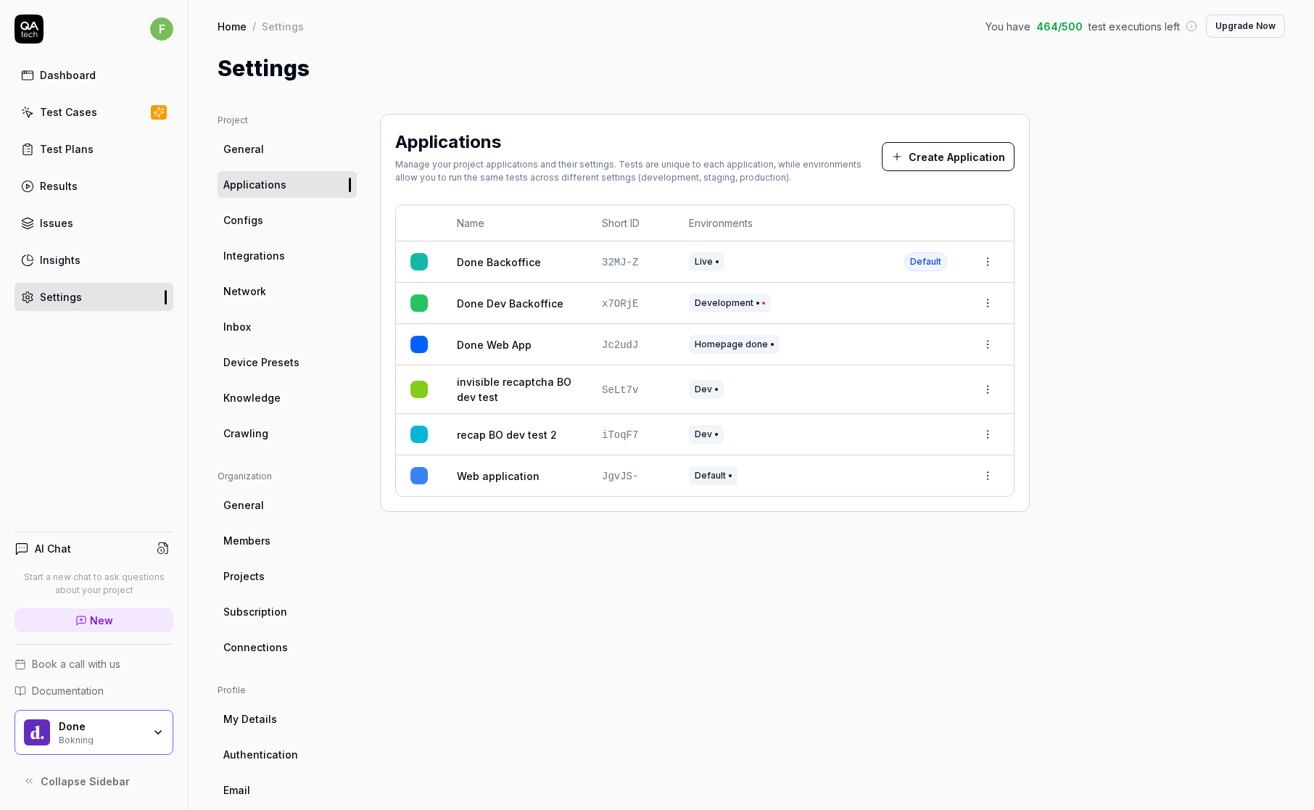
click at [278, 150] on link "General" at bounding box center [287, 149] width 139 height 27
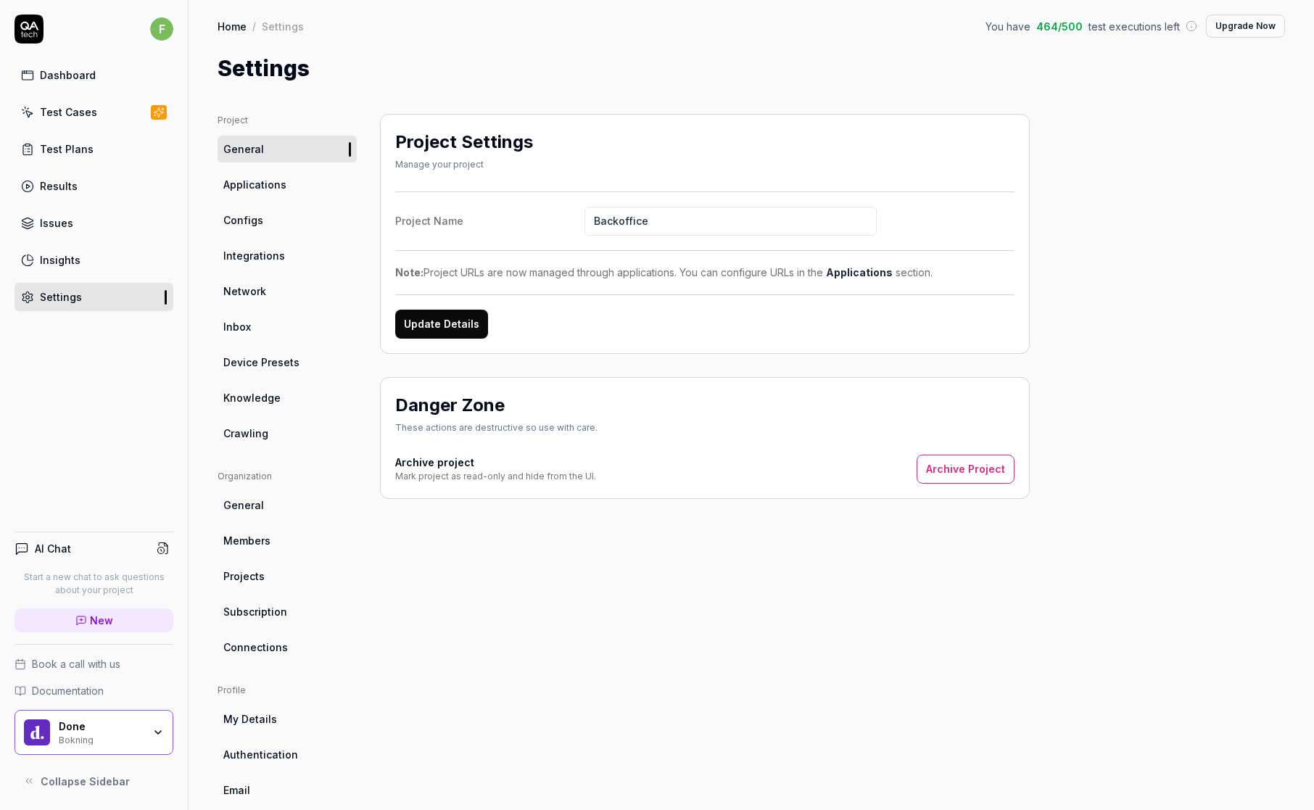
click at [621, 225] on input "Backoffice" at bounding box center [731, 221] width 292 height 29
type input "Done Platform"
click at [457, 326] on button "Update Details" at bounding box center [441, 324] width 93 height 29
click at [281, 184] on span "Applications" at bounding box center [254, 184] width 63 height 15
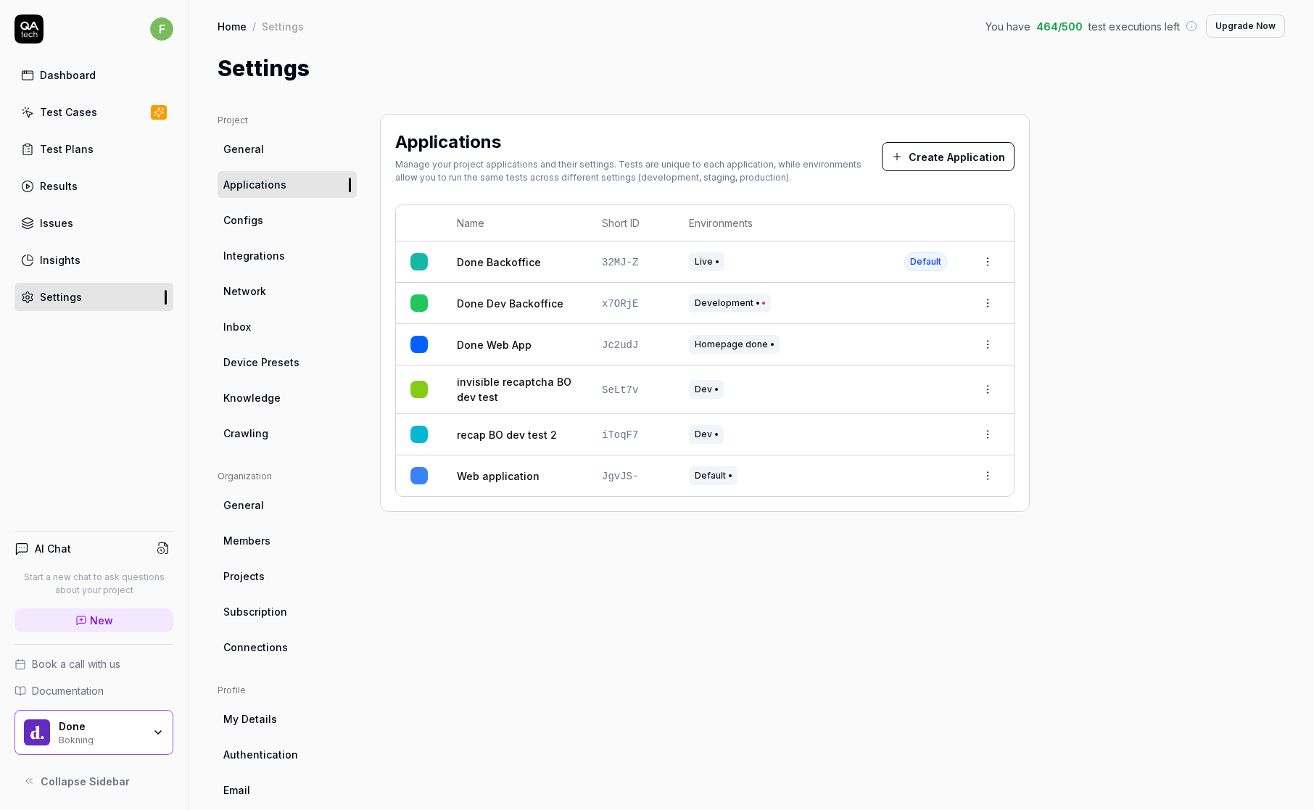
click at [570, 478] on div "Applications Manage your project applications and their settings. Tests are uni…" at bounding box center [705, 476] width 650 height 725
click at [732, 478] on div "Applications Manage your project applications and their settings. Tests are uni…" at bounding box center [705, 476] width 650 height 725
click at [747, 478] on div "Applications Manage your project applications and their settings. Tests are uni…" at bounding box center [705, 476] width 650 height 725
click at [1117, 406] on div "Project General Applications Configs Integrations Network Inbox Device Presets …" at bounding box center [752, 476] width 1068 height 725
click at [269, 223] on link "Configs" at bounding box center [287, 220] width 139 height 27
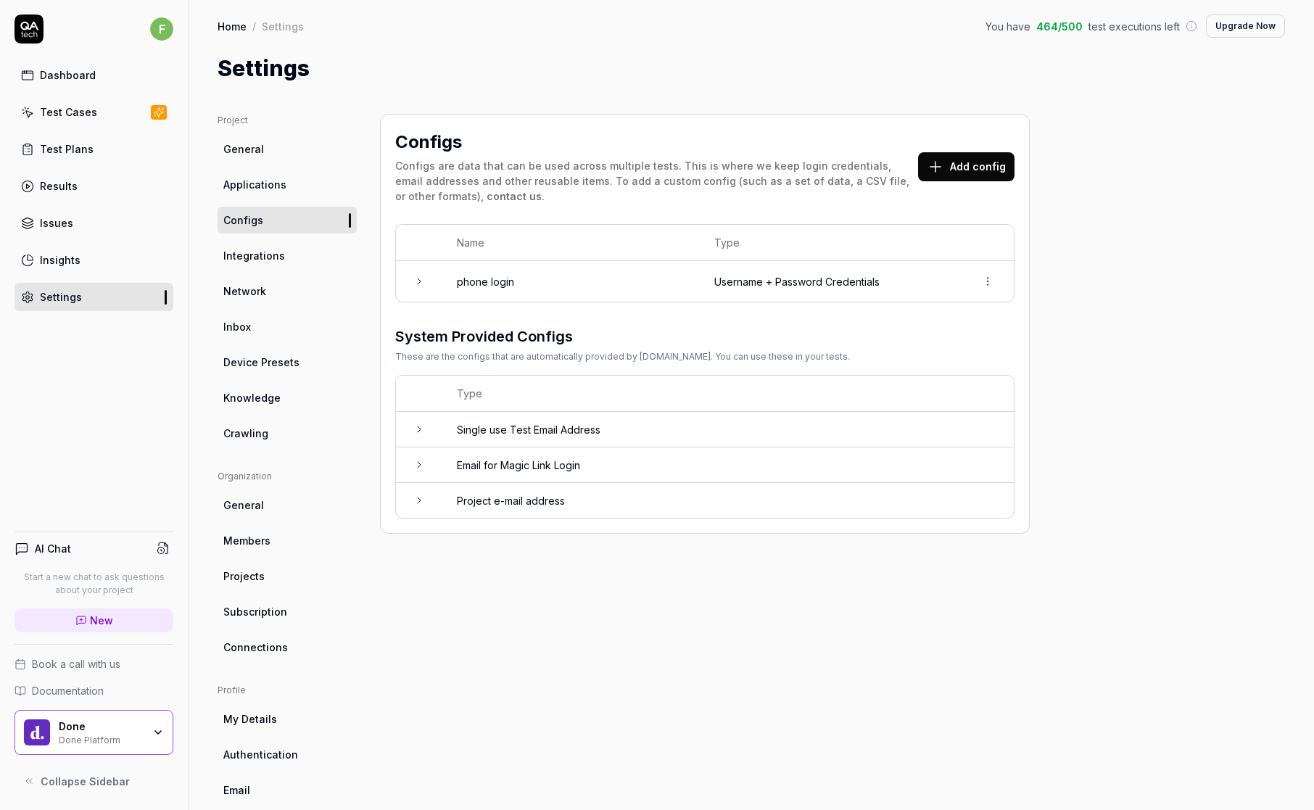
click at [281, 190] on span "Applications" at bounding box center [254, 184] width 63 height 15
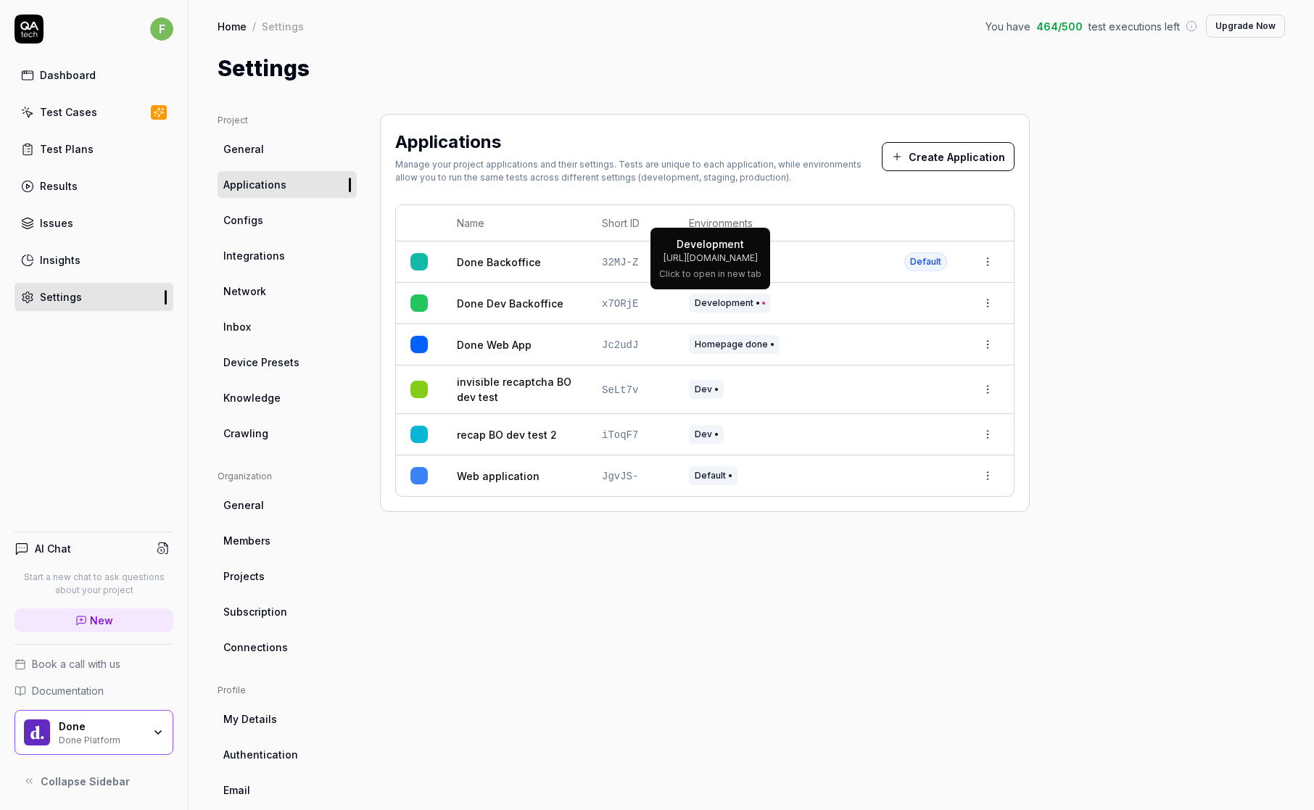
click at [714, 295] on span "Development" at bounding box center [730, 303] width 82 height 19
click at [1168, 225] on div "Project General Applications Configs Integrations Network Inbox Device Presets …" at bounding box center [752, 476] width 1068 height 725
click at [586, 89] on div "Project General Applications Configs Integrations Network Inbox Device Presets …" at bounding box center [752, 476] width 1126 height 783
click at [532, 81] on div "Settings" at bounding box center [752, 68] width 1068 height 33
click at [1091, 62] on div "Settings" at bounding box center [752, 68] width 1068 height 33
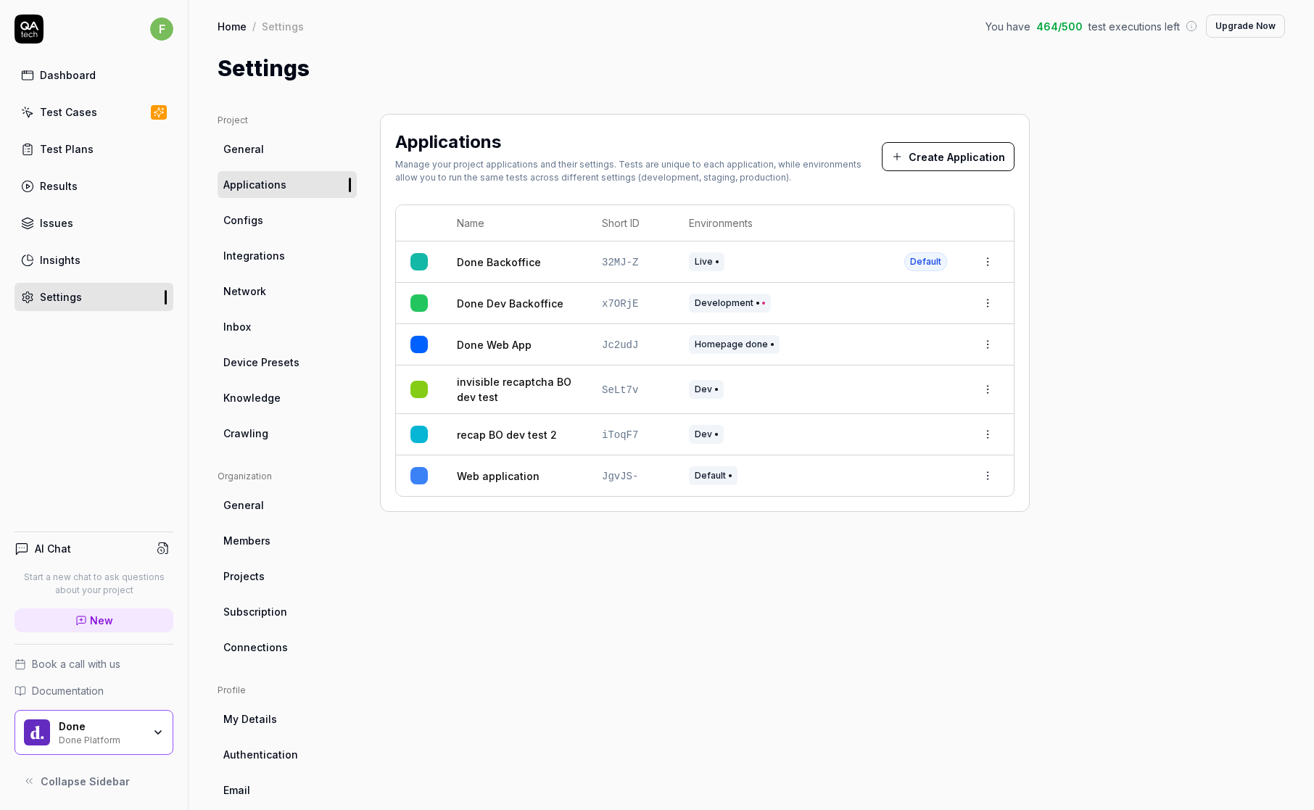
click at [1097, 86] on div "Project General Applications Configs Integrations Network Inbox Device Presets …" at bounding box center [752, 476] width 1126 height 783
click at [1186, 29] on icon at bounding box center [1192, 26] width 12 height 12
click at [1152, 28] on span "test executions left" at bounding box center [1134, 26] width 91 height 15
click at [112, 478] on div "Done" at bounding box center [101, 726] width 84 height 13
click at [569, 478] on div "Applications Manage your project applications and their settings. Tests are uni…" at bounding box center [705, 476] width 650 height 725
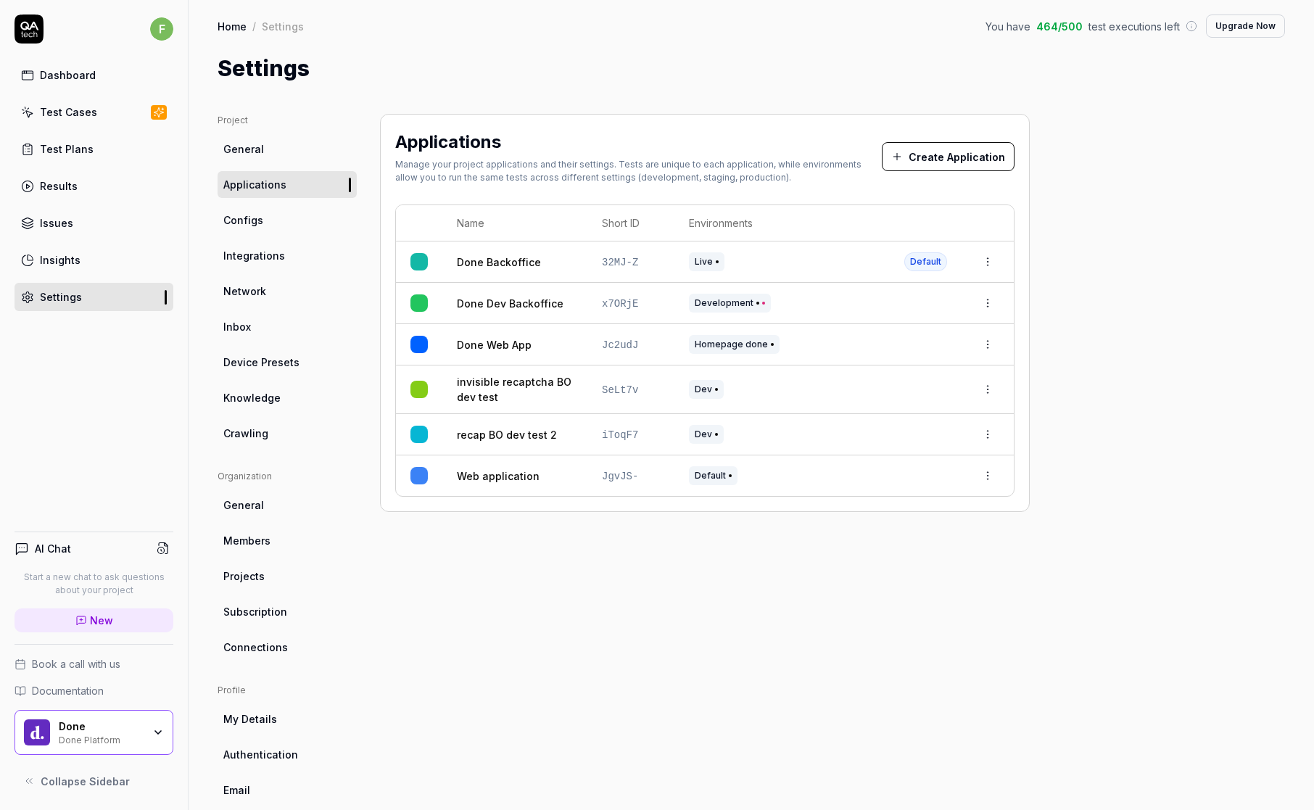
scroll to position [58, 0]
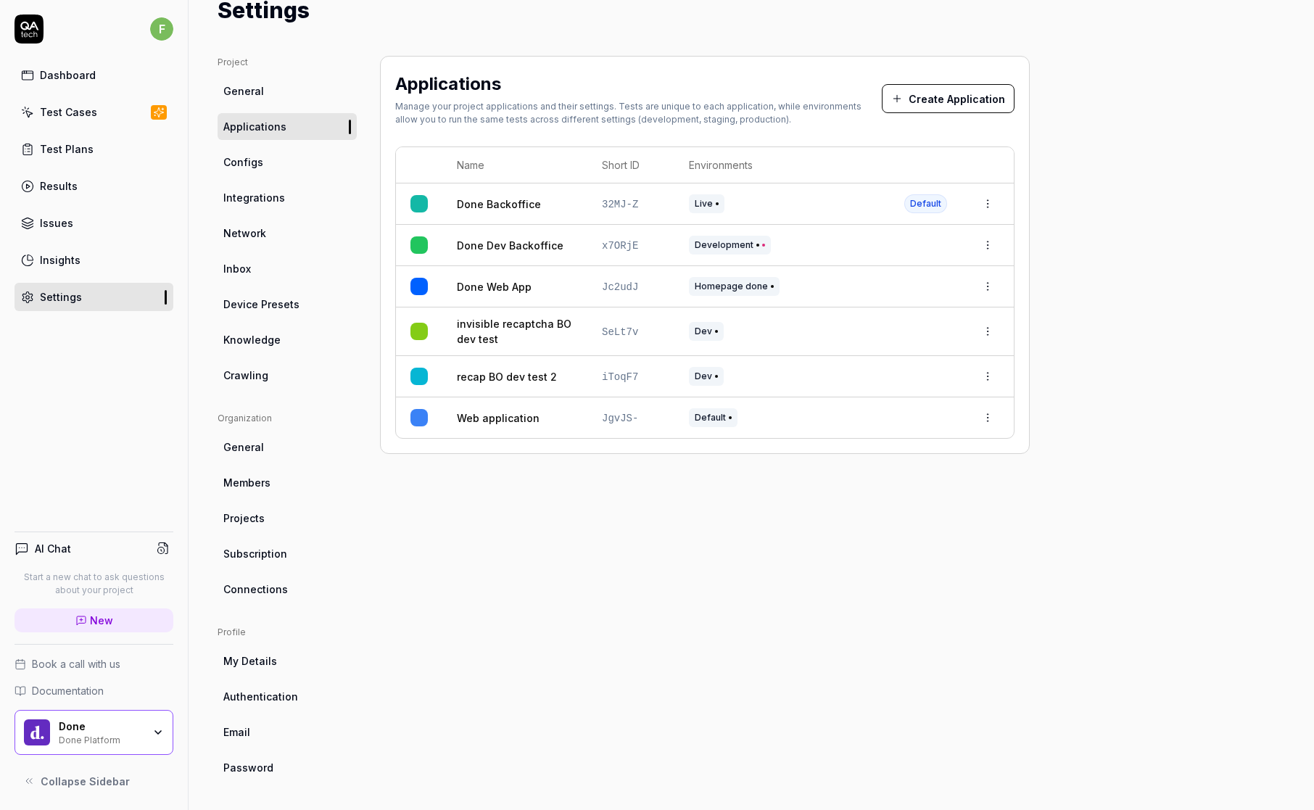
click at [290, 478] on link "Subscription" at bounding box center [287, 553] width 139 height 27
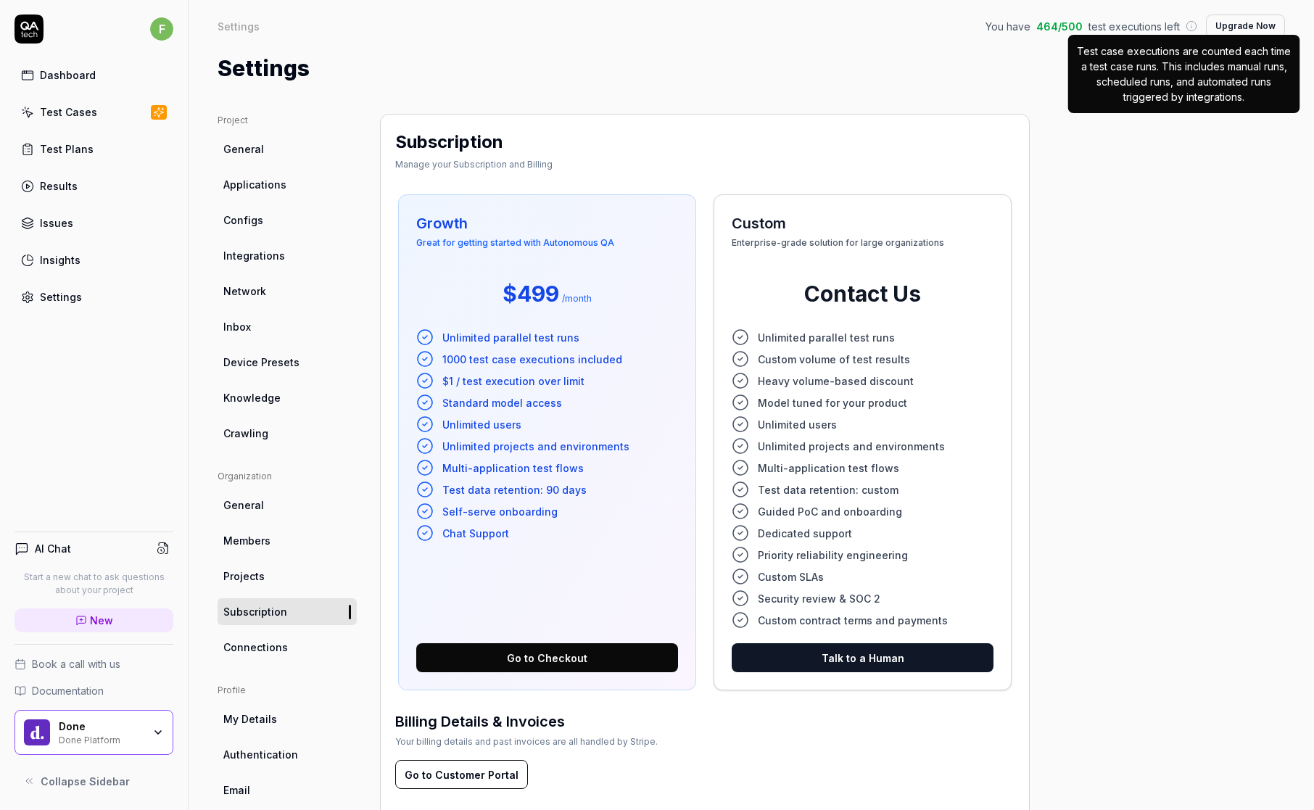
click at [1186, 25] on icon at bounding box center [1192, 26] width 12 height 12
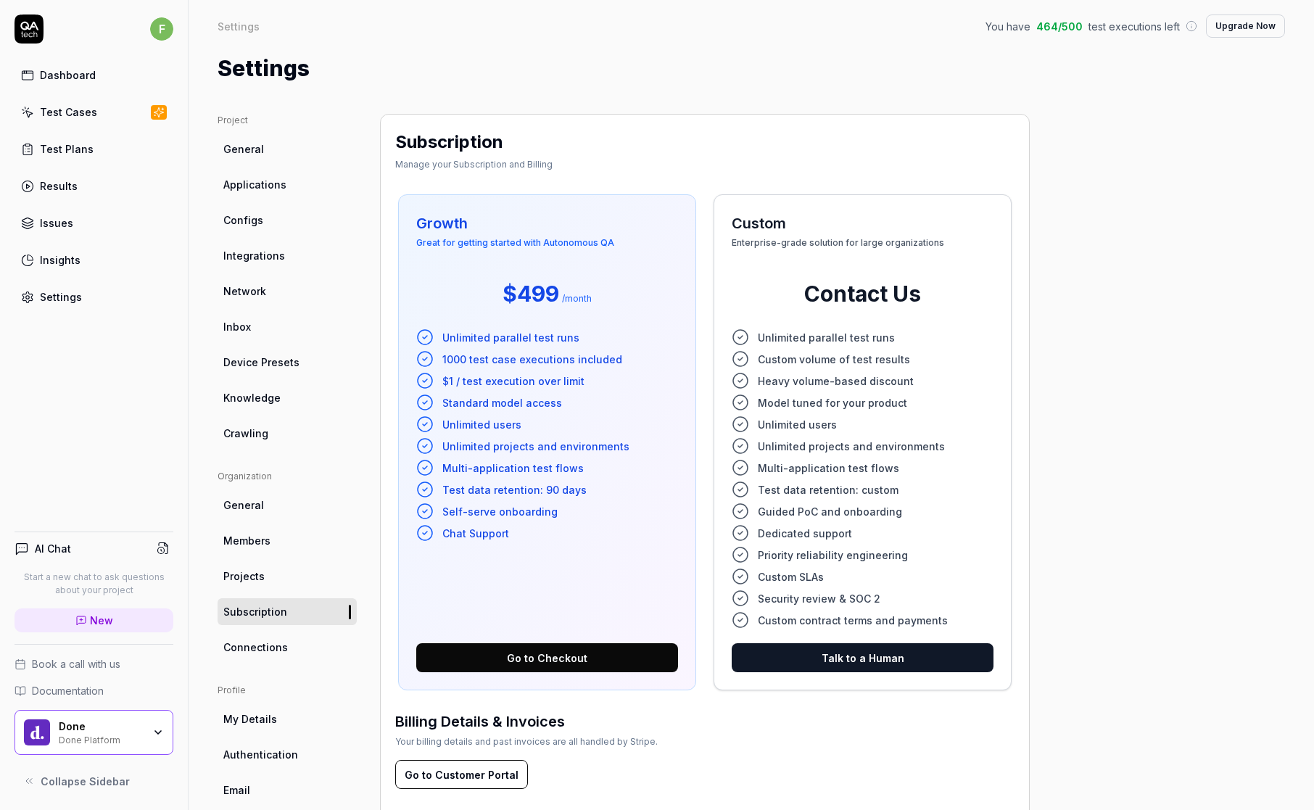
click at [1020, 17] on div "You have 464 / 500 test executions left Upgrade Now" at bounding box center [1136, 26] width 300 height 23
click at [1036, 19] on span "464 / 500" at bounding box center [1059, 26] width 46 height 15
click at [68, 75] on div "Dashboard" at bounding box center [68, 74] width 56 height 15
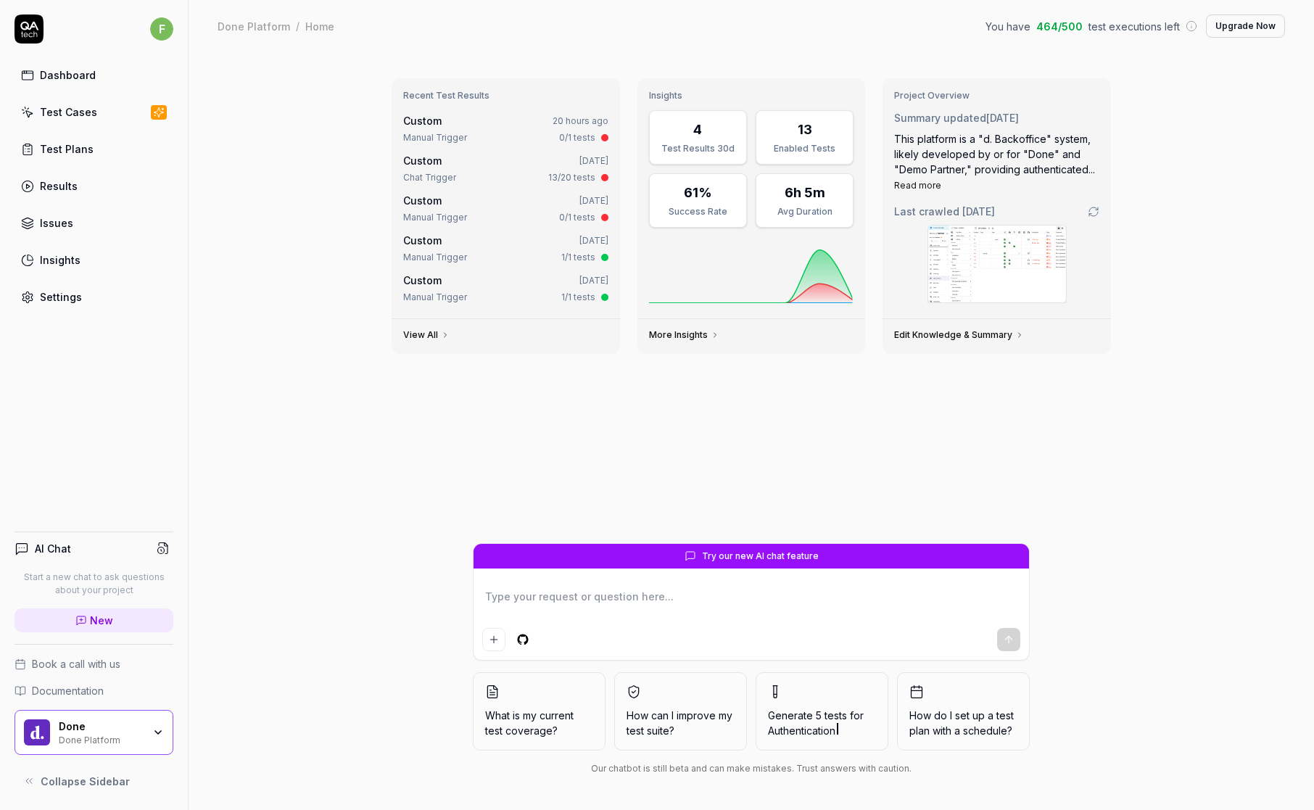
click at [1142, 326] on div "Recent Test Results Custom 20 hours ago Manual Trigger 0/1 tests Custom 5 days …" at bounding box center [752, 431] width 1126 height 758
type textarea "*"
click at [110, 292] on link "Settings" at bounding box center [94, 297] width 159 height 28
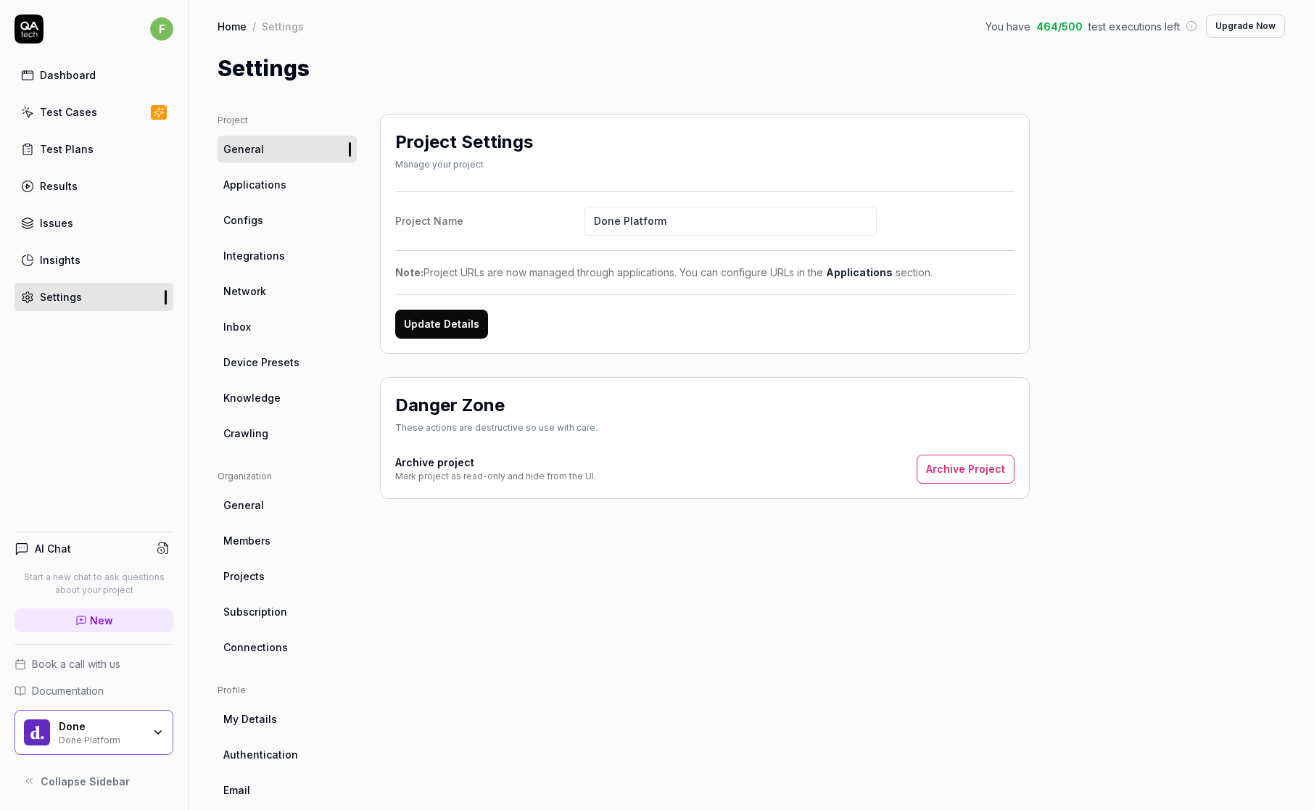
click at [293, 262] on link "Integrations" at bounding box center [287, 255] width 139 height 27
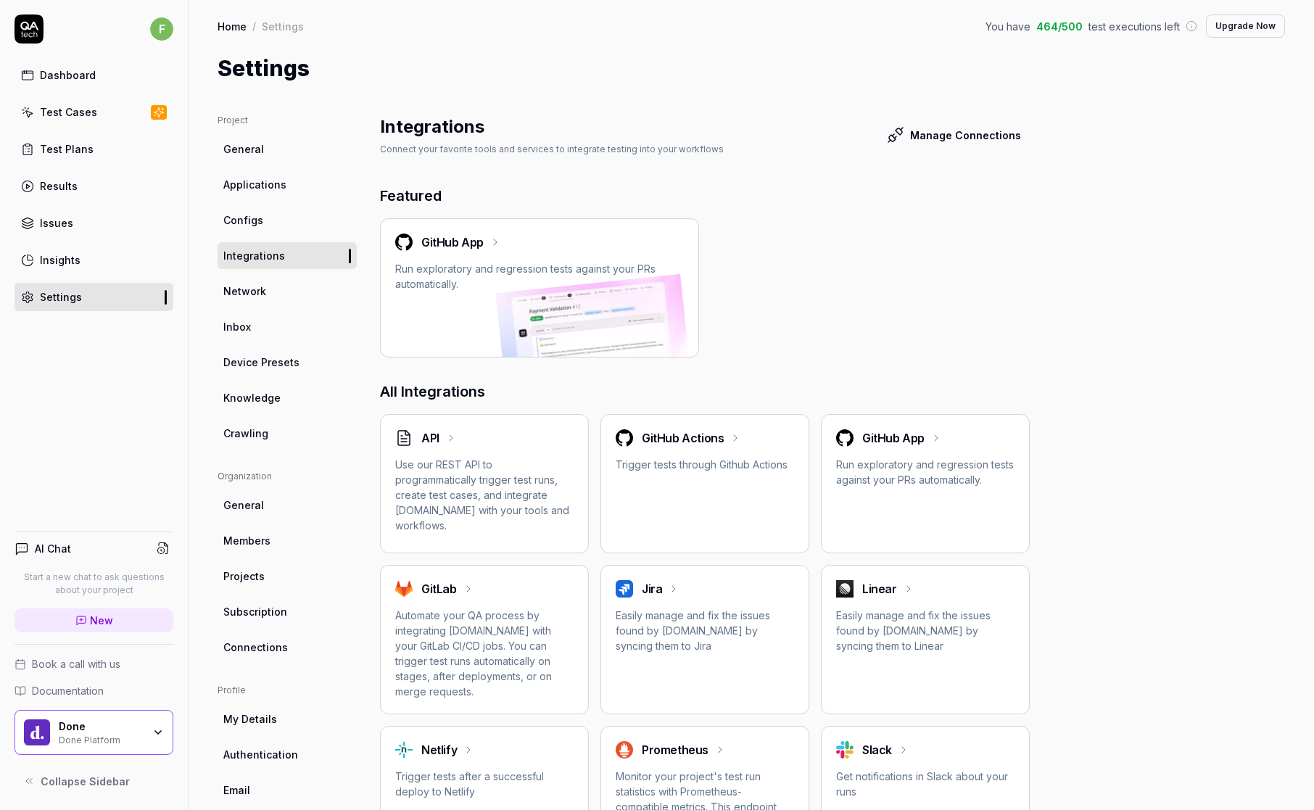
click at [549, 243] on div "GitHub App" at bounding box center [539, 242] width 289 height 17
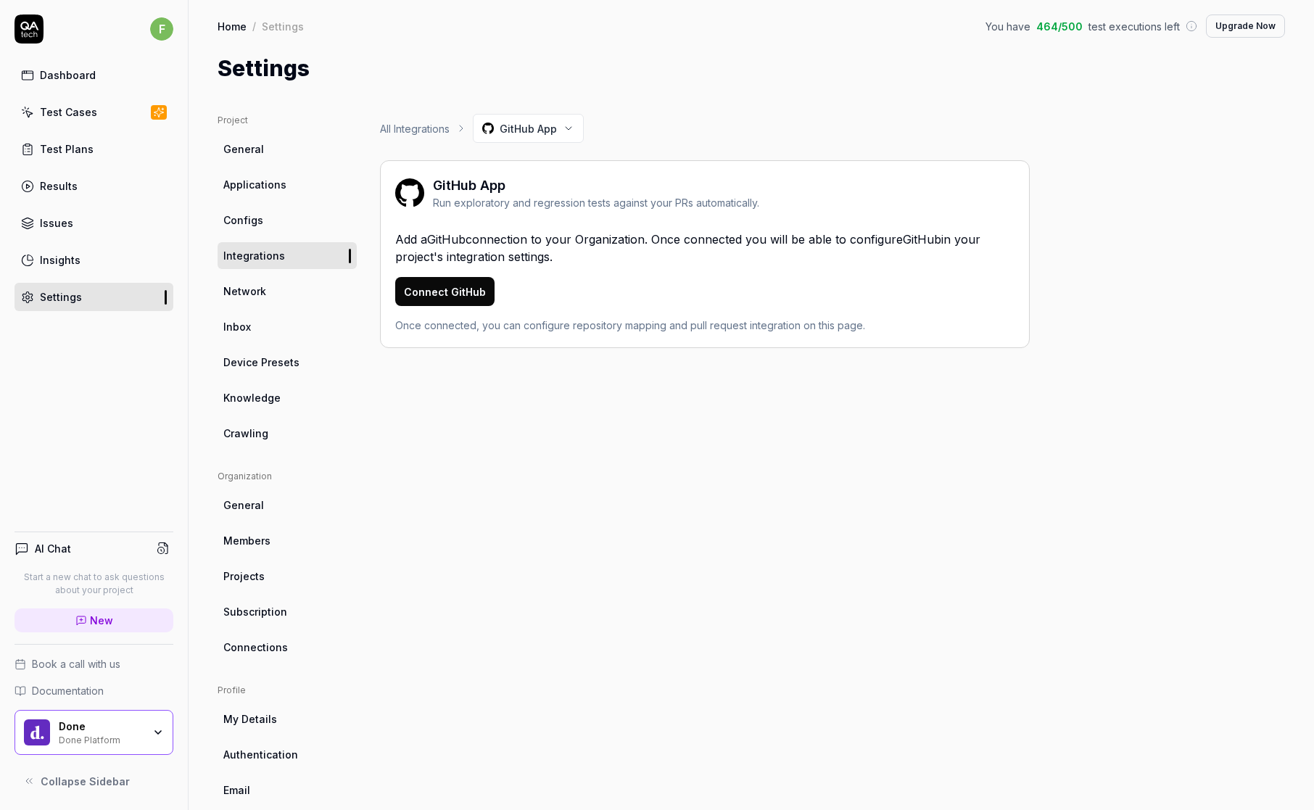
click at [460, 294] on button "Connect GitHub" at bounding box center [444, 291] width 99 height 29
click at [682, 466] on div "All Integrations GitHub App GitHub App Run exploratory and regression tests aga…" at bounding box center [705, 476] width 650 height 725
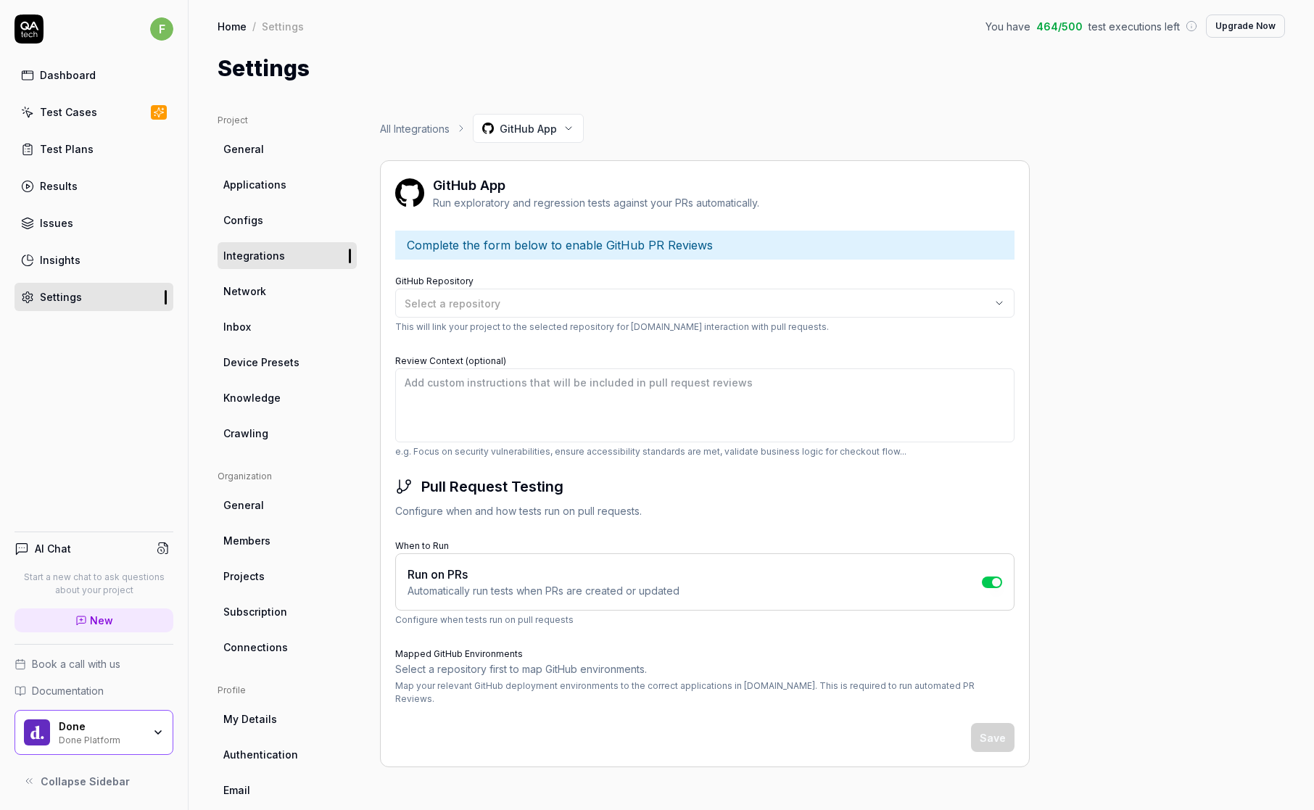
click at [1171, 378] on div "Project General Applications Configs Integrations Network Inbox Device Presets …" at bounding box center [752, 476] width 1068 height 725
click at [1134, 389] on div "Project General Applications Configs Integrations Network Inbox Device Presets …" at bounding box center [752, 476] width 1068 height 725
click at [986, 478] on button "button" at bounding box center [992, 583] width 20 height 12
click at [1105, 478] on div "Project General Applications Configs Integrations Network Inbox Device Presets …" at bounding box center [752, 476] width 1068 height 725
click at [999, 478] on button "Save" at bounding box center [993, 737] width 44 height 29
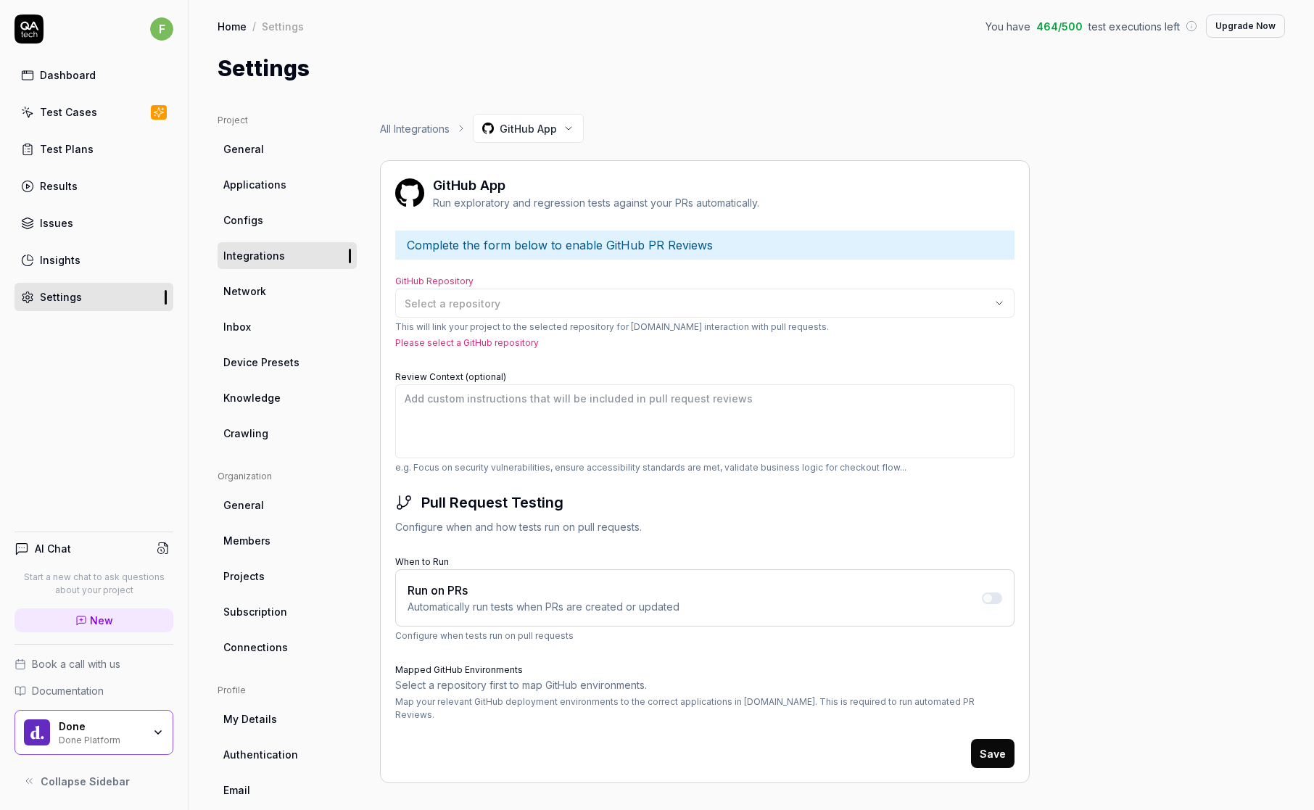
click at [1086, 470] on div "Project General Applications Configs Integrations Network Inbox Device Presets …" at bounding box center [752, 476] width 1068 height 725
click at [1071, 478] on div "Project General Applications Configs Integrations Network Inbox Device Presets …" at bounding box center [752, 476] width 1068 height 725
click at [958, 305] on div "Select a repository" at bounding box center [698, 303] width 586 height 15
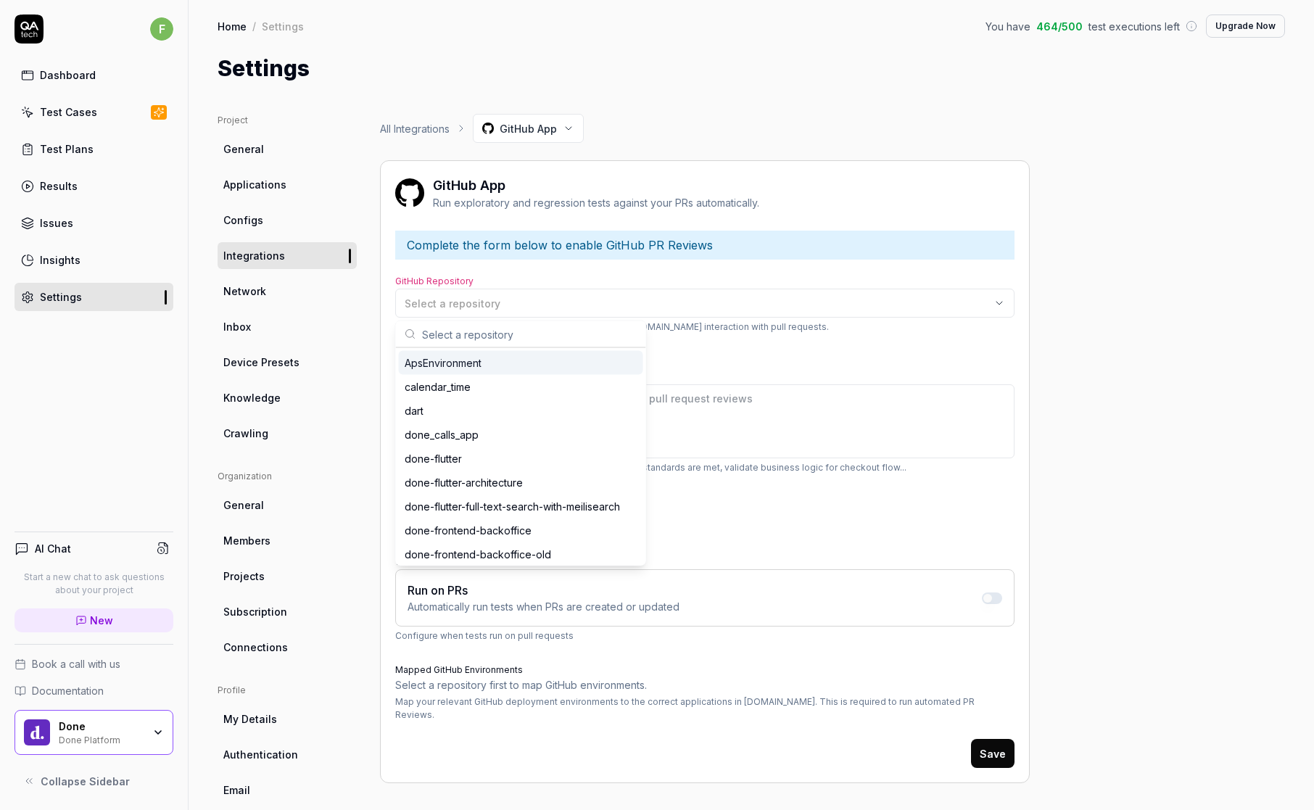
click at [958, 305] on div "Select a repository" at bounding box center [698, 303] width 586 height 15
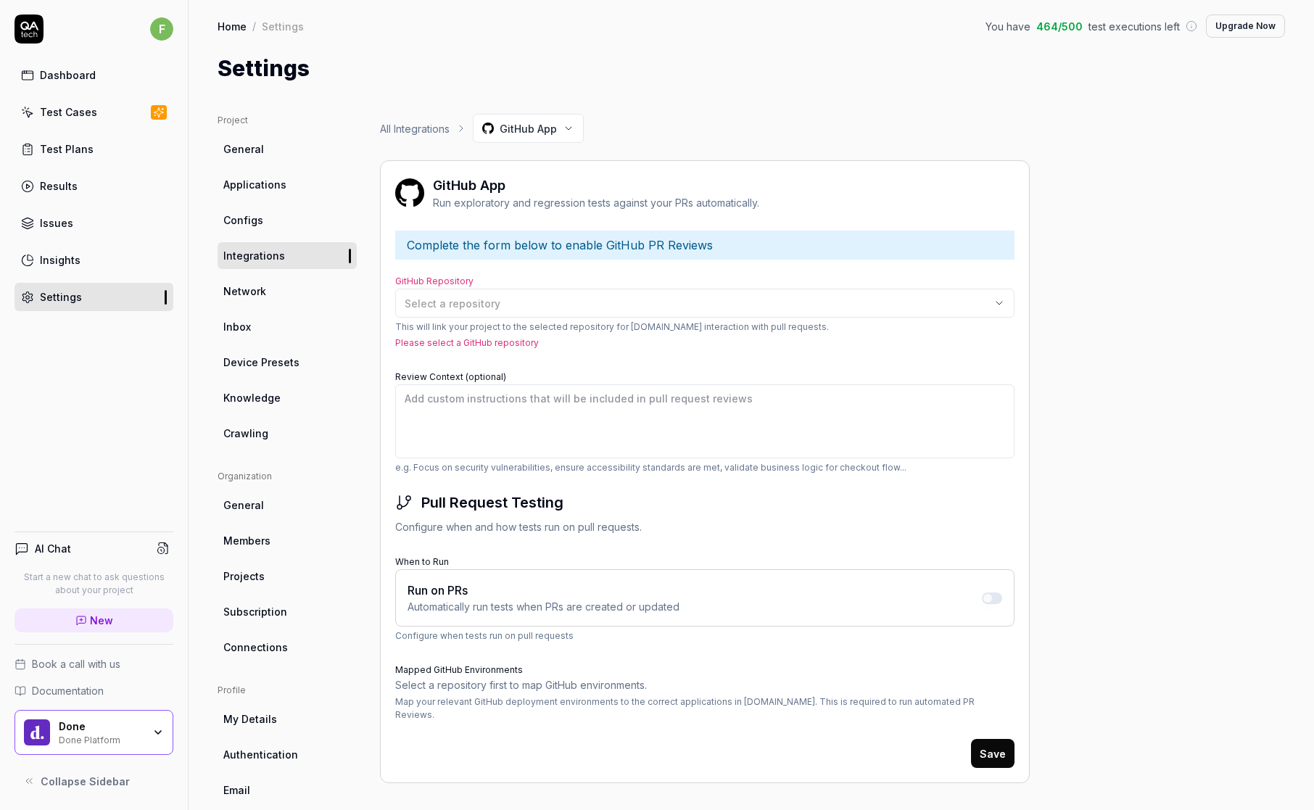
click at [957, 305] on div "Select a repository" at bounding box center [698, 303] width 586 height 15
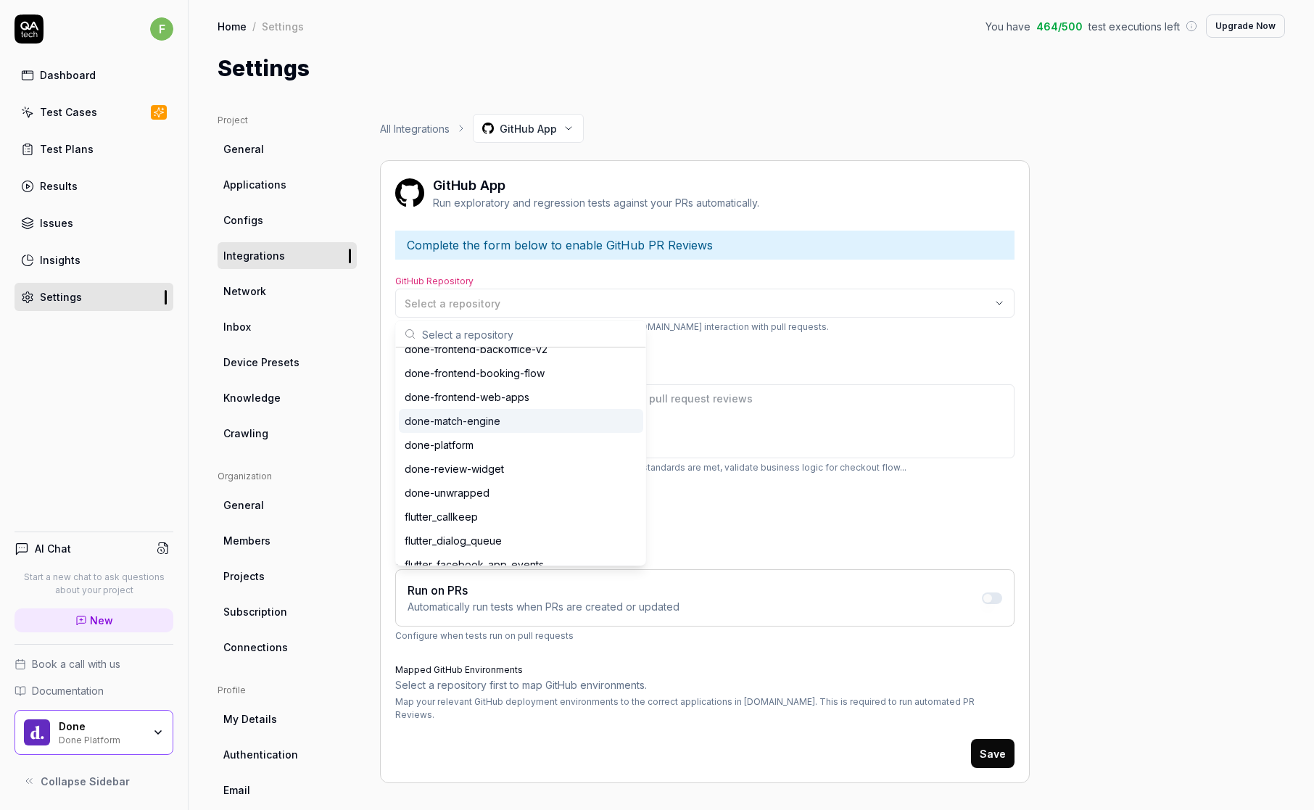
scroll to position [232, 0]
click at [561, 442] on div "done-platform" at bounding box center [512, 441] width 215 height 15
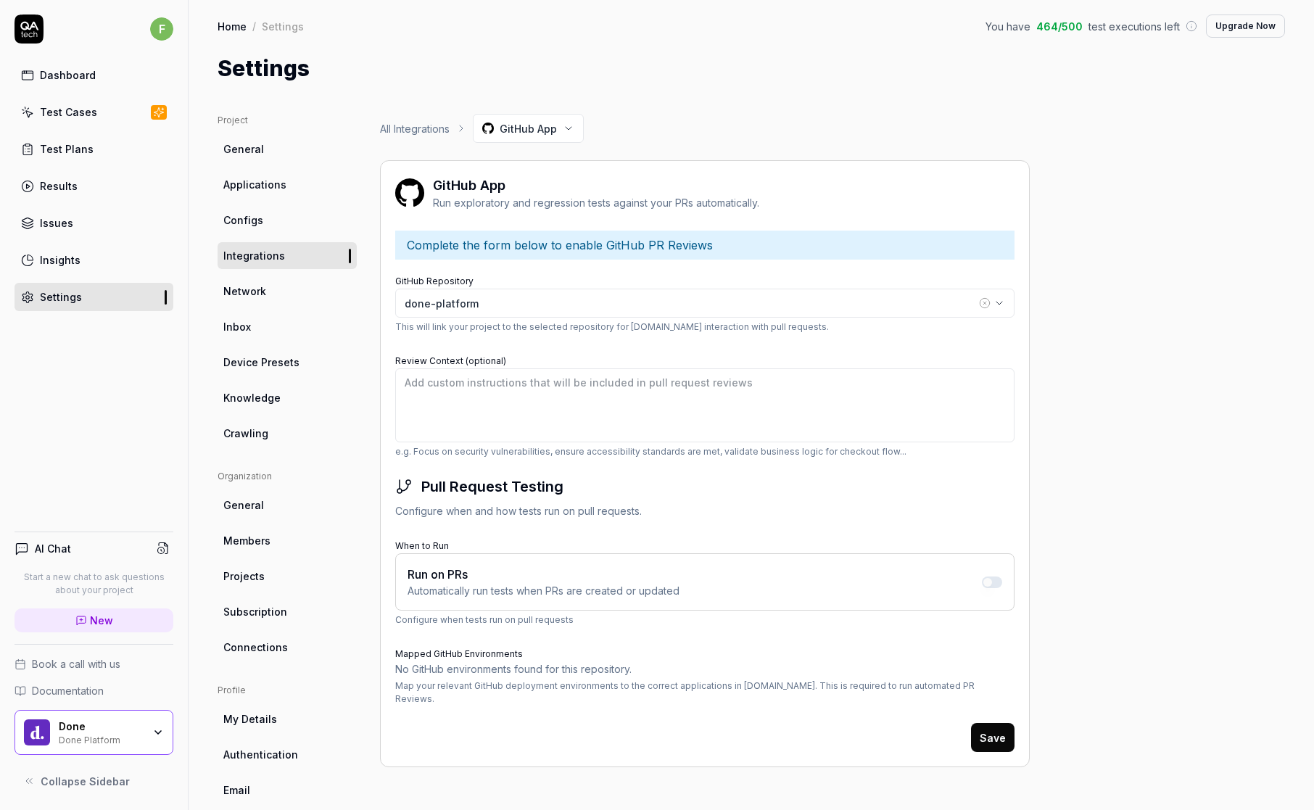
click at [688, 334] on form "GitHub Repository done-platform This will link your project to the selected rep…" at bounding box center [704, 511] width 619 height 481
click at [999, 478] on button "Save" at bounding box center [993, 737] width 44 height 29
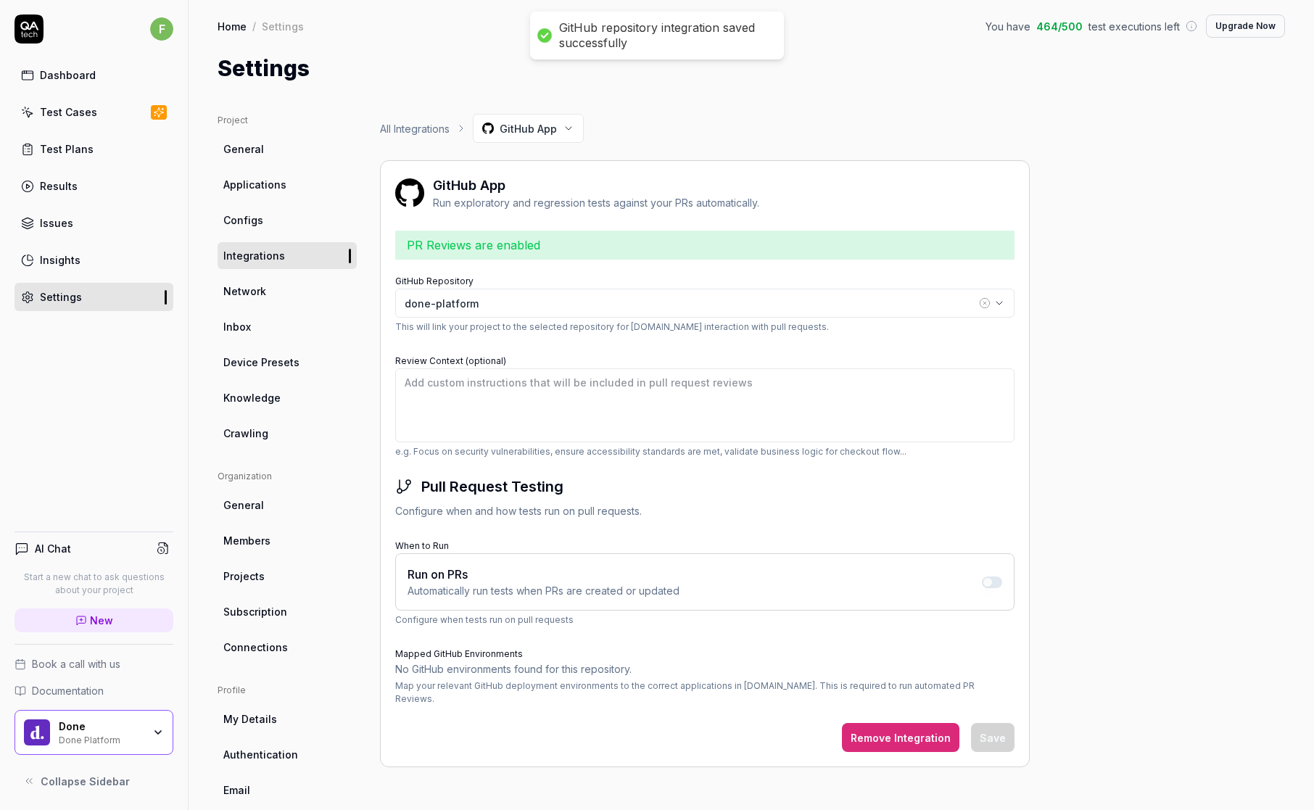
click at [1073, 474] on div "Project General Applications Configs Integrations Network Inbox Device Presets …" at bounding box center [752, 476] width 1068 height 725
click at [1097, 429] on div "Project General Applications Configs Integrations Network Inbox Device Presets …" at bounding box center [752, 476] width 1068 height 725
click at [1100, 420] on div "Project General Applications Configs Integrations Network Inbox Device Presets …" at bounding box center [752, 476] width 1068 height 725
click at [1101, 416] on div "Project General Applications Configs Integrations Network Inbox Device Presets …" at bounding box center [752, 476] width 1068 height 725
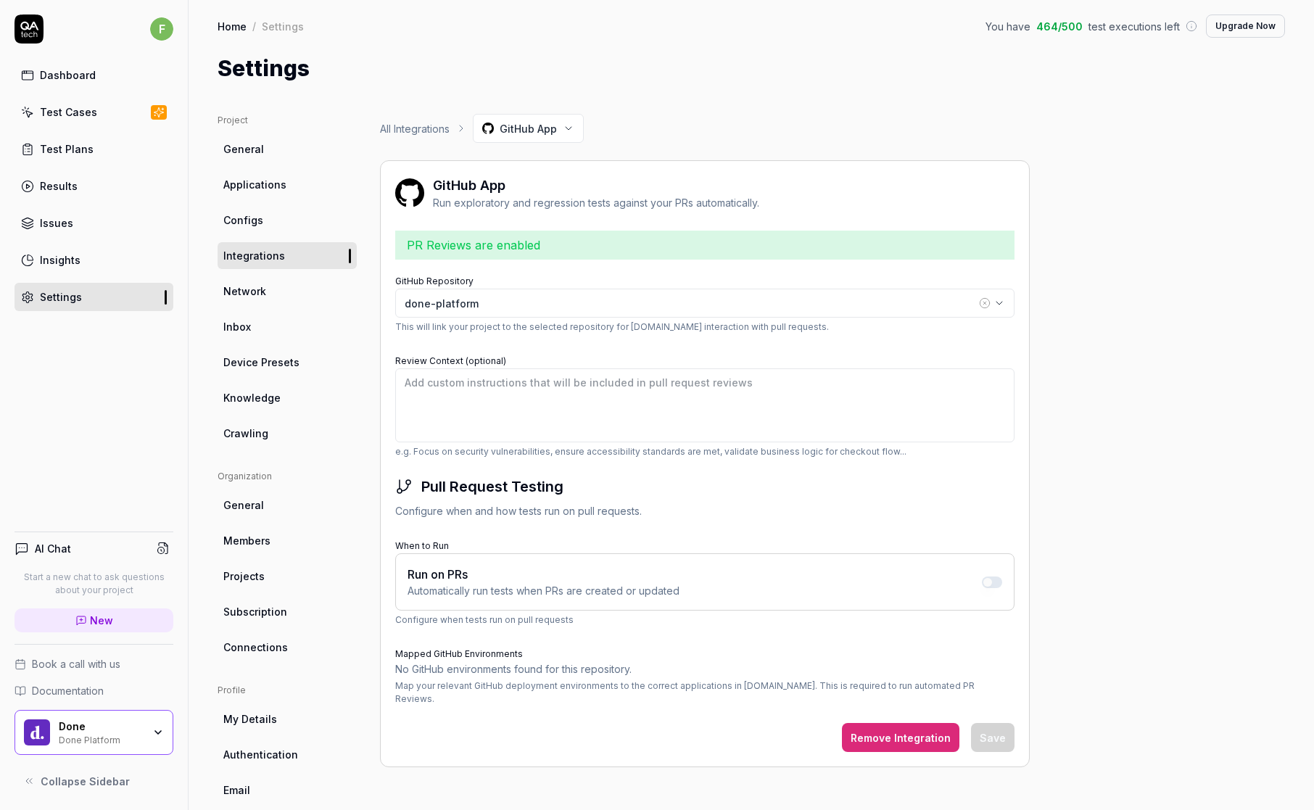
click at [623, 478] on p "Map your relevant GitHub deployment environments to the correct applications in…" at bounding box center [704, 693] width 619 height 26
click at [1102, 427] on div "Project General Applications Configs Integrations Network Inbox Device Presets …" at bounding box center [752, 476] width 1068 height 725
